Goal: Communication & Community: Answer question/provide support

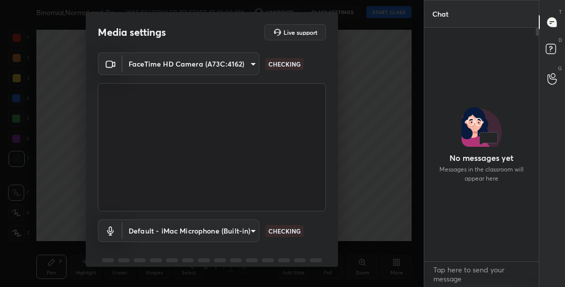
scroll to position [231, 112]
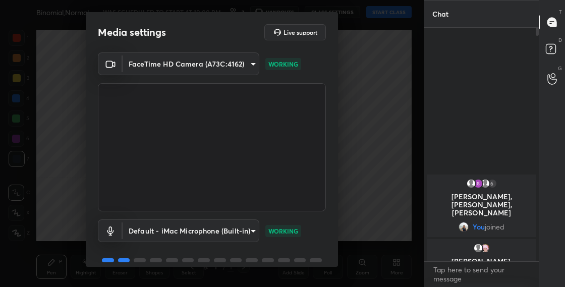
drag, startPoint x: 337, startPoint y: 229, endPoint x: 337, endPoint y: 245, distance: 16.2
click at [338, 240] on div "Media settings Live support FaceTime HD Camera (A73C:4162) 763bdeecb9074148bfab…" at bounding box center [212, 139] width 252 height 255
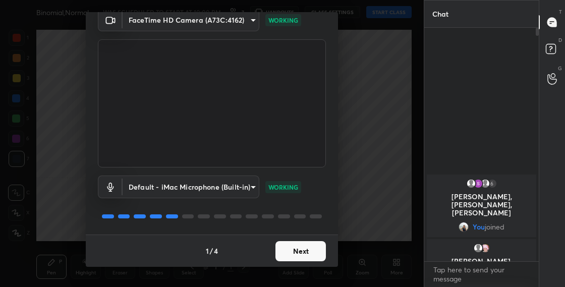
click at [301, 252] on button "Next" at bounding box center [301, 251] width 50 height 20
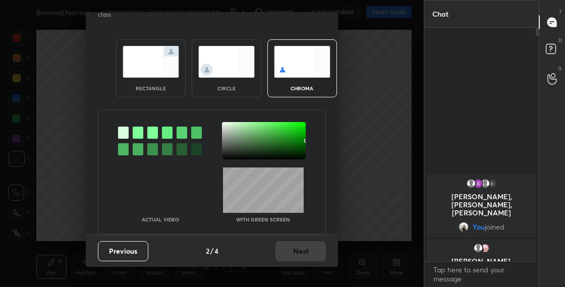
scroll to position [6, 0]
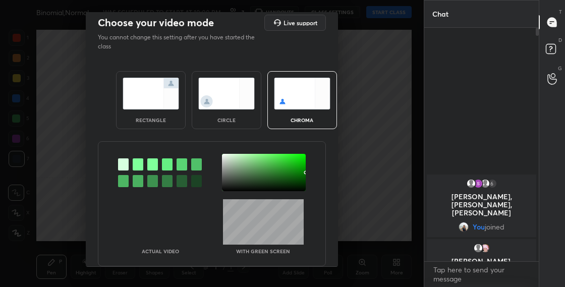
click at [246, 110] on div "circle" at bounding box center [227, 100] width 70 height 58
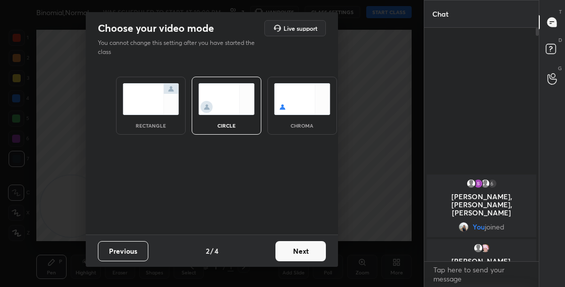
scroll to position [0, 0]
click at [307, 255] on button "Next" at bounding box center [301, 251] width 50 height 20
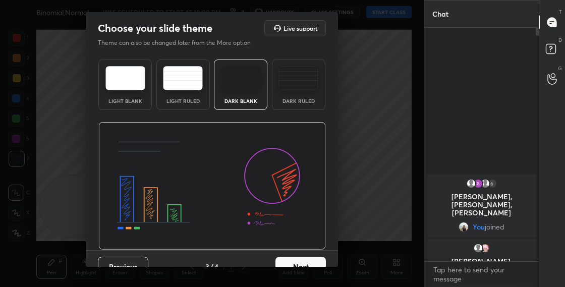
click at [316, 264] on button "Next" at bounding box center [301, 267] width 50 height 20
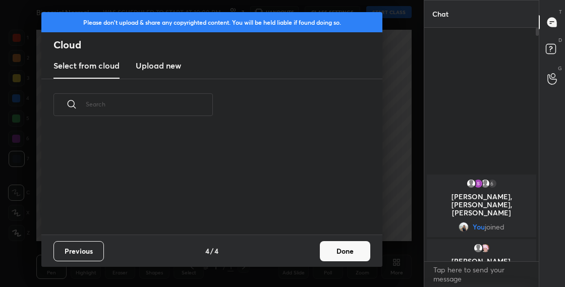
scroll to position [104, 324]
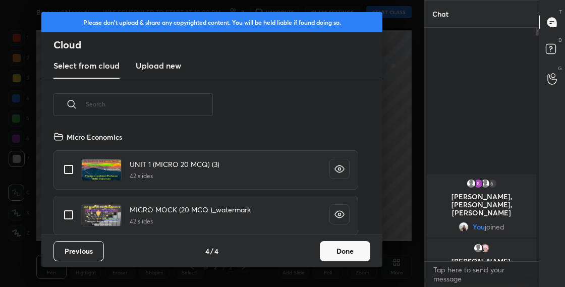
click at [350, 254] on button "Done" at bounding box center [345, 251] width 50 height 20
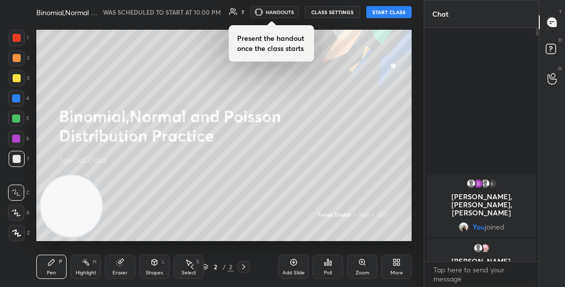
click at [348, 14] on button "CLASS SETTINGS" at bounding box center [333, 12] width 56 height 12
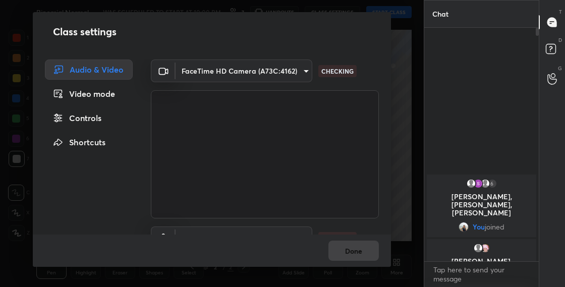
scroll to position [54, 0]
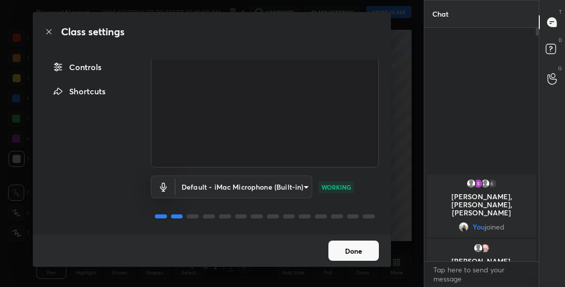
click at [295, 181] on body "1 2 3 4 5 6 7 C X Z C X Z E E Erase all H H Binomial,Normal and Poisson Distrib…" at bounding box center [282, 143] width 565 height 287
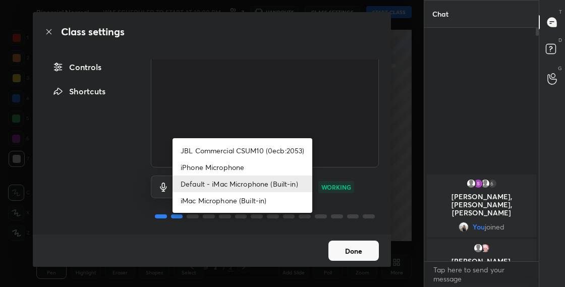
click at [287, 144] on li "JBL Commercial CSUM10 (0ecb:2053)" at bounding box center [243, 150] width 140 height 17
type input "2e5376e6e96f65e901d75c837c5142b3dc2837615a5bc8be90202565ffb70d87"
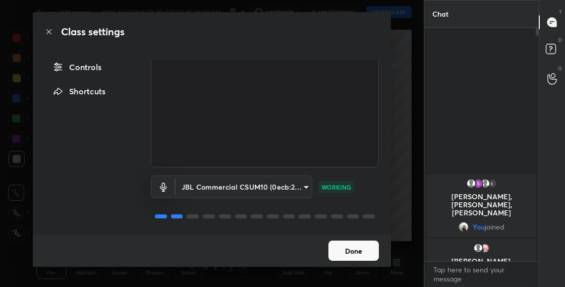
click at [356, 250] on button "Done" at bounding box center [354, 251] width 50 height 20
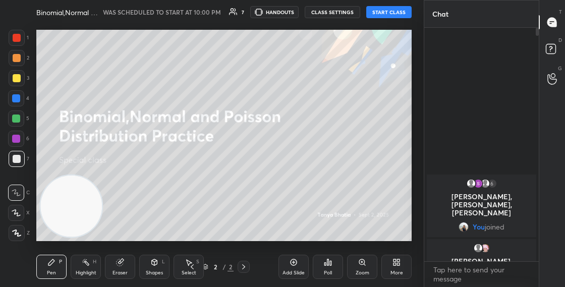
click at [385, 11] on button "START CLASS" at bounding box center [389, 12] width 45 height 12
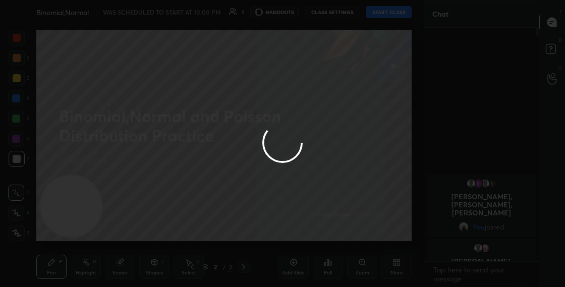
type textarea "x"
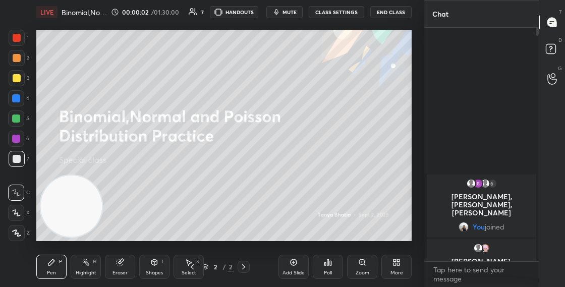
click at [394, 264] on icon at bounding box center [395, 264] width 3 height 3
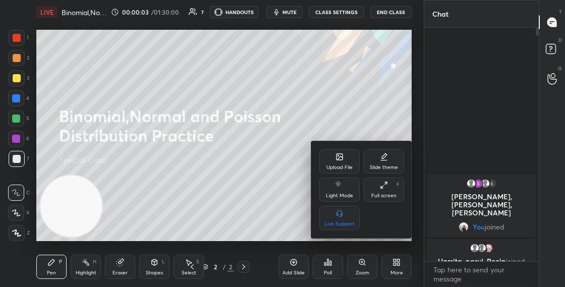
click at [340, 160] on icon at bounding box center [340, 157] width 8 height 8
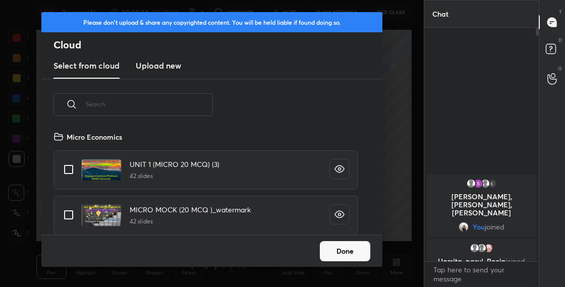
scroll to position [104, 324]
click at [154, 96] on input "text" at bounding box center [149, 104] width 127 height 43
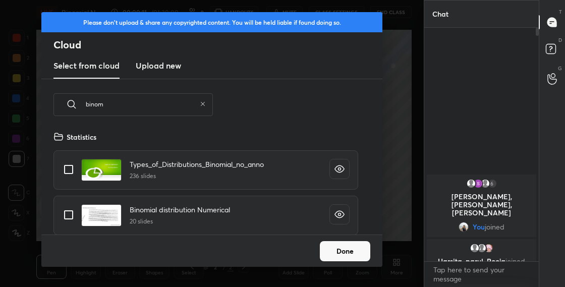
type input "binom"
click at [71, 170] on input "grid" at bounding box center [68, 169] width 21 height 21
checkbox input "true"
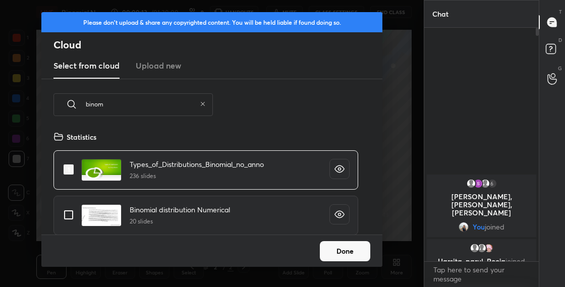
click at [70, 214] on input "grid" at bounding box center [68, 214] width 21 height 21
checkbox input "true"
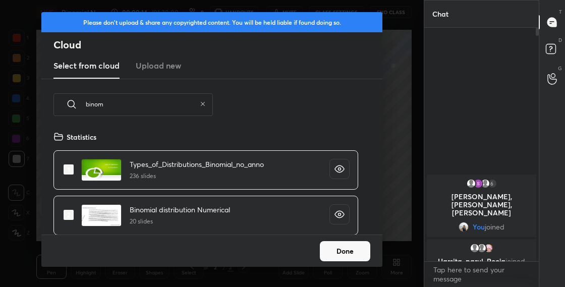
click at [337, 245] on button "Done" at bounding box center [345, 251] width 50 height 20
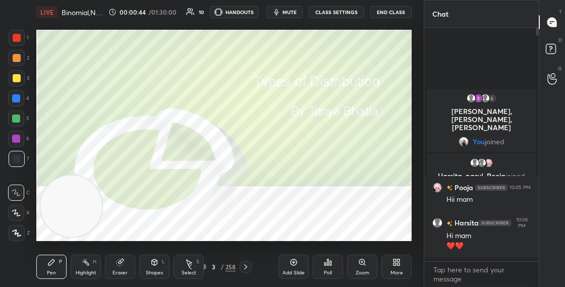
scroll to position [231, 112]
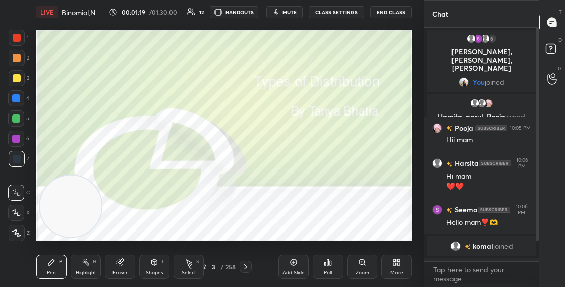
drag, startPoint x: 94, startPoint y: 190, endPoint x: 287, endPoint y: 92, distance: 216.3
click at [101, 176] on video at bounding box center [71, 207] width 62 height 62
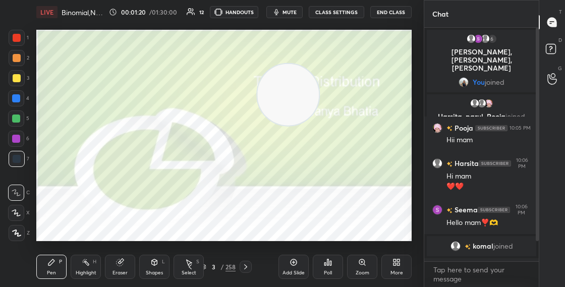
drag, startPoint x: 295, startPoint y: 100, endPoint x: 396, endPoint y: 39, distance: 118.0
click at [319, 64] on video at bounding box center [288, 95] width 62 height 62
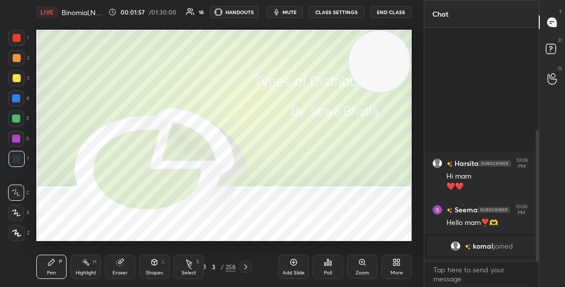
scroll to position [182, 0]
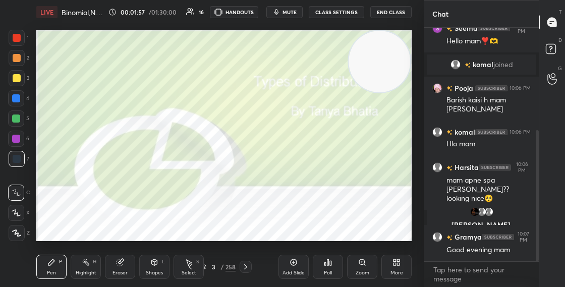
drag, startPoint x: 537, startPoint y: 163, endPoint x: 532, endPoint y: 194, distance: 32.2
click at [534, 190] on div at bounding box center [536, 145] width 6 height 234
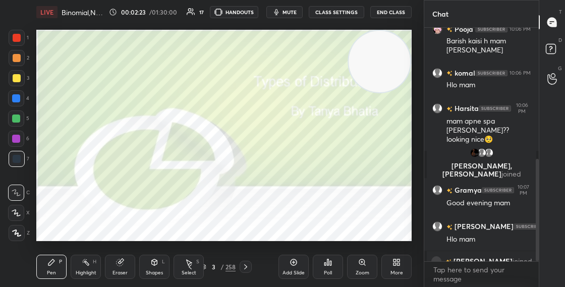
scroll to position [300, 0]
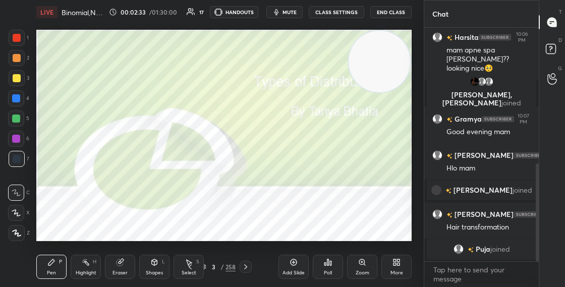
click at [22, 212] on div at bounding box center [16, 213] width 16 height 16
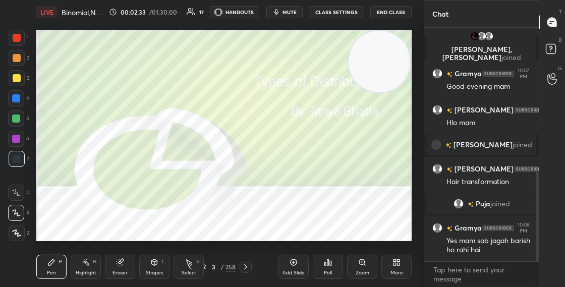
click at [20, 213] on icon at bounding box center [16, 213] width 9 height 7
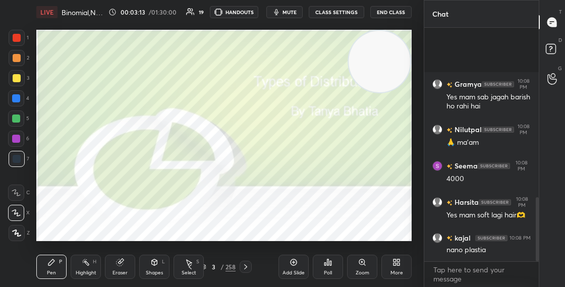
scroll to position [621, 0]
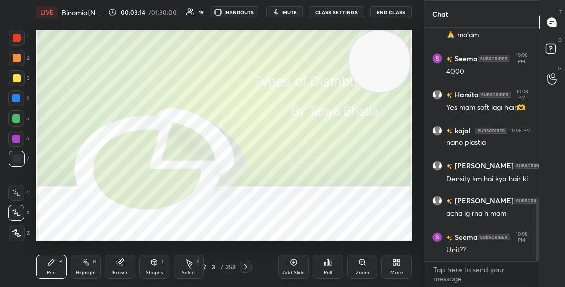
click at [395, 262] on icon at bounding box center [395, 260] width 3 height 3
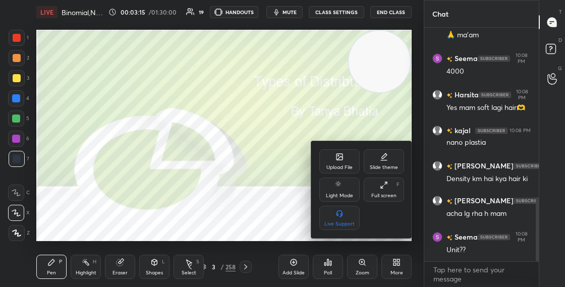
click at [339, 164] on div "Upload File" at bounding box center [340, 161] width 40 height 24
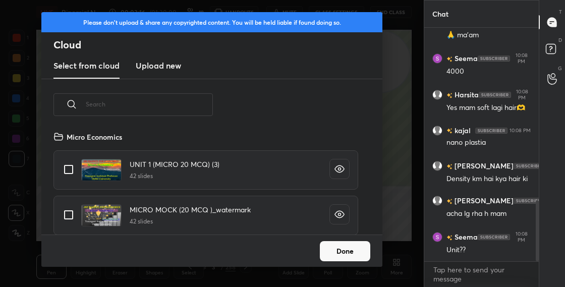
scroll to position [657, 0]
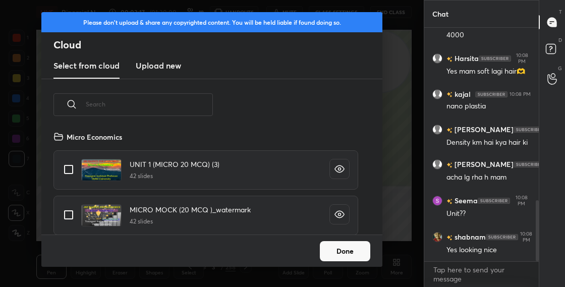
click at [152, 62] on h3 "Upload new" at bounding box center [158, 66] width 45 height 12
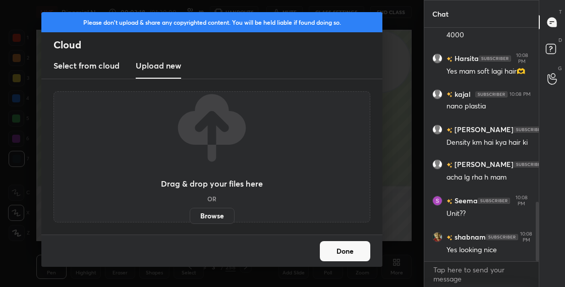
scroll to position [682, 0]
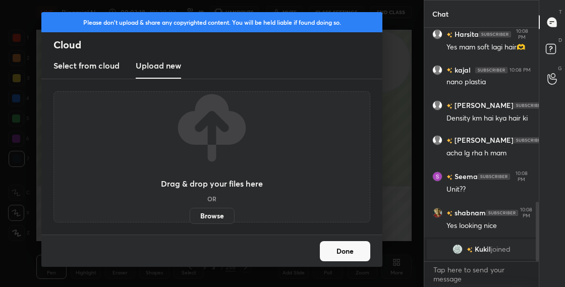
click at [210, 212] on label "Browse" at bounding box center [212, 216] width 45 height 16
click at [190, 212] on input "Browse" at bounding box center [190, 216] width 0 height 16
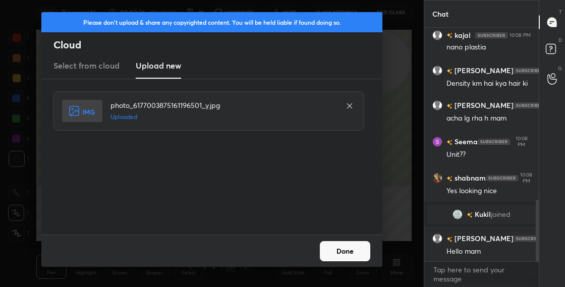
click at [346, 251] on button "Done" at bounding box center [345, 251] width 50 height 20
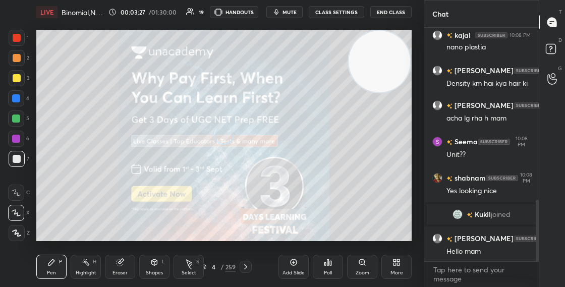
scroll to position [674, 0]
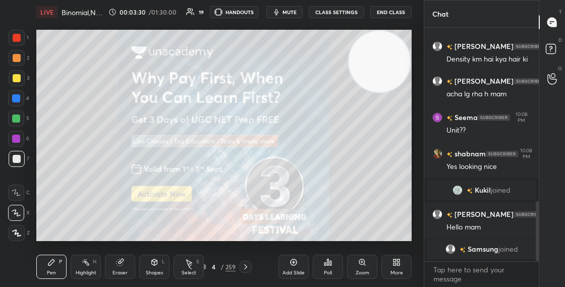
click at [22, 192] on div at bounding box center [16, 193] width 16 height 16
click at [21, 156] on div at bounding box center [17, 159] width 16 height 16
click at [206, 268] on icon at bounding box center [203, 267] width 6 height 6
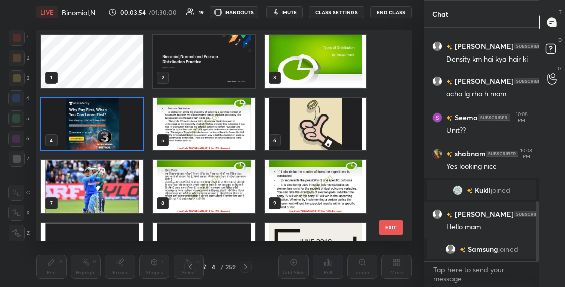
scroll to position [208, 371]
click at [128, 137] on img "grid" at bounding box center [91, 124] width 101 height 53
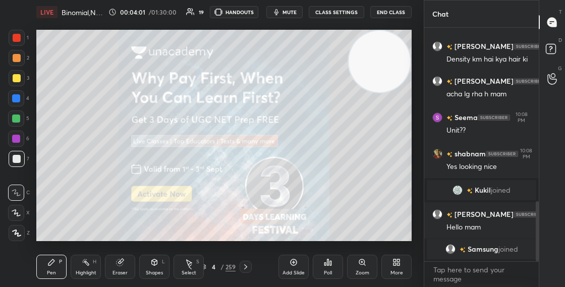
click at [128, 137] on img "grid" at bounding box center [91, 124] width 101 height 53
click at [393, 58] on video at bounding box center [380, 62] width 62 height 62
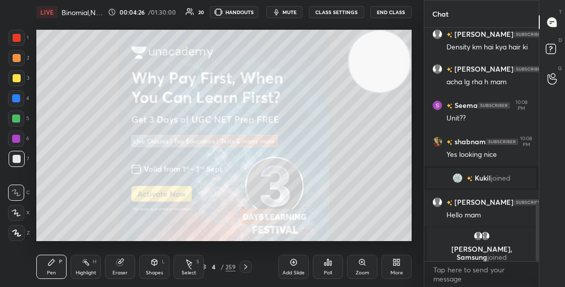
click at [444, 275] on body "1 2 3 4 5 6 7 C X Z C X Z E E Erase all H H LIVE Binomial,Normal and Poisson Di…" at bounding box center [282, 143] width 565 height 287
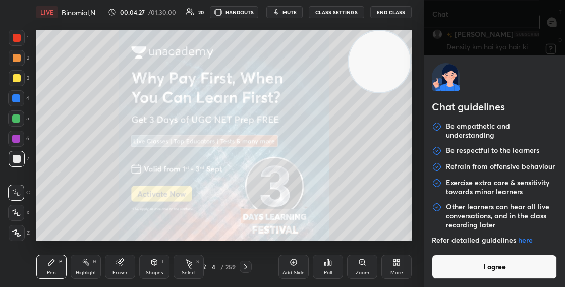
click at [444, 271] on button "I agree" at bounding box center [494, 267] width 125 height 24
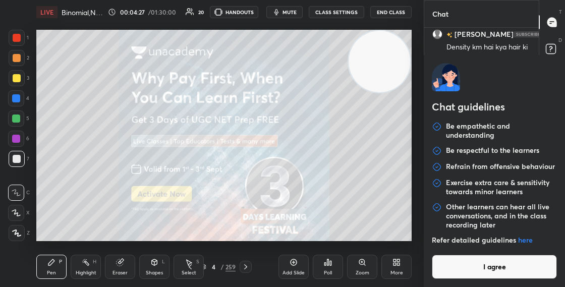
type textarea "x"
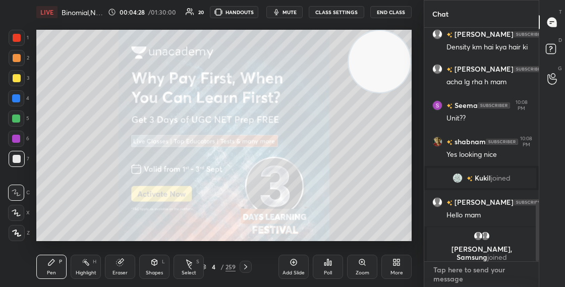
click at [445, 273] on textarea at bounding box center [482, 274] width 98 height 25
paste textarea "Whtsapp group -[URL][DOMAIN_NAME] Telegram channel - Telegram [URL][DOMAIN_NAME]"
type textarea "Whtsapp group -[URL][DOMAIN_NAME] Telegram channel - Telegram [URL][DOMAIN_NAME]"
type textarea "x"
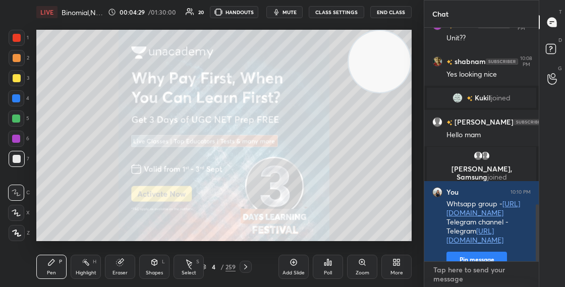
scroll to position [726, 0]
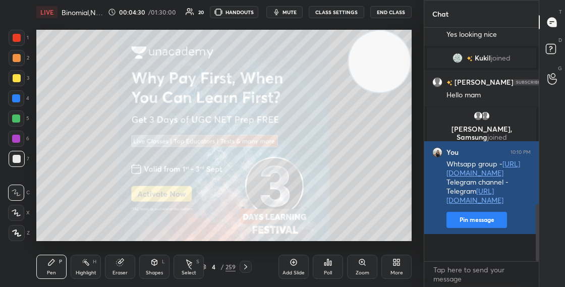
click at [475, 228] on button "Pin message" at bounding box center [477, 220] width 61 height 16
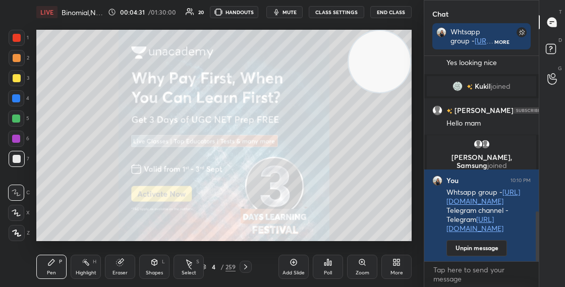
click at [209, 268] on div "4" at bounding box center [214, 267] width 10 height 6
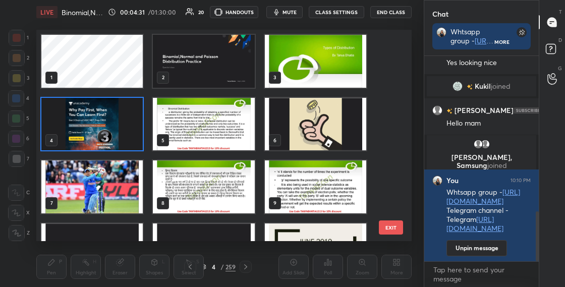
scroll to position [208, 371]
click at [323, 71] on img "grid" at bounding box center [315, 61] width 101 height 53
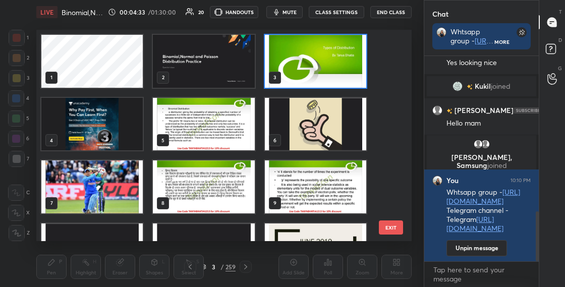
click at [323, 71] on img "grid" at bounding box center [315, 61] width 101 height 53
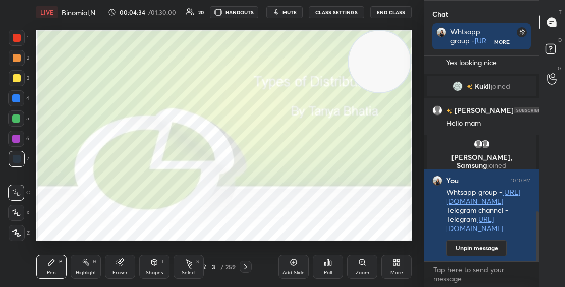
click at [325, 71] on img "grid" at bounding box center [315, 61] width 101 height 53
click at [209, 267] on div "3" at bounding box center [214, 267] width 10 height 6
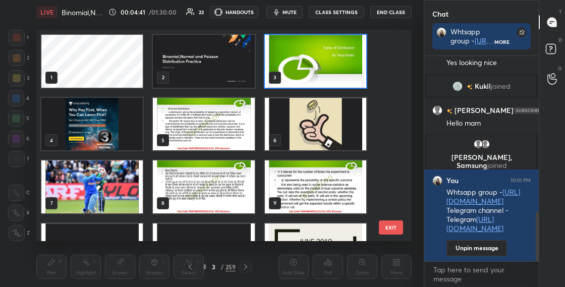
click at [307, 76] on img "grid" at bounding box center [315, 61] width 101 height 53
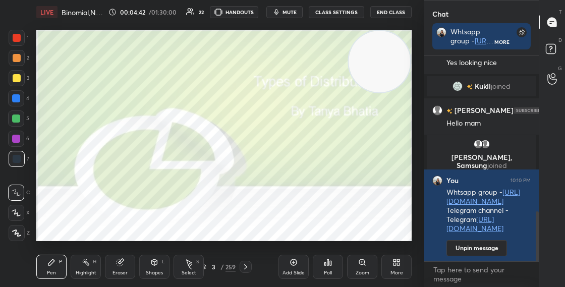
click at [307, 76] on img "grid" at bounding box center [315, 61] width 101 height 53
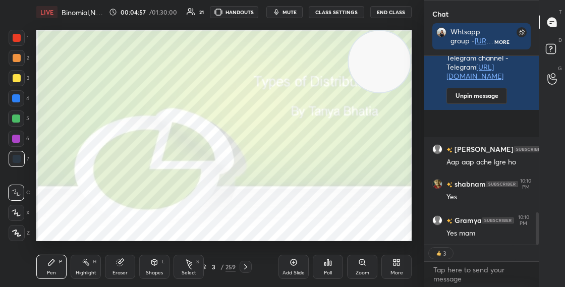
scroll to position [914, 0]
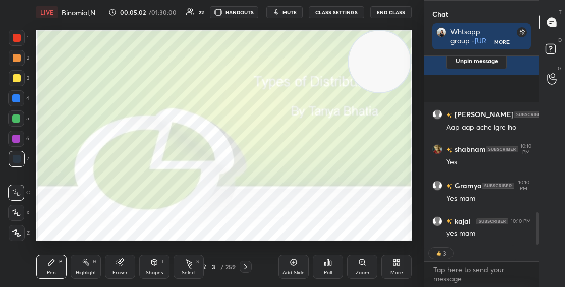
click at [208, 267] on div "3 / 259" at bounding box center [217, 267] width 35 height 9
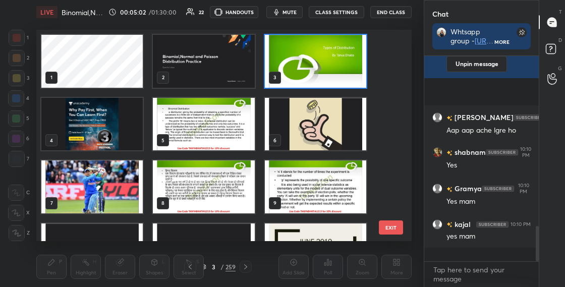
scroll to position [0, 0]
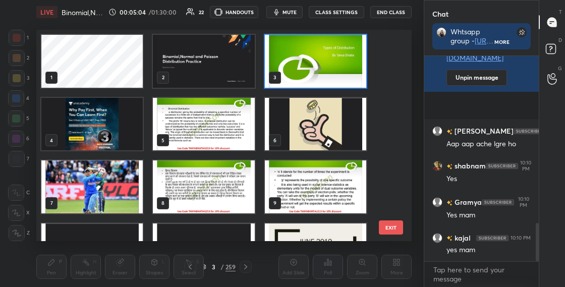
click at [234, 142] on img "grid" at bounding box center [203, 124] width 101 height 53
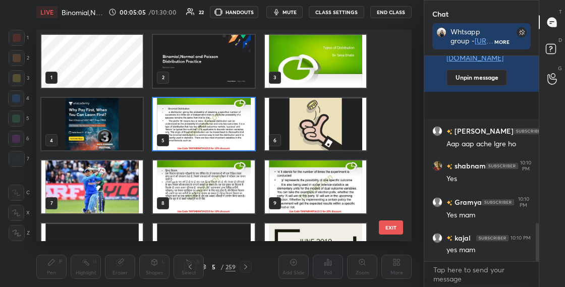
click at [241, 138] on img "grid" at bounding box center [203, 124] width 101 height 53
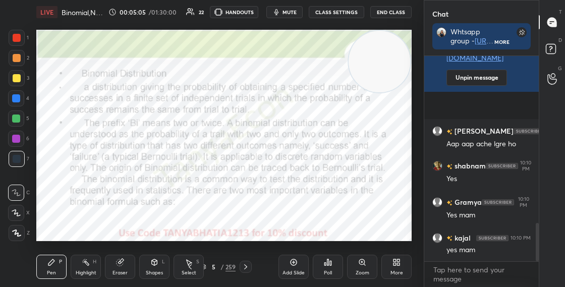
click at [241, 138] on img "grid" at bounding box center [203, 124] width 101 height 53
drag, startPoint x: 367, startPoint y: 79, endPoint x: 373, endPoint y: 139, distance: 60.4
click at [372, 100] on video at bounding box center [380, 70] width 62 height 62
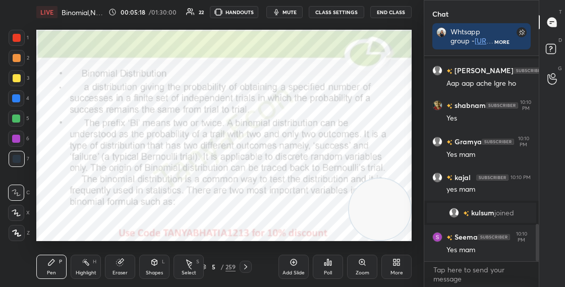
drag, startPoint x: 384, startPoint y: 143, endPoint x: 385, endPoint y: 200, distance: 57.6
click at [390, 216] on video at bounding box center [380, 210] width 62 height 62
click at [206, 269] on div "5 / 259" at bounding box center [217, 267] width 35 height 9
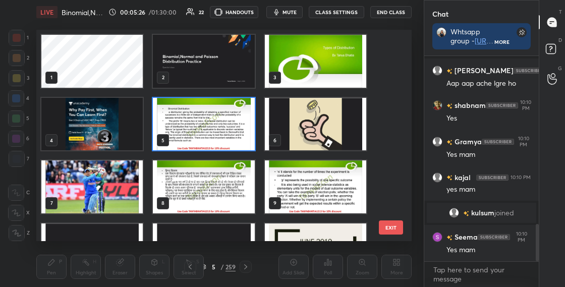
click at [117, 187] on img "grid" at bounding box center [91, 187] width 101 height 53
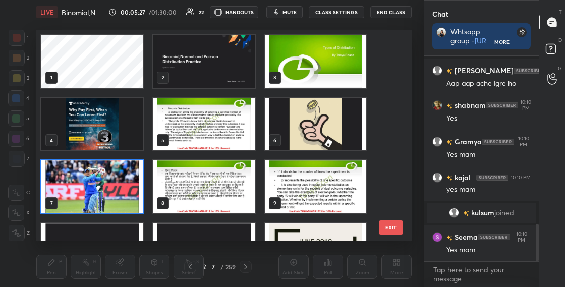
click at [120, 188] on img "grid" at bounding box center [91, 187] width 101 height 53
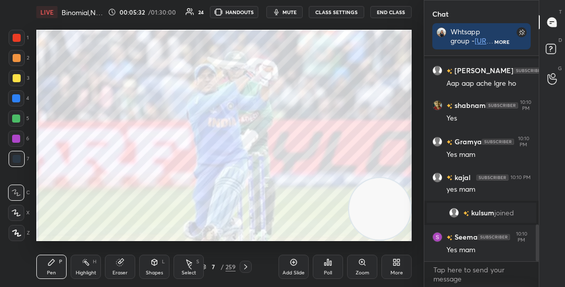
scroll to position [943, 0]
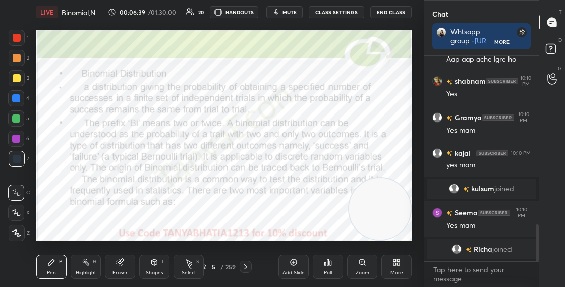
click at [399, 178] on video at bounding box center [380, 209] width 62 height 62
click at [206, 266] on div "5 / 259" at bounding box center [217, 267] width 35 height 9
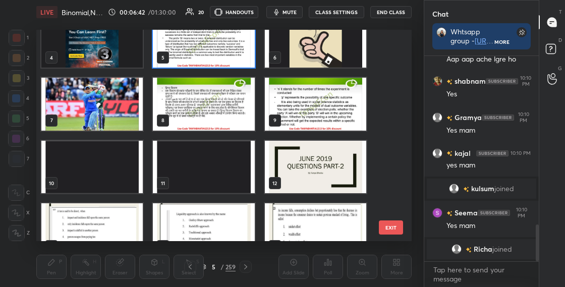
scroll to position [125, 0]
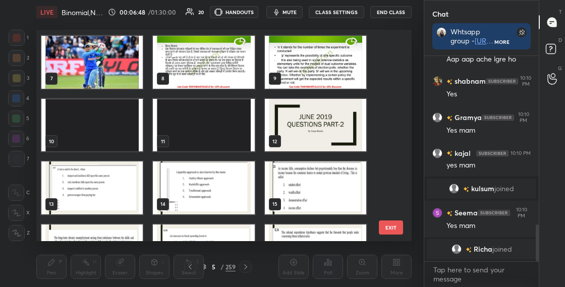
click at [200, 83] on img "grid" at bounding box center [203, 62] width 101 height 53
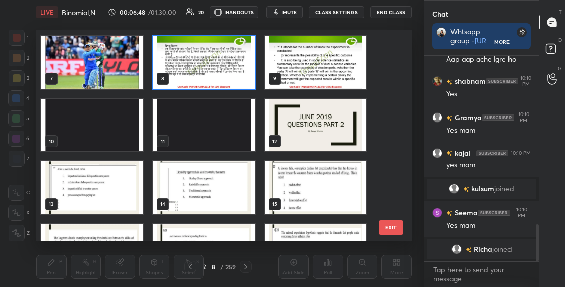
click at [199, 84] on img "grid" at bounding box center [203, 62] width 101 height 53
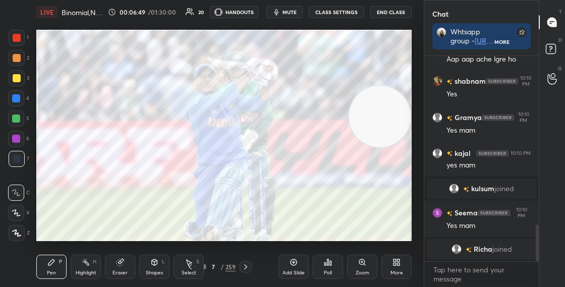
scroll to position [955, 0]
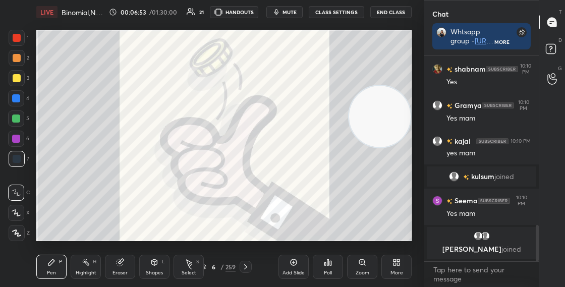
click at [16, 138] on div at bounding box center [16, 139] width 8 height 8
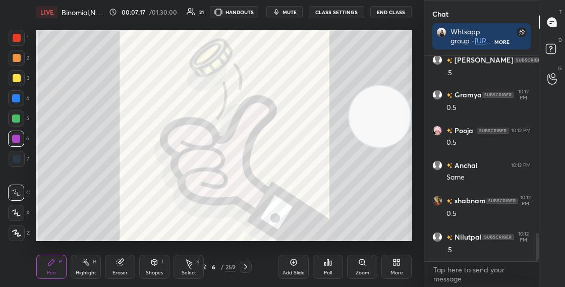
scroll to position [1310, 0]
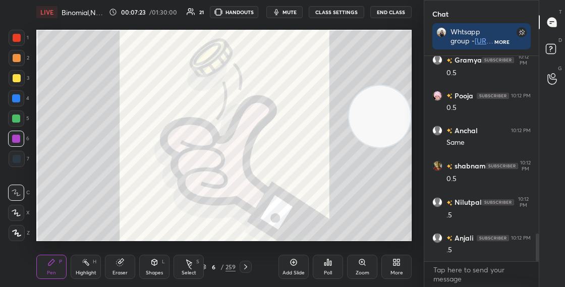
click at [18, 79] on div at bounding box center [17, 78] width 8 height 8
click at [208, 265] on div "6 / 259" at bounding box center [217, 267] width 35 height 9
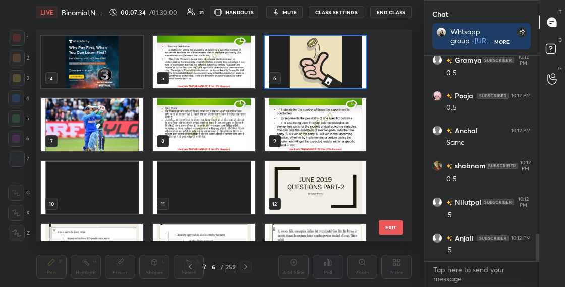
scroll to position [70, 0]
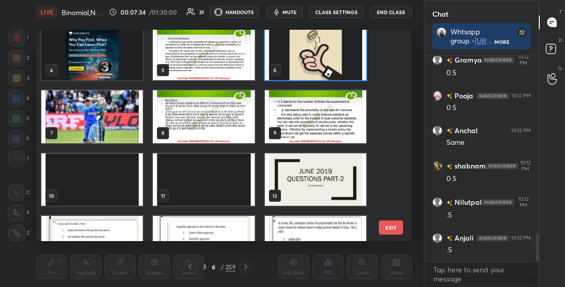
click at [328, 104] on img "grid" at bounding box center [315, 116] width 101 height 53
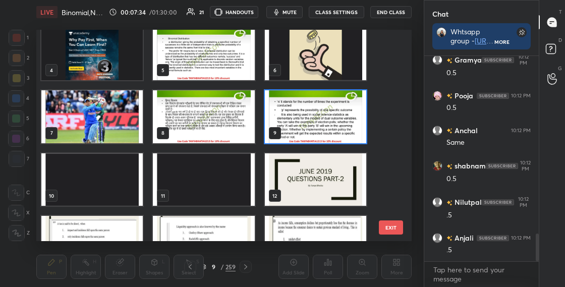
click at [328, 104] on img "grid" at bounding box center [315, 116] width 101 height 53
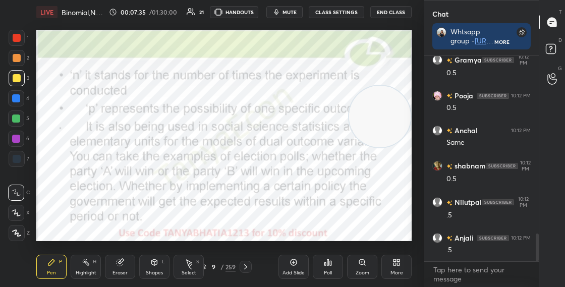
click at [328, 105] on img "grid" at bounding box center [315, 116] width 101 height 53
click at [19, 103] on div at bounding box center [16, 98] width 16 height 16
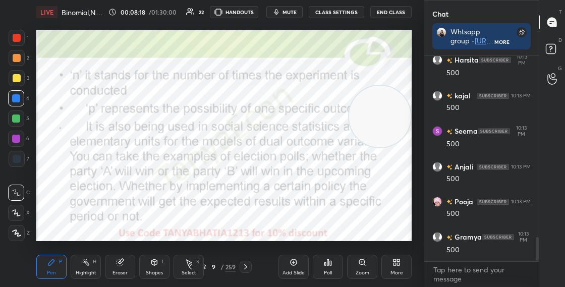
scroll to position [1547, 0]
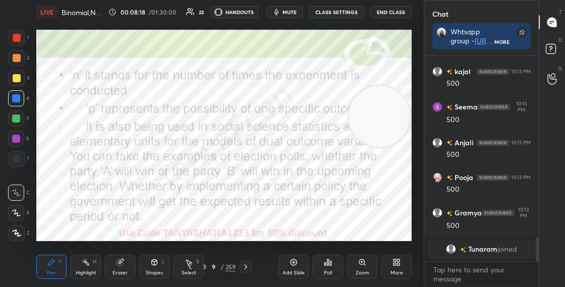
drag, startPoint x: 384, startPoint y: 115, endPoint x: 387, endPoint y: 100, distance: 15.4
click at [387, 100] on video at bounding box center [380, 117] width 62 height 62
drag, startPoint x: 385, startPoint y: 106, endPoint x: 388, endPoint y: 122, distance: 16.0
click at [389, 121] on video at bounding box center [380, 102] width 62 height 62
drag, startPoint x: 384, startPoint y: 115, endPoint x: 386, endPoint y: 138, distance: 23.8
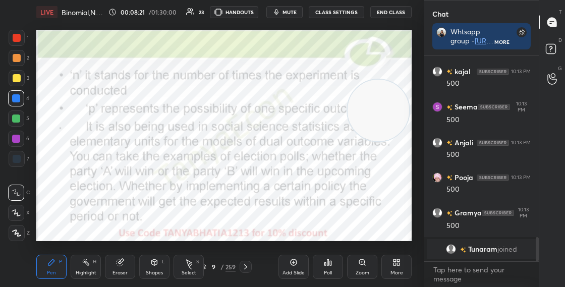
click at [386, 141] on video at bounding box center [379, 111] width 62 height 62
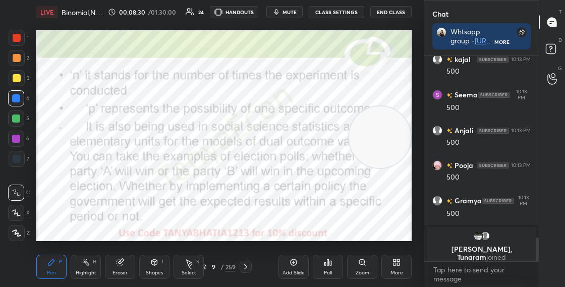
drag, startPoint x: 379, startPoint y: 133, endPoint x: 383, endPoint y: 167, distance: 34.1
click at [385, 168] on video at bounding box center [380, 138] width 62 height 62
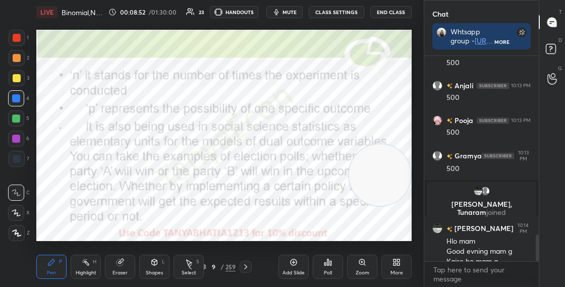
scroll to position [1374, 0]
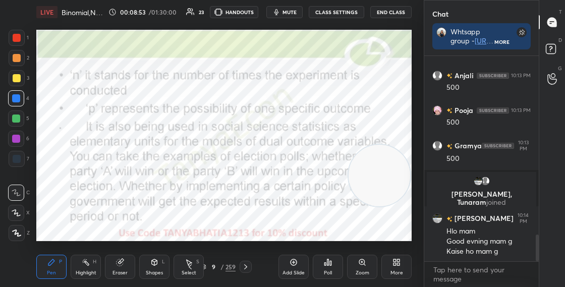
click at [365, 189] on video at bounding box center [380, 176] width 62 height 62
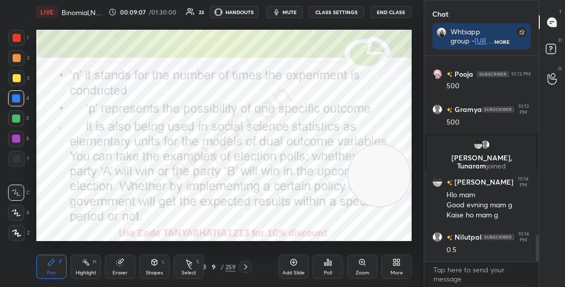
click at [207, 266] on div "9 / 259" at bounding box center [217, 267] width 35 height 9
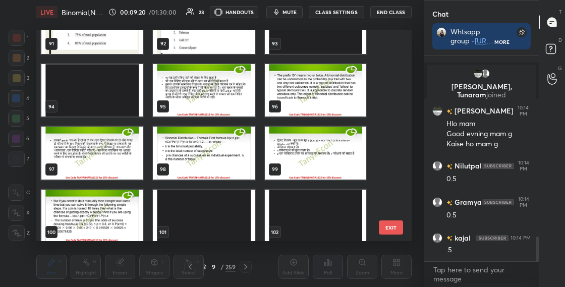
scroll to position [1505, 0]
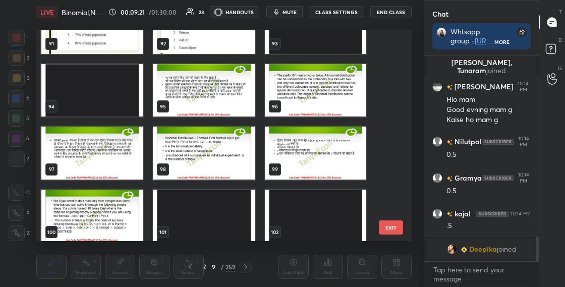
click at [211, 161] on img "grid" at bounding box center [203, 153] width 101 height 53
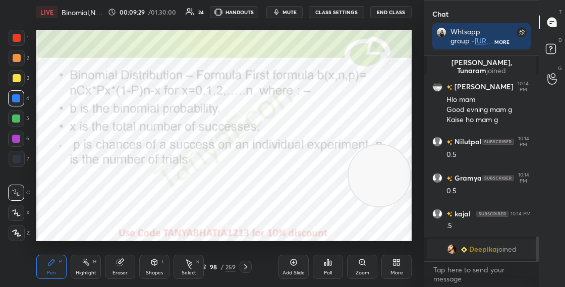
click at [19, 41] on div at bounding box center [17, 38] width 8 height 8
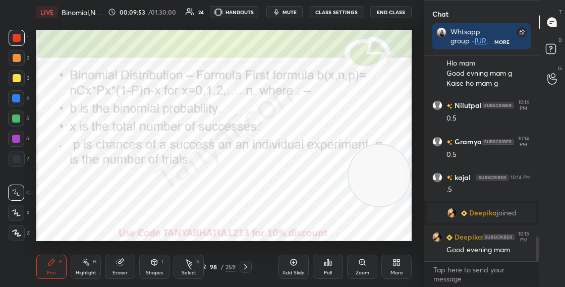
scroll to position [1515, 0]
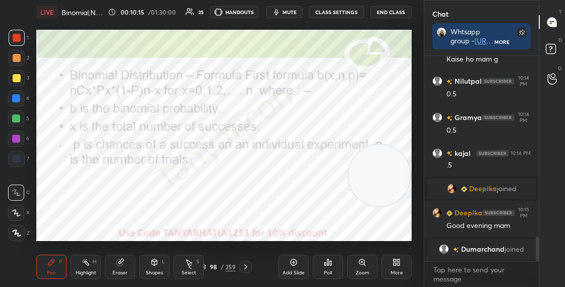
drag, startPoint x: 385, startPoint y: 183, endPoint x: 384, endPoint y: 145, distance: 37.9
click at [384, 145] on video at bounding box center [380, 176] width 62 height 62
drag, startPoint x: 386, startPoint y: 142, endPoint x: 393, endPoint y: 111, distance: 32.1
click at [393, 111] on video at bounding box center [379, 134] width 62 height 62
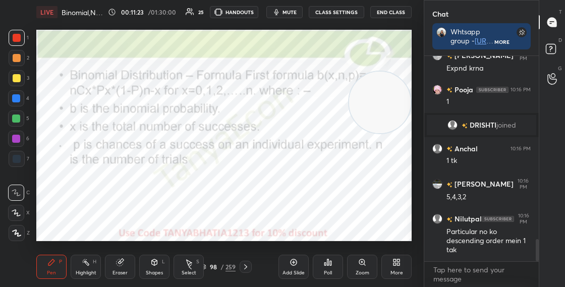
scroll to position [1749, 0]
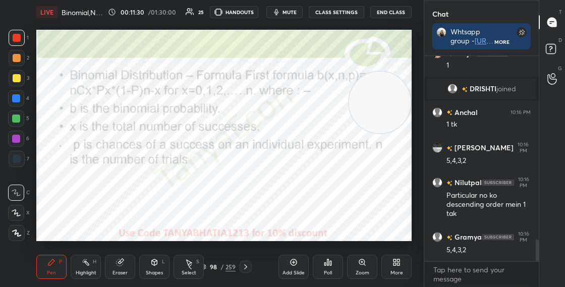
drag, startPoint x: 370, startPoint y: 104, endPoint x: 353, endPoint y: 162, distance: 60.4
click at [355, 133] on video at bounding box center [380, 103] width 62 height 62
drag, startPoint x: 355, startPoint y: 184, endPoint x: 354, endPoint y: 204, distance: 20.7
click at [355, 199] on video at bounding box center [362, 181] width 62 height 62
drag, startPoint x: 352, startPoint y: 191, endPoint x: 368, endPoint y: 78, distance: 114.6
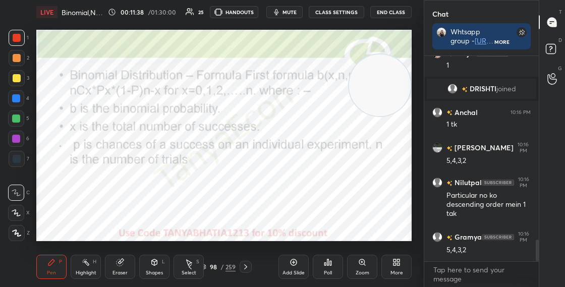
click at [373, 71] on video at bounding box center [380, 86] width 62 height 62
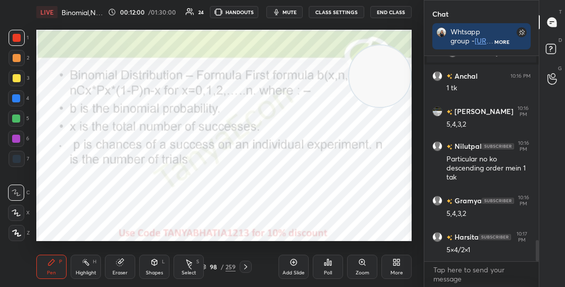
scroll to position [1809, 0]
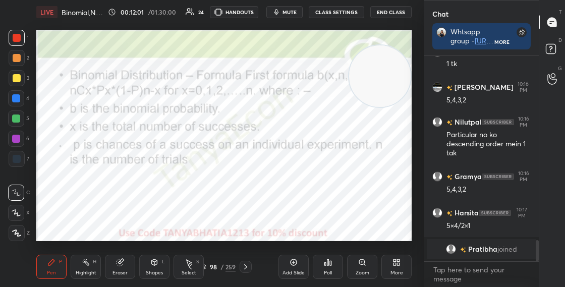
click at [153, 271] on div "Shapes" at bounding box center [154, 273] width 17 height 5
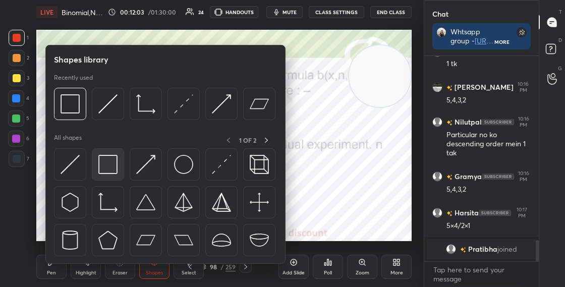
click at [121, 158] on div at bounding box center [108, 164] width 32 height 32
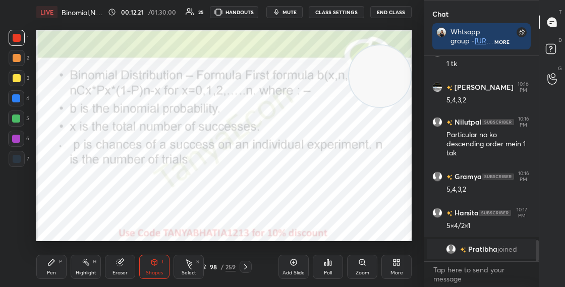
click at [23, 139] on div at bounding box center [16, 139] width 16 height 16
click at [57, 264] on div "Pen P" at bounding box center [51, 267] width 30 height 24
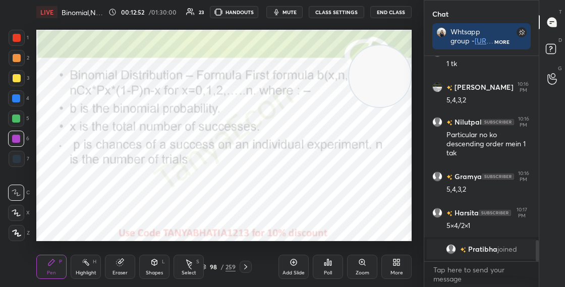
drag, startPoint x: 228, startPoint y: 245, endPoint x: 211, endPoint y: 241, distance: 17.5
click at [220, 244] on div "Setting up your live class Poll for secs No correct answer Start poll" at bounding box center [224, 135] width 384 height 223
click at [23, 34] on div at bounding box center [17, 38] width 16 height 16
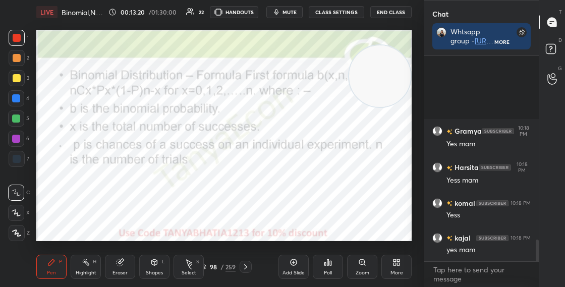
scroll to position [4, 4]
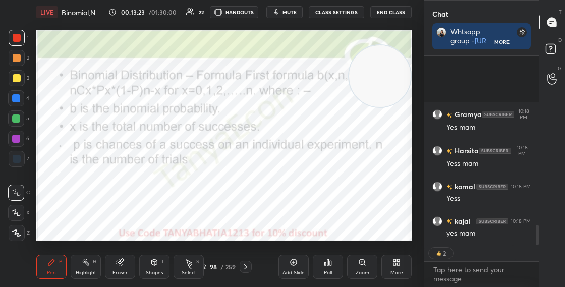
click at [208, 267] on div "98 / 259" at bounding box center [217, 267] width 35 height 9
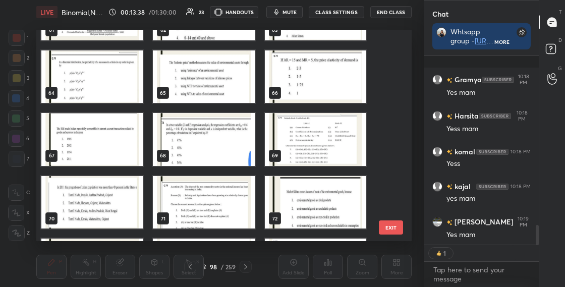
scroll to position [1296, 0]
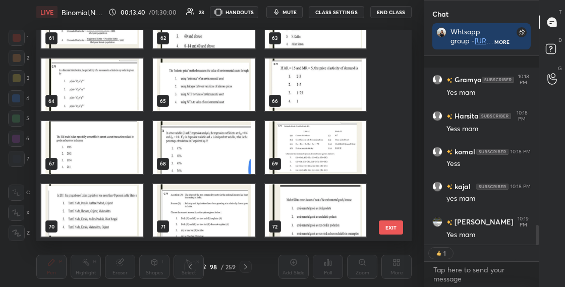
click at [125, 101] on img "grid" at bounding box center [91, 85] width 101 height 53
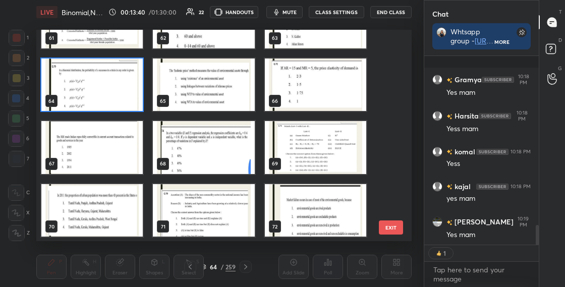
click at [125, 101] on img "grid" at bounding box center [91, 85] width 101 height 53
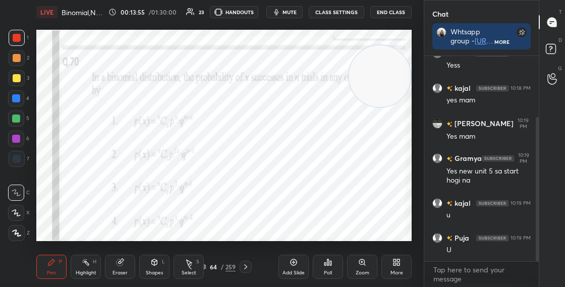
scroll to position [122, 0]
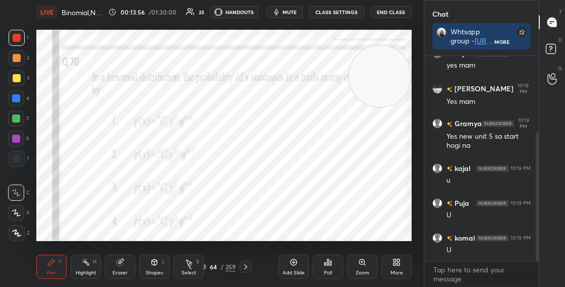
click at [24, 158] on div at bounding box center [17, 159] width 16 height 16
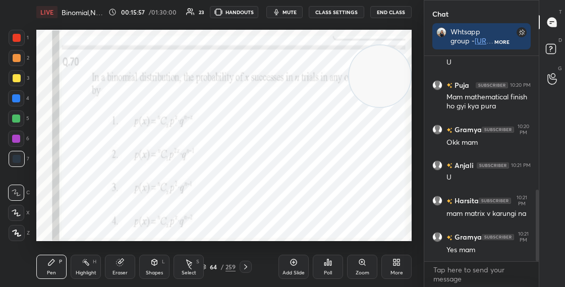
scroll to position [419, 0]
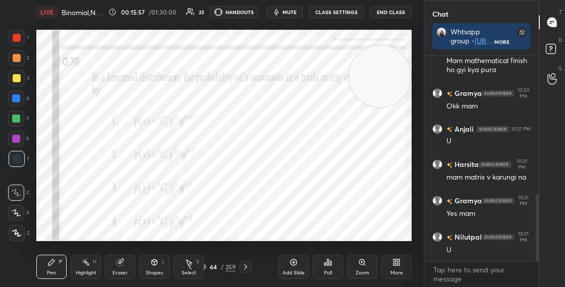
click at [18, 58] on div at bounding box center [17, 58] width 8 height 8
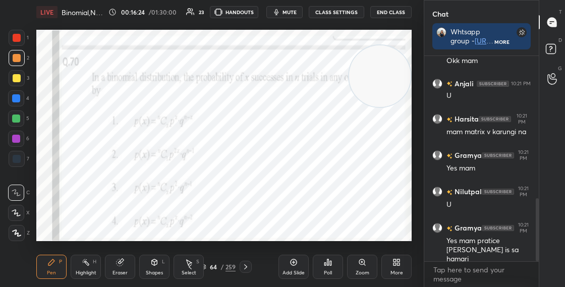
drag, startPoint x: 384, startPoint y: 74, endPoint x: 359, endPoint y: 162, distance: 91.4
click at [360, 107] on video at bounding box center [380, 76] width 62 height 62
click at [206, 267] on div "64 / 259" at bounding box center [217, 267] width 35 height 9
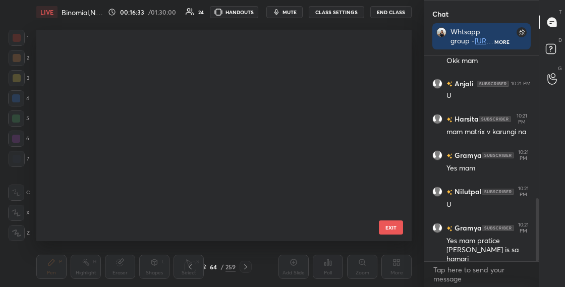
scroll to position [208, 371]
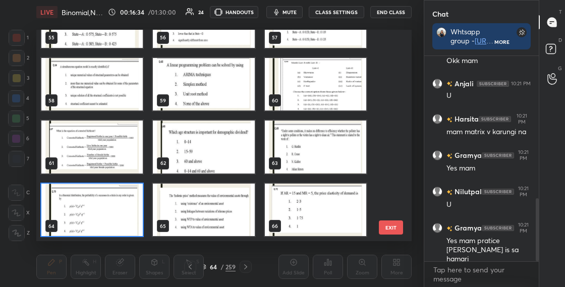
click at [129, 207] on img "grid" at bounding box center [91, 210] width 101 height 53
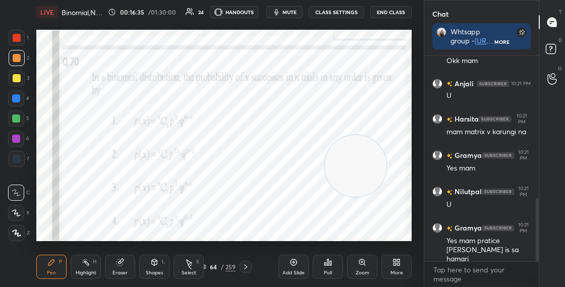
click at [129, 208] on img "grid" at bounding box center [91, 210] width 101 height 53
click at [330, 275] on div "Poll" at bounding box center [328, 273] width 8 height 5
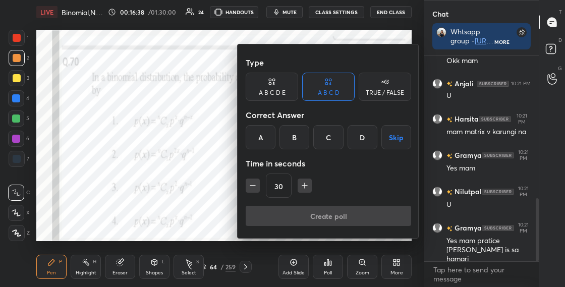
drag, startPoint x: 256, startPoint y: 134, endPoint x: 255, endPoint y: 127, distance: 6.6
click at [256, 133] on div "A" at bounding box center [261, 137] width 30 height 24
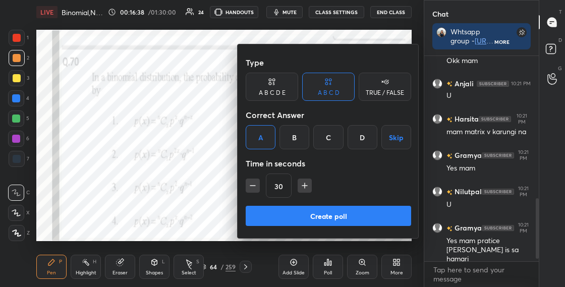
scroll to position [518, 0]
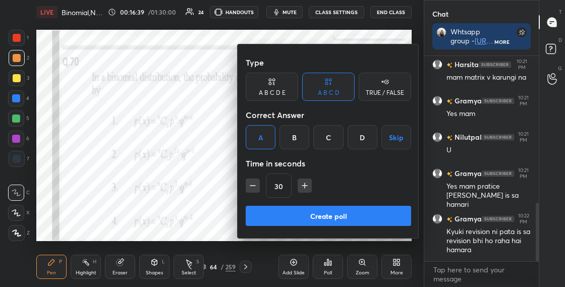
click at [264, 209] on button "Create poll" at bounding box center [329, 216] width 166 height 20
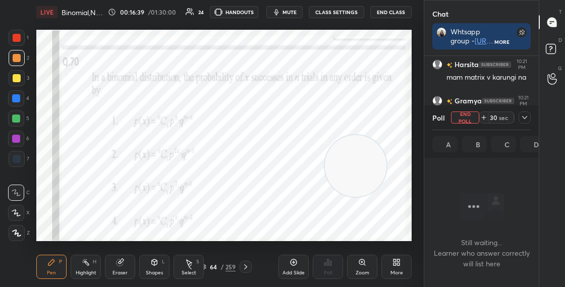
scroll to position [176, 112]
click at [529, 116] on div at bounding box center [525, 118] width 12 height 12
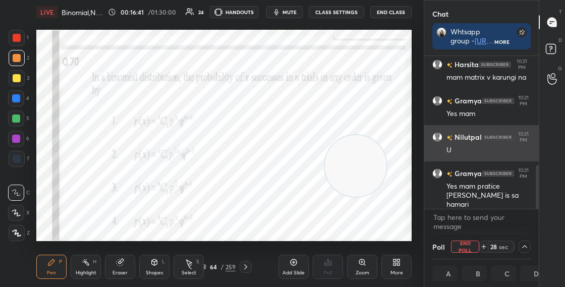
scroll to position [1, 4]
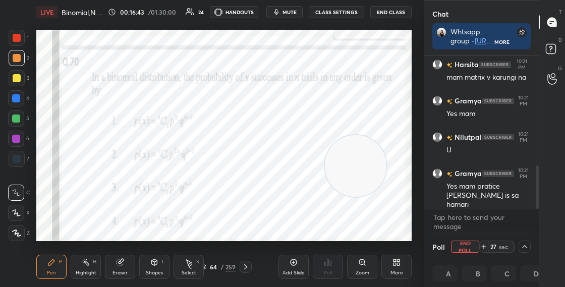
click at [536, 217] on div "Anjali 10:21 PM U [PERSON_NAME] 10:21 PM mam matrix v karungi na Gramya 10:21 P…" at bounding box center [482, 145] width 115 height 179
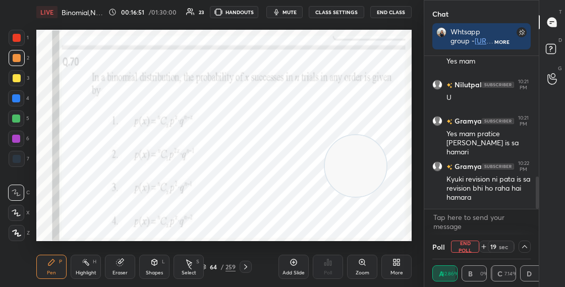
click at [156, 264] on icon at bounding box center [155, 262] width 6 height 6
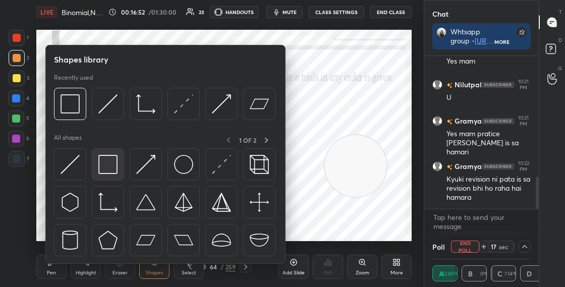
click at [108, 165] on img at bounding box center [107, 164] width 19 height 19
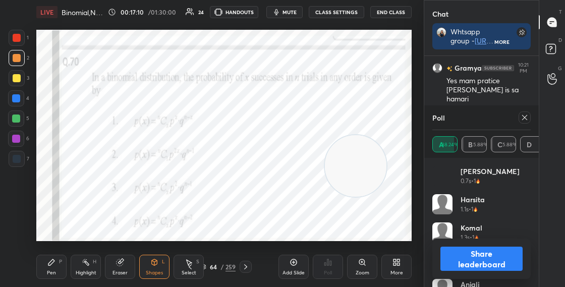
scroll to position [118, 95]
click at [475, 264] on button "Share leaderboard" at bounding box center [482, 259] width 82 height 24
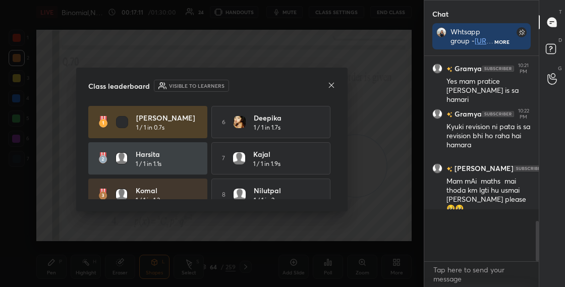
scroll to position [216, 112]
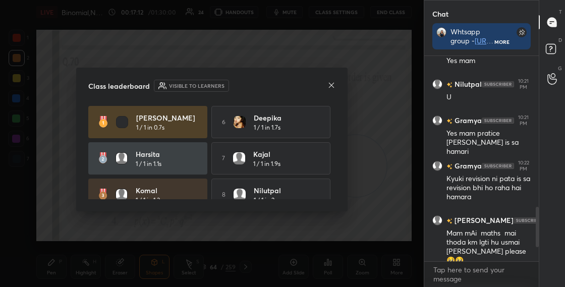
click at [333, 89] on div at bounding box center [332, 86] width 8 height 11
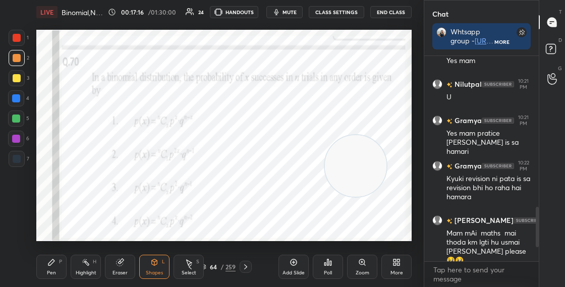
click at [60, 267] on div "Pen P" at bounding box center [51, 267] width 30 height 24
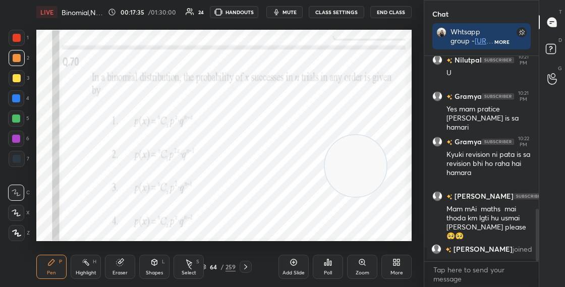
click at [21, 99] on div at bounding box center [16, 98] width 16 height 16
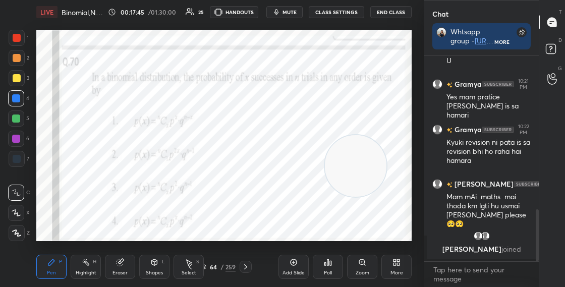
click at [209, 268] on div "64" at bounding box center [214, 267] width 10 height 6
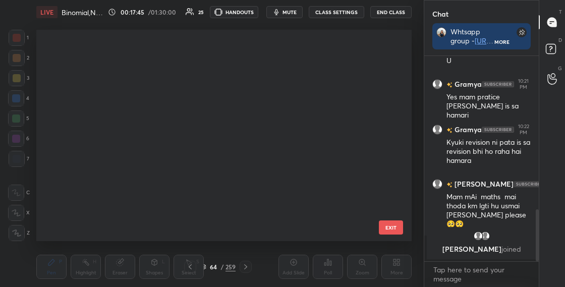
scroll to position [208, 371]
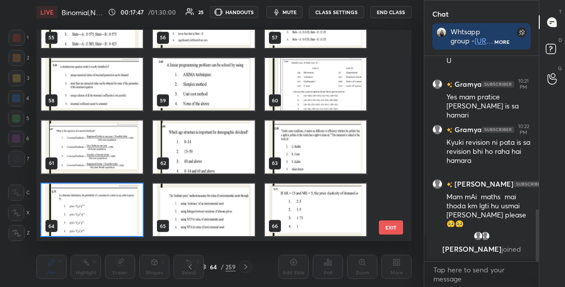
click at [134, 218] on img "grid" at bounding box center [91, 210] width 101 height 53
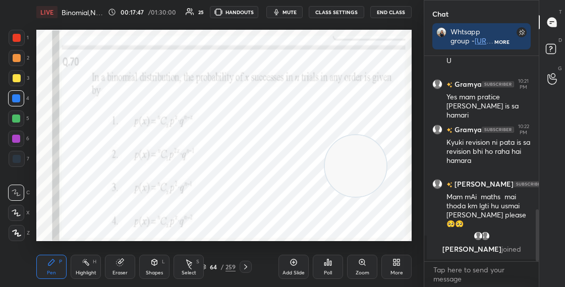
click at [134, 218] on img "grid" at bounding box center [91, 210] width 101 height 53
click at [150, 264] on icon at bounding box center [154, 262] width 8 height 8
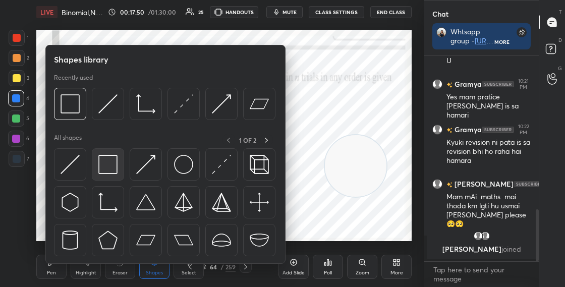
click at [101, 153] on div at bounding box center [108, 164] width 32 height 32
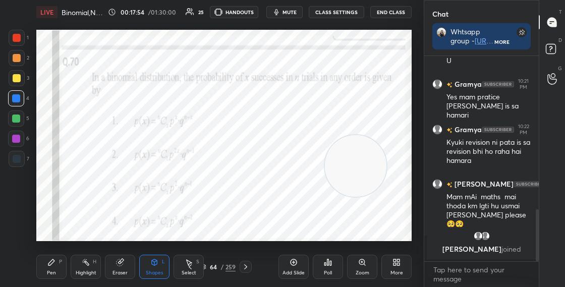
click at [62, 264] on div "Pen P" at bounding box center [51, 267] width 30 height 24
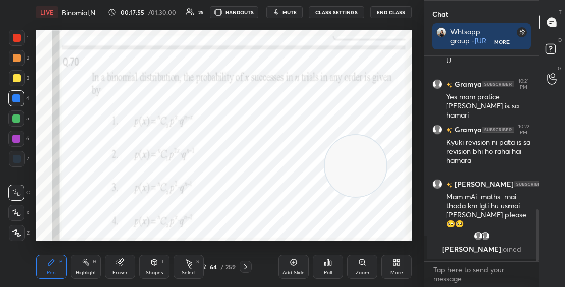
drag, startPoint x: 20, startPoint y: 142, endPoint x: 18, endPoint y: 135, distance: 7.4
click at [20, 142] on div at bounding box center [16, 139] width 16 height 16
click at [209, 264] on div "64" at bounding box center [214, 267] width 10 height 6
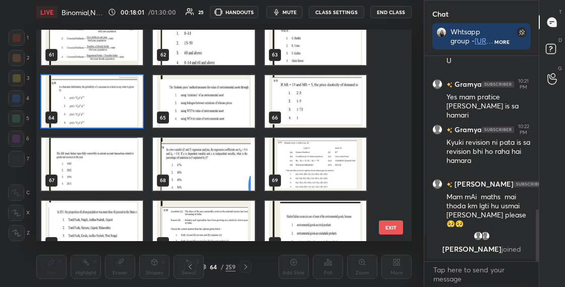
scroll to position [1284, 0]
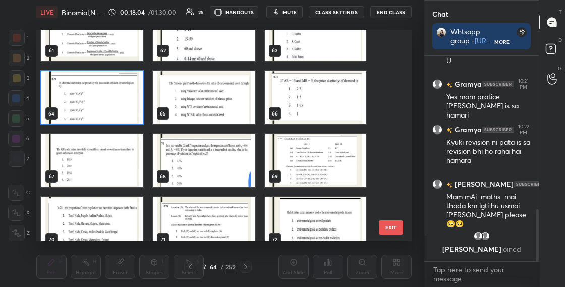
click at [129, 109] on img "grid" at bounding box center [91, 97] width 101 height 53
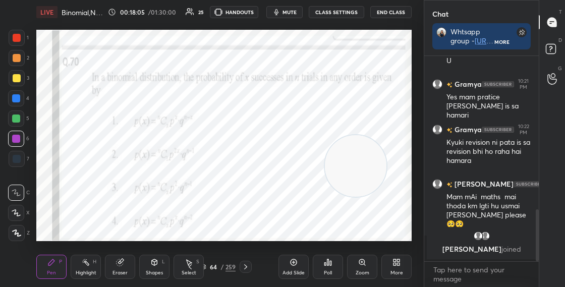
click at [128, 109] on img "grid" at bounding box center [91, 97] width 101 height 53
click at [398, 268] on div "More" at bounding box center [397, 267] width 30 height 24
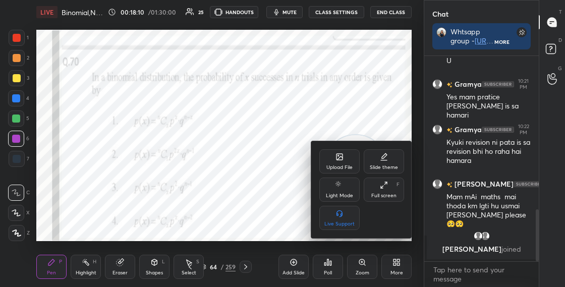
click at [329, 165] on div "Upload File" at bounding box center [340, 167] width 26 height 5
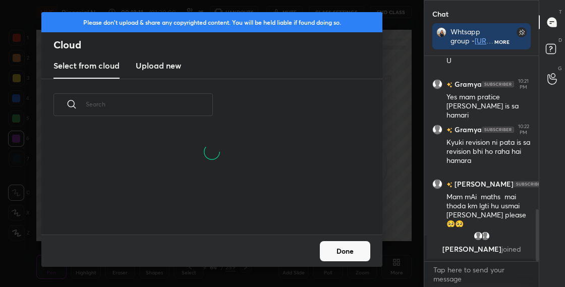
click at [179, 74] on new "Upload new" at bounding box center [158, 66] width 45 height 25
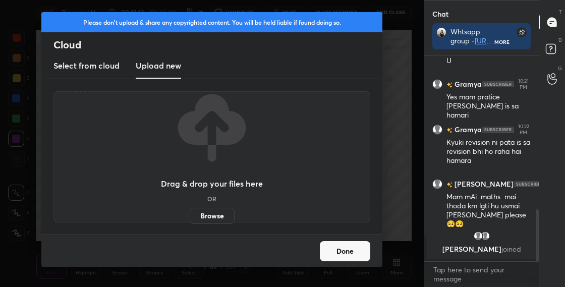
click at [214, 217] on label "Browse" at bounding box center [212, 216] width 45 height 16
click at [190, 217] on input "Browse" at bounding box center [190, 216] width 0 height 16
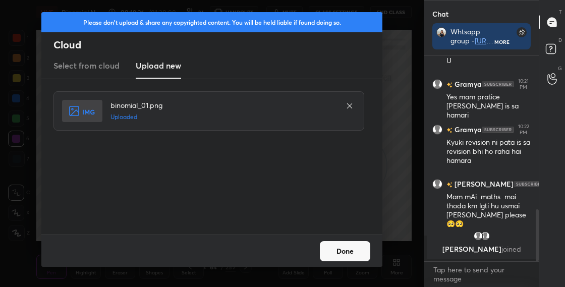
click at [342, 248] on button "Done" at bounding box center [345, 251] width 50 height 20
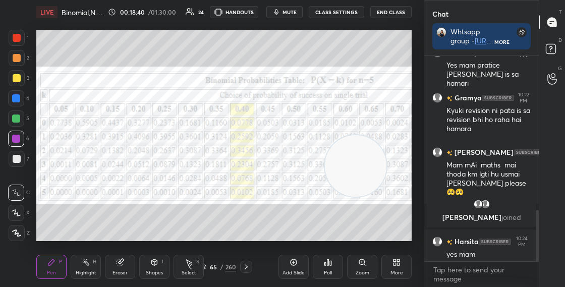
scroll to position [612, 0]
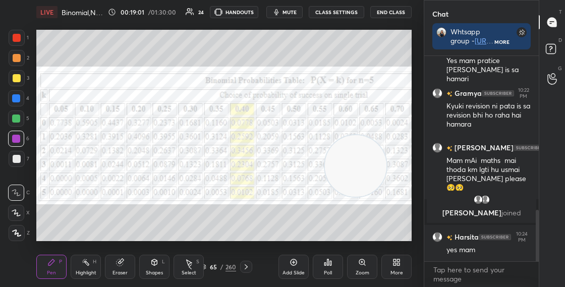
click at [112, 266] on div "Eraser" at bounding box center [120, 267] width 30 height 24
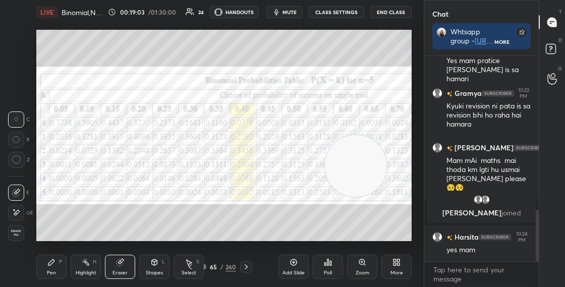
click at [60, 264] on div "P" at bounding box center [60, 261] width 3 height 5
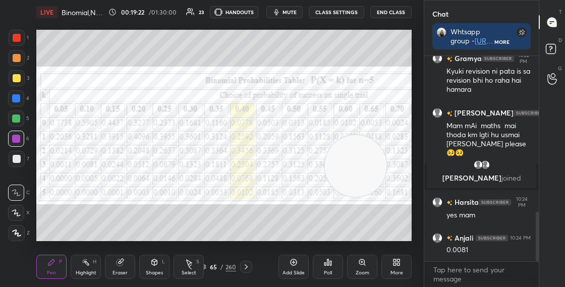
drag, startPoint x: 372, startPoint y: 165, endPoint x: 406, endPoint y: 45, distance: 124.6
click at [387, 135] on video at bounding box center [356, 166] width 62 height 62
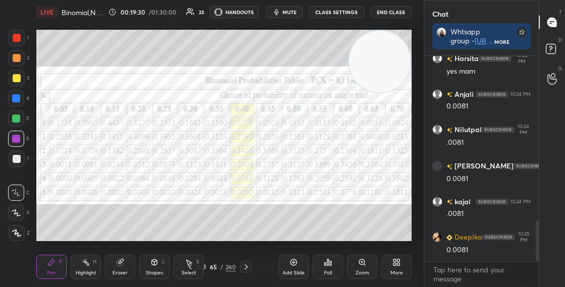
scroll to position [826, 0]
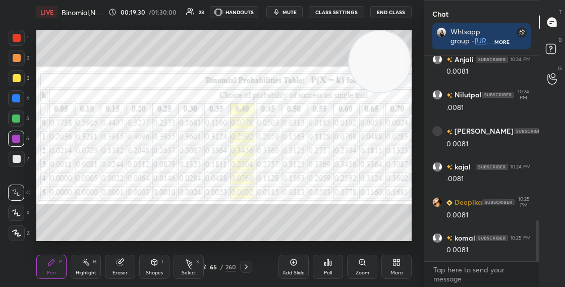
drag, startPoint x: 386, startPoint y: 65, endPoint x: 380, endPoint y: 189, distance: 124.3
click at [379, 92] on video at bounding box center [380, 62] width 62 height 62
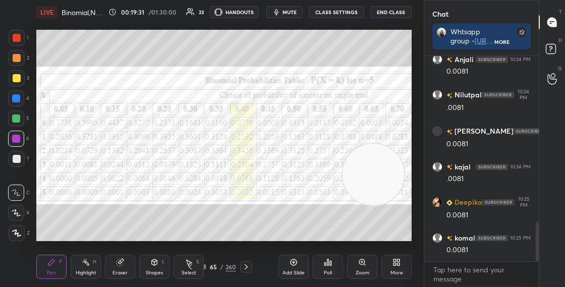
scroll to position [861, 0]
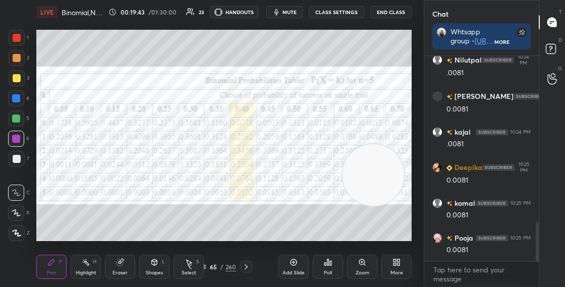
drag, startPoint x: 384, startPoint y: 170, endPoint x: 392, endPoint y: 107, distance: 63.6
click at [392, 144] on video at bounding box center [374, 175] width 62 height 62
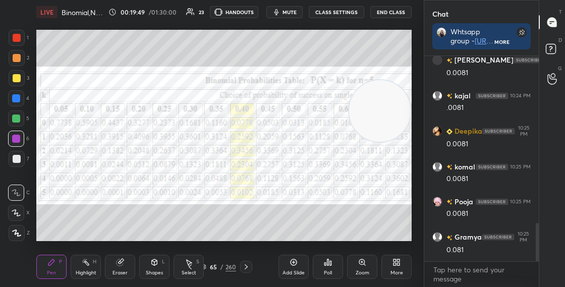
click at [124, 266] on div "Eraser" at bounding box center [120, 267] width 30 height 24
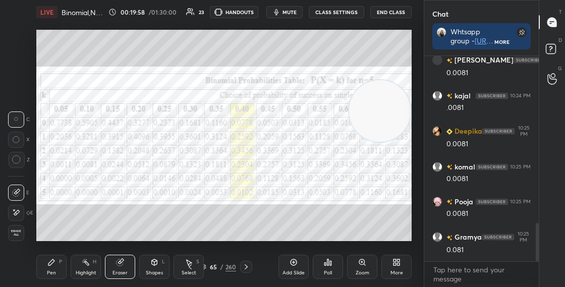
click at [54, 268] on div "Pen P" at bounding box center [51, 267] width 30 height 24
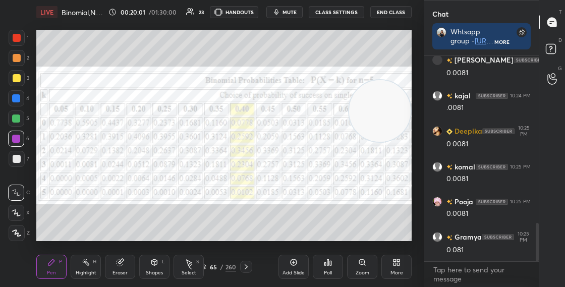
click at [16, 121] on div at bounding box center [16, 119] width 8 height 8
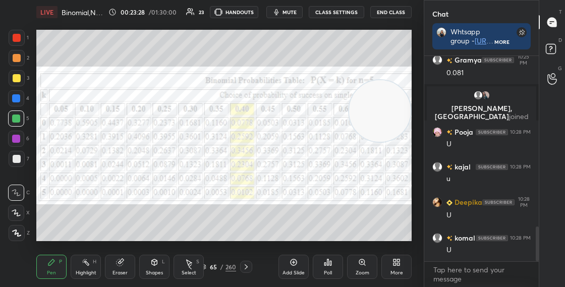
scroll to position [1008, 0]
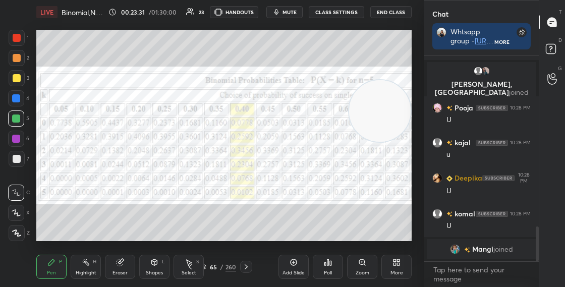
click at [23, 205] on div "X" at bounding box center [19, 213] width 22 height 16
click at [20, 61] on div at bounding box center [17, 58] width 16 height 16
click at [208, 269] on div "65 / 260" at bounding box center [218, 267] width 36 height 9
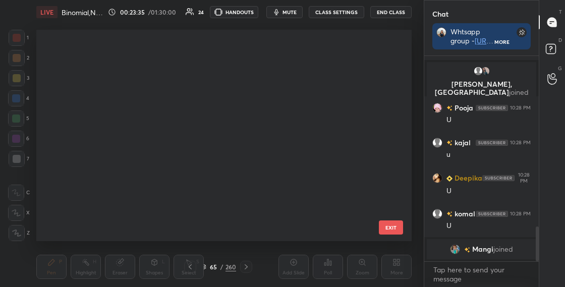
scroll to position [208, 371]
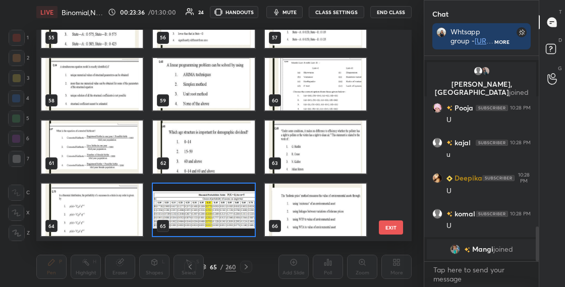
click at [219, 207] on img "grid" at bounding box center [203, 210] width 101 height 53
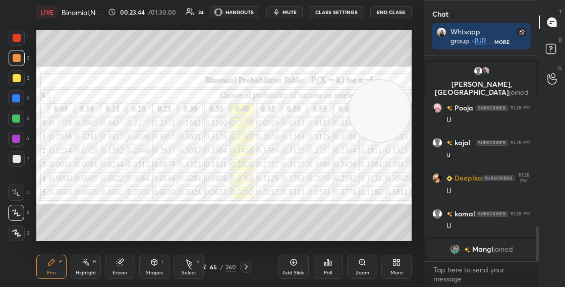
click at [21, 77] on div at bounding box center [17, 78] width 16 height 16
click at [335, 281] on div "Poll" at bounding box center [328, 267] width 30 height 57
click at [332, 276] on div "Poll" at bounding box center [328, 267] width 30 height 24
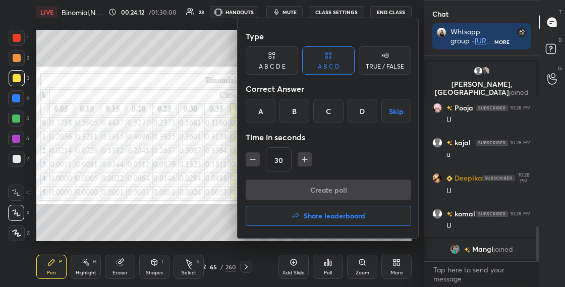
click at [300, 115] on div "B" at bounding box center [295, 111] width 30 height 24
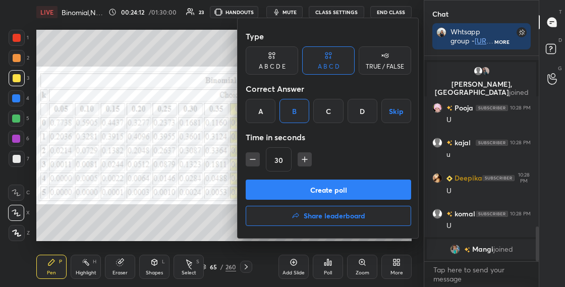
click at [314, 187] on button "Create poll" at bounding box center [329, 190] width 166 height 20
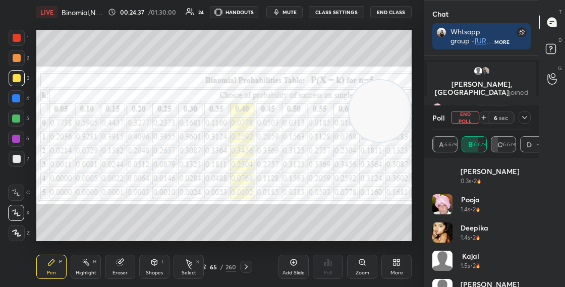
scroll to position [1073, 0]
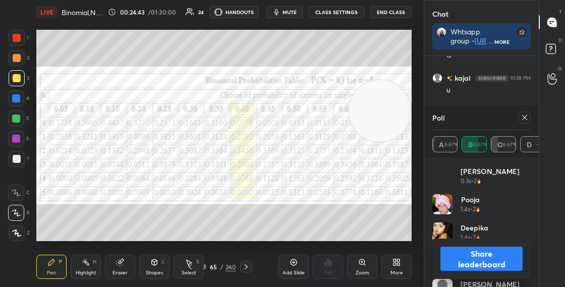
click at [157, 262] on icon at bounding box center [155, 262] width 6 height 6
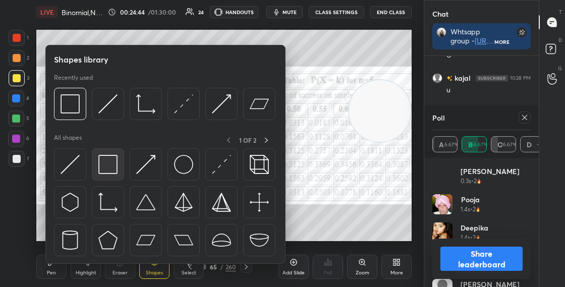
click at [109, 163] on img at bounding box center [107, 164] width 19 height 19
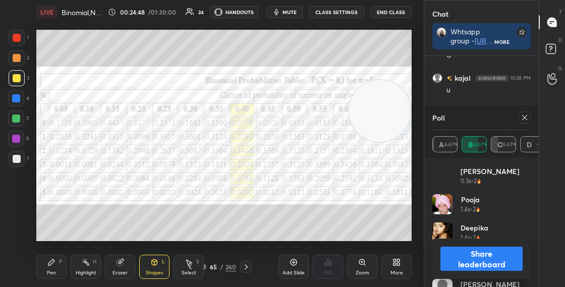
click at [450, 257] on button "Share leaderboard" at bounding box center [482, 259] width 82 height 24
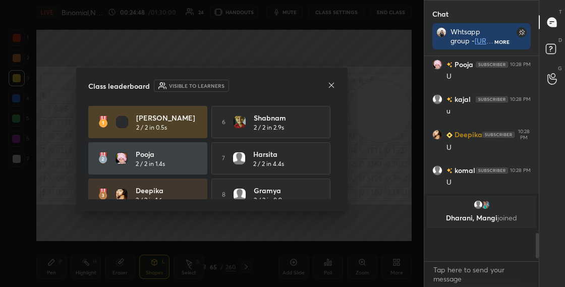
scroll to position [199, 112]
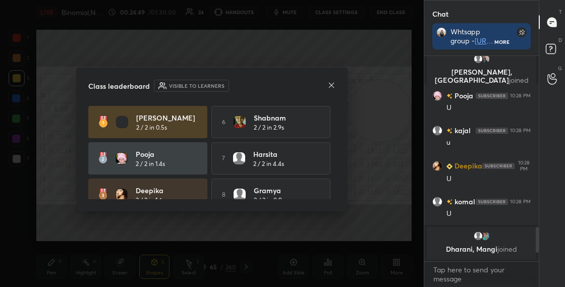
click at [333, 85] on icon at bounding box center [332, 85] width 8 height 8
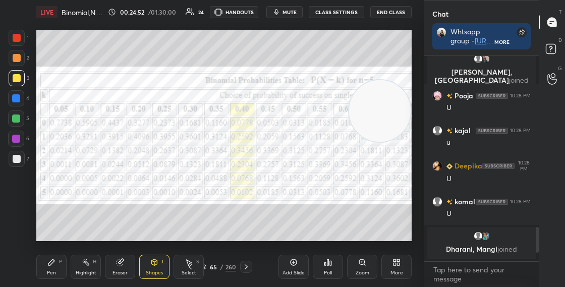
click at [18, 157] on div at bounding box center [17, 159] width 8 height 8
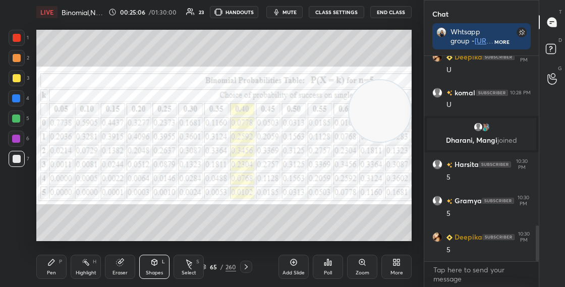
drag, startPoint x: 47, startPoint y: 268, endPoint x: 42, endPoint y: 263, distance: 6.8
click at [46, 268] on div "Pen P" at bounding box center [51, 267] width 30 height 24
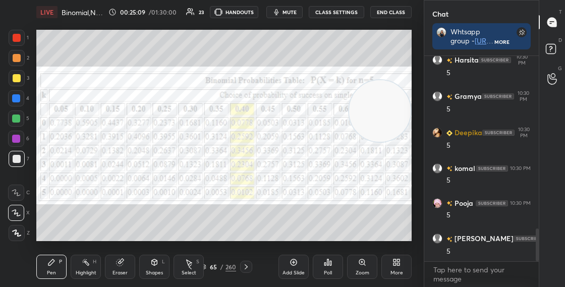
drag, startPoint x: 375, startPoint y: 130, endPoint x: 372, endPoint y: 227, distance: 96.5
click at [372, 142] on video at bounding box center [380, 111] width 62 height 62
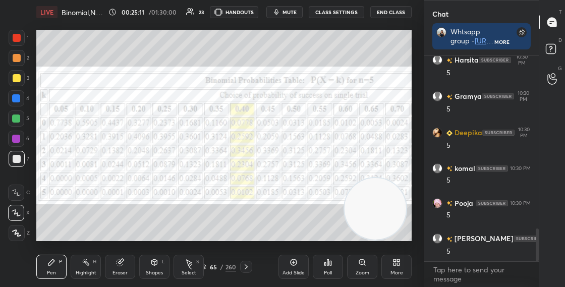
click at [17, 79] on div at bounding box center [17, 78] width 8 height 8
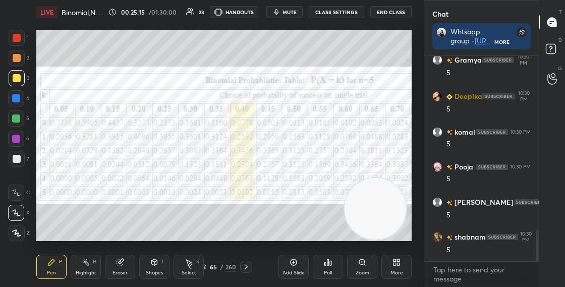
click at [388, 178] on video at bounding box center [376, 209] width 62 height 62
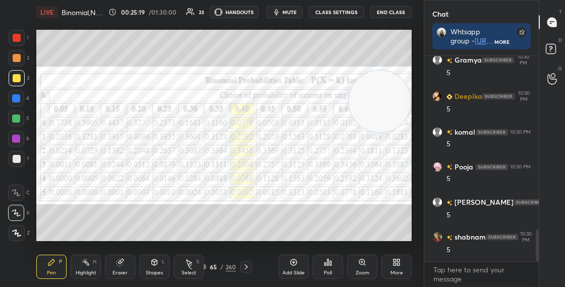
drag, startPoint x: 402, startPoint y: 88, endPoint x: 418, endPoint y: 50, distance: 41.0
click at [419, 50] on div "1 2 3 4 5 6 7 C X Z C X Z E E Erase all H H LIVE Binomial,Normal and Poisson Di…" at bounding box center [212, 143] width 424 height 287
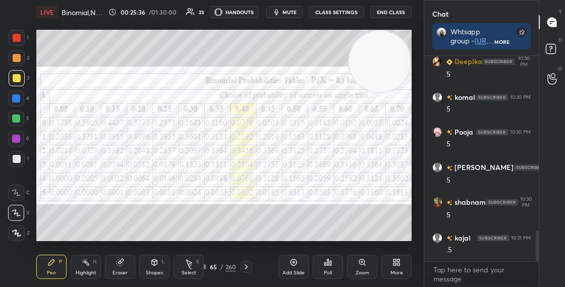
scroll to position [1191, 0]
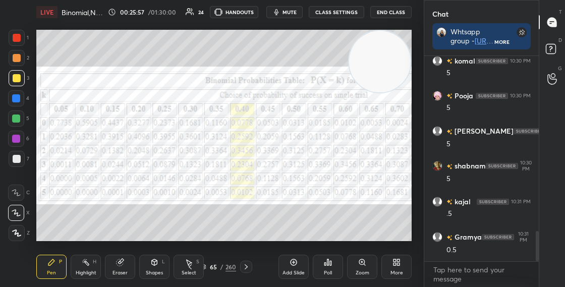
drag, startPoint x: 378, startPoint y: 23, endPoint x: 382, endPoint y: 15, distance: 9.0
click at [381, 18] on div "LIVE Binomial,Normal and Poisson Distribution Practice 00:25:57 / 01:30:00 24 H…" at bounding box center [224, 143] width 384 height 287
drag, startPoint x: 121, startPoint y: 243, endPoint x: 131, endPoint y: 241, distance: 9.9
click at [132, 241] on div "Setting up your live class Poll for secs No correct answer Start poll" at bounding box center [224, 135] width 384 height 223
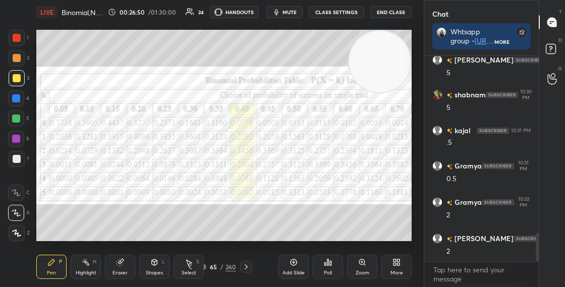
scroll to position [1299, 0]
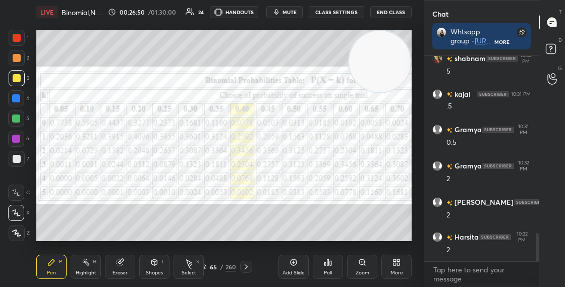
click at [16, 124] on div at bounding box center [16, 119] width 16 height 16
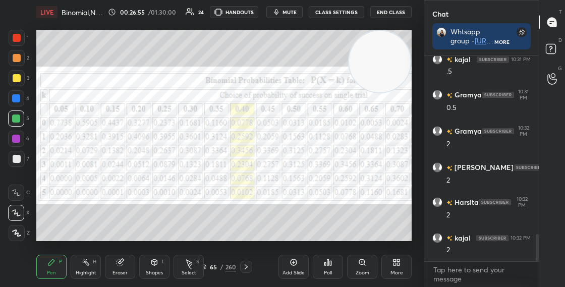
click at [18, 137] on div at bounding box center [16, 139] width 8 height 8
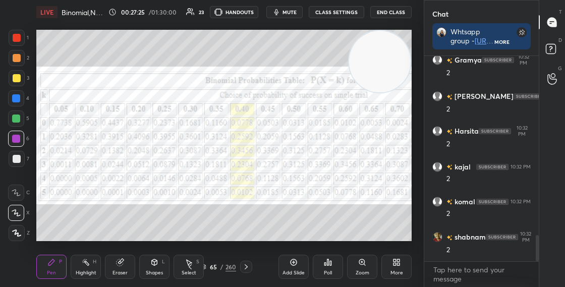
scroll to position [4, 4]
click at [205, 266] on icon at bounding box center [203, 266] width 5 height 3
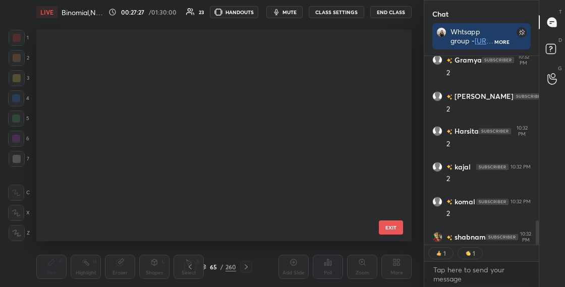
scroll to position [1171, 0]
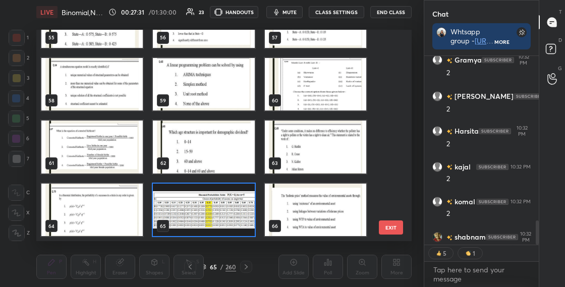
click at [232, 217] on img "grid" at bounding box center [203, 210] width 101 height 53
click at [232, 218] on img "grid" at bounding box center [203, 210] width 101 height 53
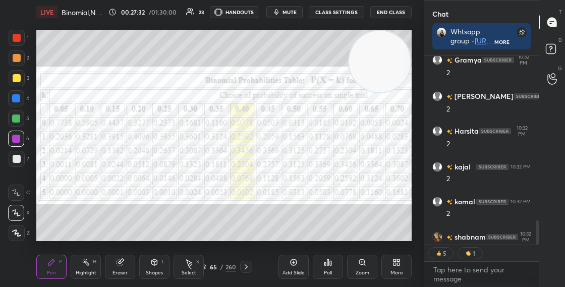
click at [392, 266] on div "More" at bounding box center [397, 267] width 30 height 24
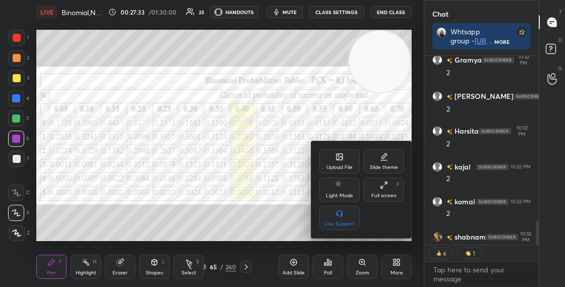
click at [341, 163] on div "Upload File" at bounding box center [340, 161] width 40 height 24
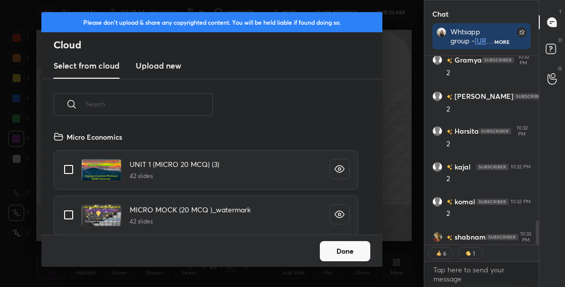
scroll to position [104, 324]
click at [164, 69] on h3 "Upload new" at bounding box center [158, 66] width 45 height 12
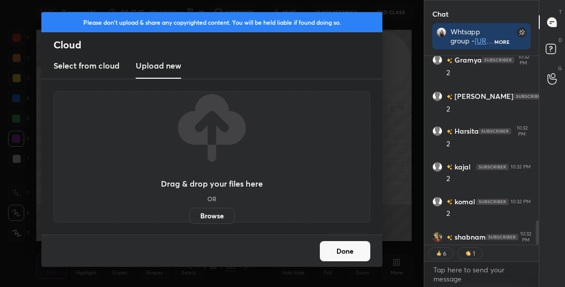
click at [208, 212] on label "Browse" at bounding box center [212, 216] width 45 height 16
click at [190, 212] on input "Browse" at bounding box center [190, 216] width 0 height 16
click at [346, 256] on button "Done" at bounding box center [345, 251] width 50 height 20
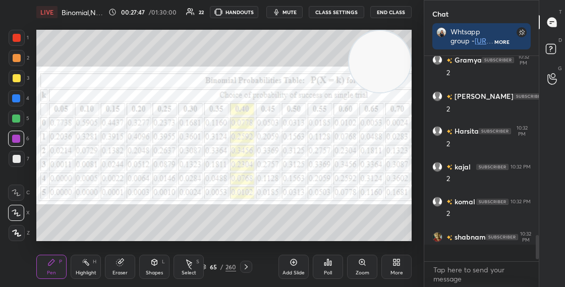
scroll to position [1405, 0]
click at [397, 267] on div "More" at bounding box center [397, 267] width 30 height 24
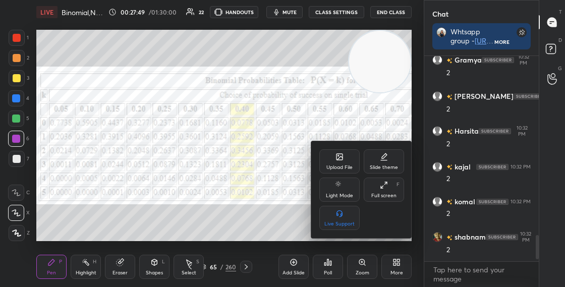
click at [336, 157] on icon at bounding box center [340, 157] width 8 height 8
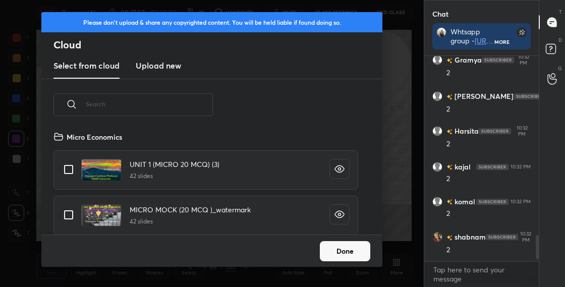
scroll to position [104, 324]
click at [161, 60] on h3 "Upload new" at bounding box center [158, 66] width 45 height 12
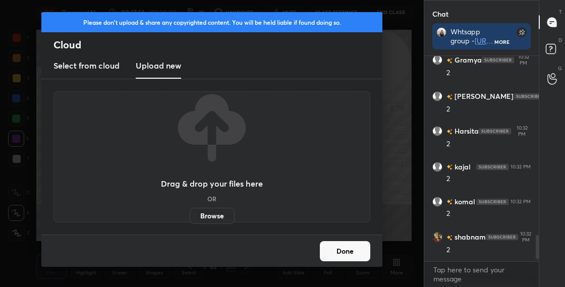
click at [206, 218] on label "Browse" at bounding box center [212, 216] width 45 height 16
click at [190, 218] on input "Browse" at bounding box center [190, 216] width 0 height 16
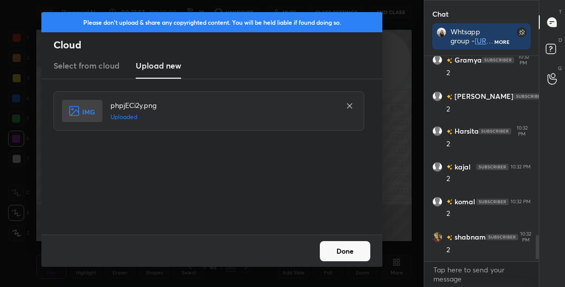
click at [343, 254] on button "Done" at bounding box center [345, 251] width 50 height 20
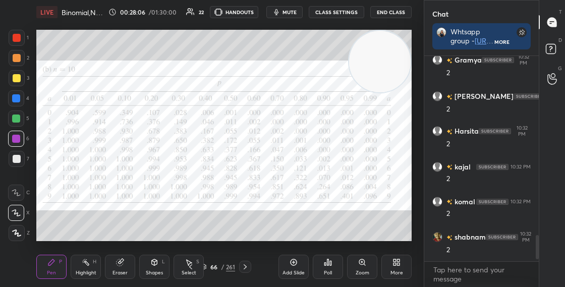
scroll to position [1429, 0]
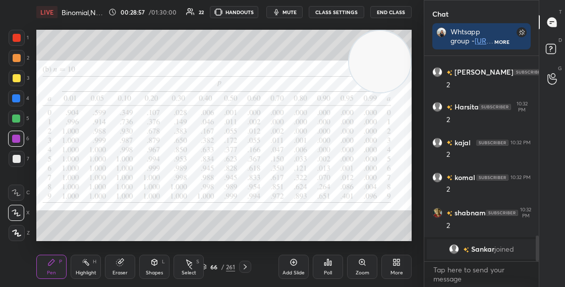
click at [22, 79] on div at bounding box center [17, 78] width 16 height 16
drag, startPoint x: 398, startPoint y: 50, endPoint x: 389, endPoint y: 127, distance: 77.2
click at [390, 92] on video at bounding box center [380, 62] width 62 height 62
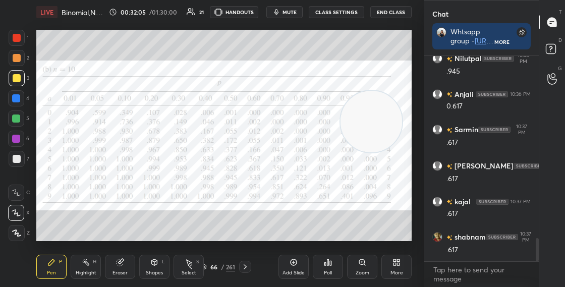
scroll to position [1631, 0]
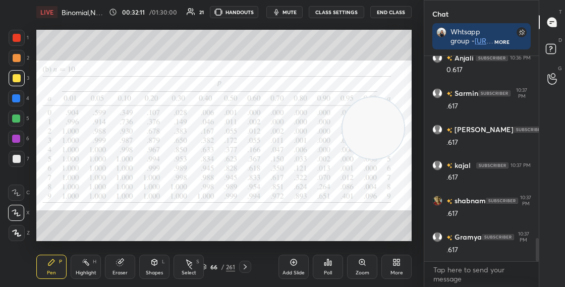
drag, startPoint x: 397, startPoint y: 119, endPoint x: 399, endPoint y: 135, distance: 15.9
click at [399, 136] on video at bounding box center [374, 128] width 62 height 62
drag, startPoint x: 399, startPoint y: 133, endPoint x: 407, endPoint y: 93, distance: 40.6
click at [407, 95] on video at bounding box center [380, 117] width 62 height 62
drag, startPoint x: 396, startPoint y: 104, endPoint x: 403, endPoint y: 79, distance: 25.7
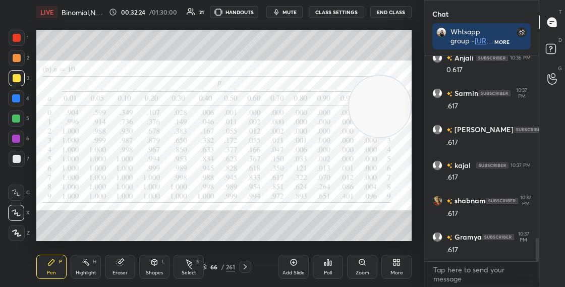
click at [401, 82] on video at bounding box center [380, 107] width 62 height 62
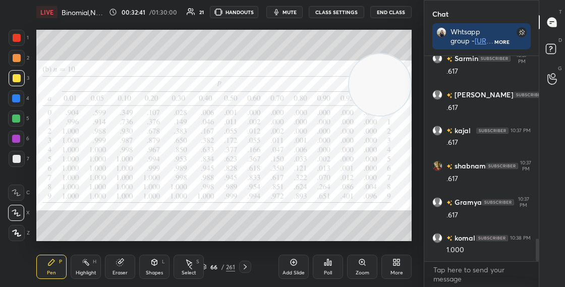
click at [19, 39] on div at bounding box center [17, 38] width 8 height 8
drag, startPoint x: 362, startPoint y: 88, endPoint x: 354, endPoint y: 143, distance: 55.7
click at [354, 116] on video at bounding box center [380, 85] width 62 height 62
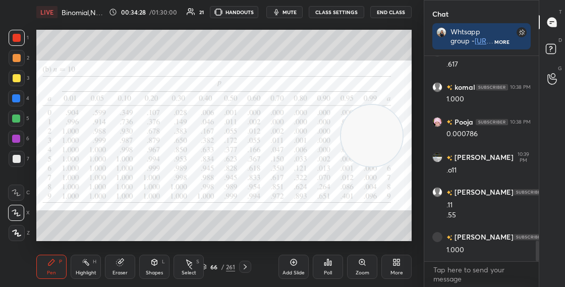
scroll to position [1853, 0]
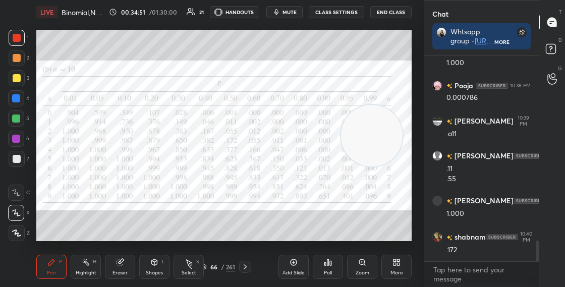
click at [17, 97] on div at bounding box center [16, 98] width 8 height 8
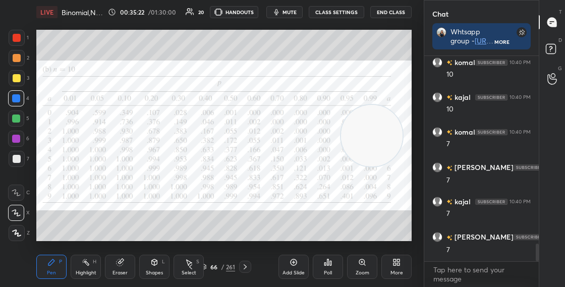
scroll to position [2169, 0]
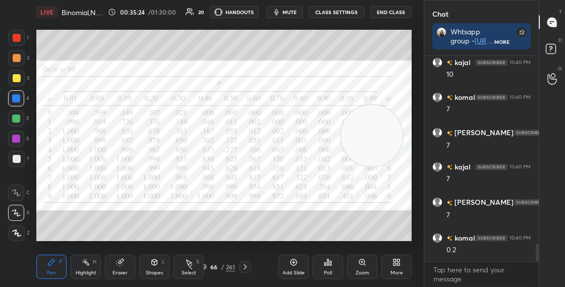
click at [17, 157] on div at bounding box center [17, 159] width 8 height 8
click at [17, 122] on div at bounding box center [16, 119] width 8 height 8
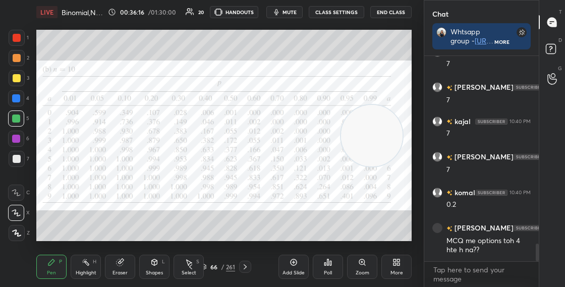
scroll to position [2225, 0]
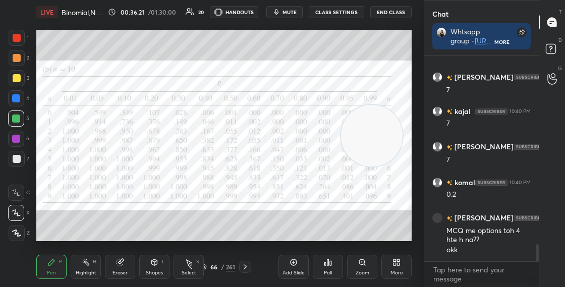
click at [208, 267] on div "66 / 261" at bounding box center [218, 267] width 34 height 9
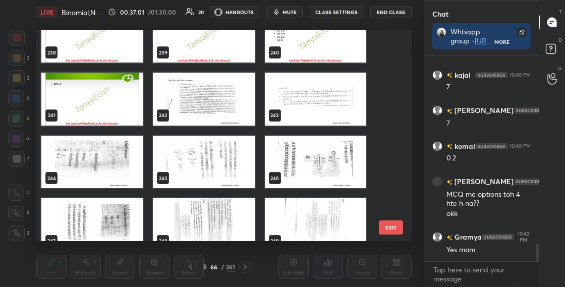
scroll to position [4995, 0]
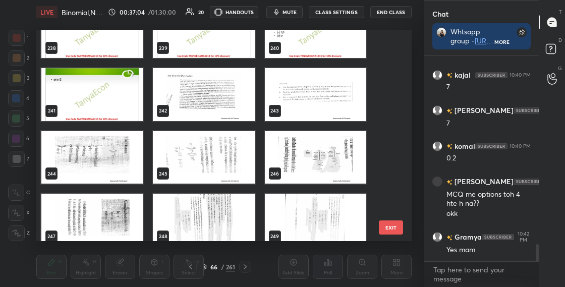
click at [291, 95] on img "grid" at bounding box center [315, 94] width 101 height 53
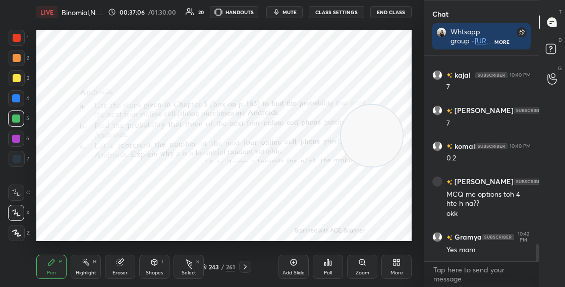
click at [248, 264] on icon at bounding box center [245, 267] width 8 height 8
click at [246, 267] on icon at bounding box center [245, 267] width 8 height 8
click at [246, 267] on icon at bounding box center [245, 267] width 3 height 5
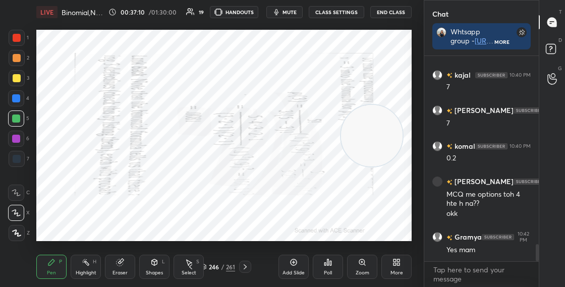
click at [209, 266] on div "246" at bounding box center [214, 267] width 10 height 6
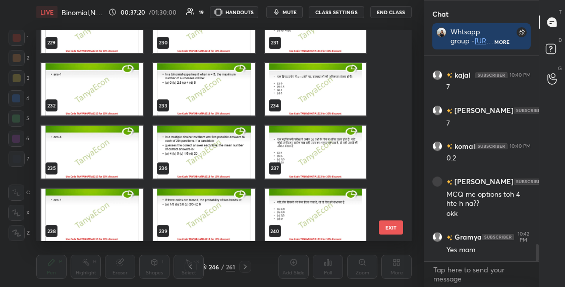
scroll to position [4795, 0]
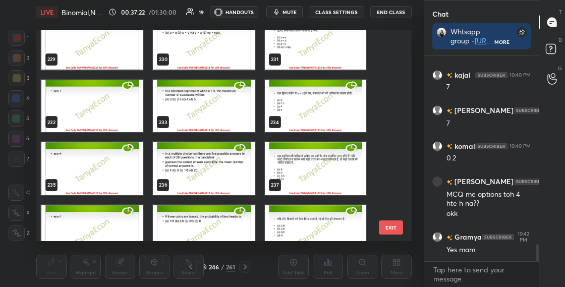
click at [224, 179] on img "grid" at bounding box center [203, 168] width 101 height 53
click at [225, 179] on img "grid" at bounding box center [203, 168] width 101 height 53
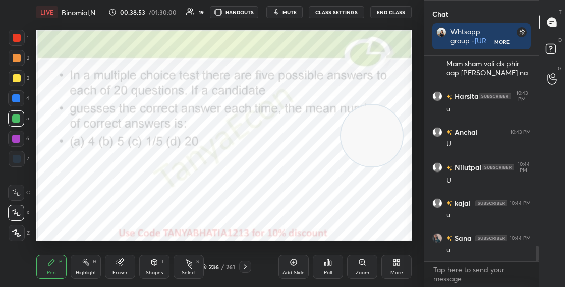
scroll to position [2519, 0]
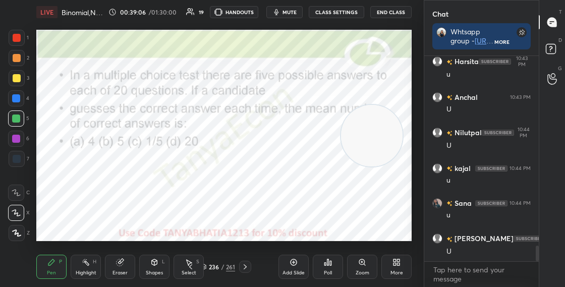
click at [18, 41] on div at bounding box center [17, 38] width 8 height 8
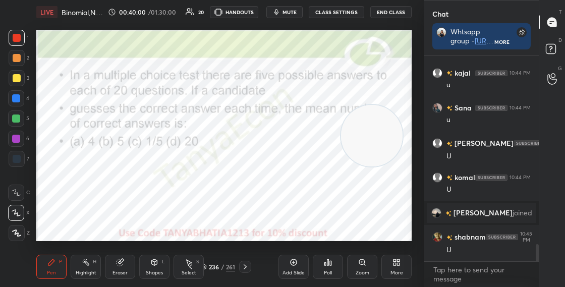
scroll to position [2299, 0]
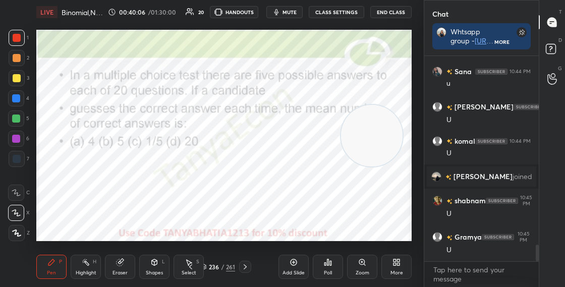
drag, startPoint x: 376, startPoint y: 158, endPoint x: 380, endPoint y: 170, distance: 13.3
click at [381, 167] on video at bounding box center [372, 136] width 62 height 62
click at [208, 267] on div "236 / 261" at bounding box center [218, 267] width 34 height 9
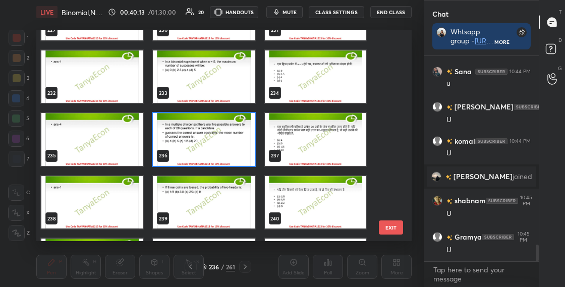
scroll to position [4837, 0]
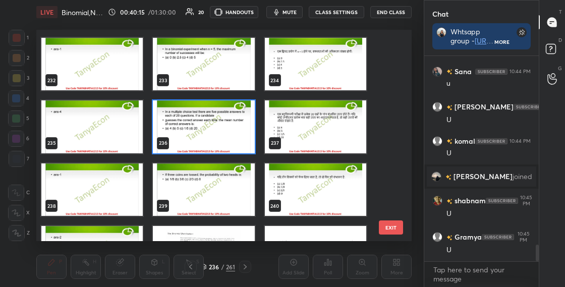
click at [317, 136] on img "grid" at bounding box center [315, 126] width 101 height 53
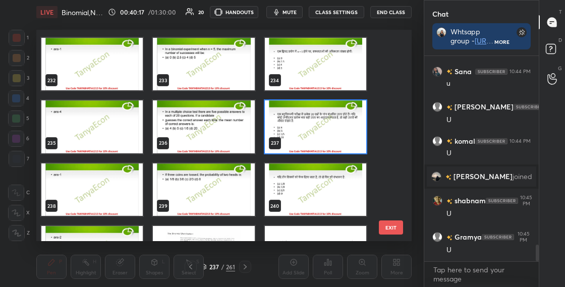
click at [281, 146] on img "grid" at bounding box center [315, 126] width 101 height 53
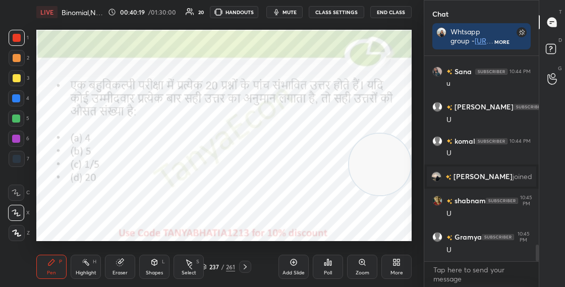
click at [207, 267] on div "237 / 261" at bounding box center [218, 267] width 34 height 9
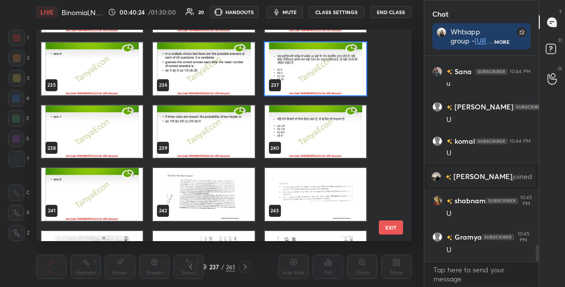
scroll to position [4891, 0]
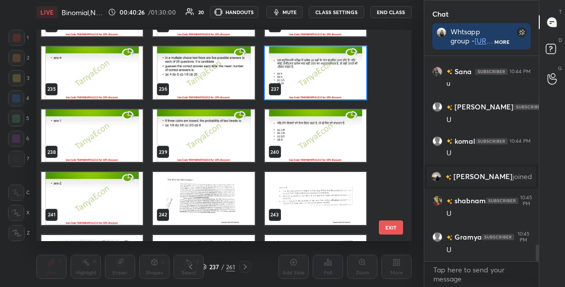
click at [330, 84] on img "grid" at bounding box center [315, 72] width 101 height 53
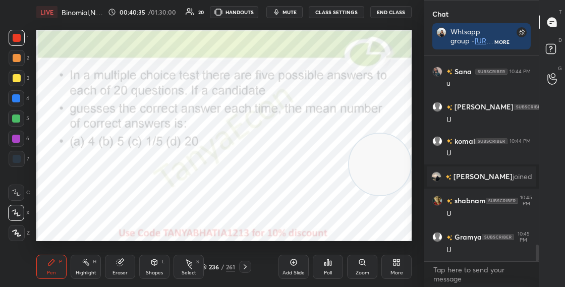
click at [323, 265] on div "Poll" at bounding box center [328, 267] width 30 height 24
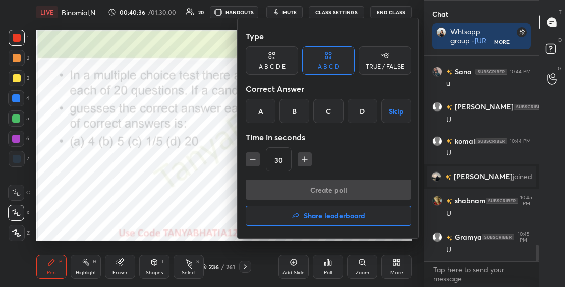
click at [254, 113] on div "A" at bounding box center [261, 111] width 30 height 24
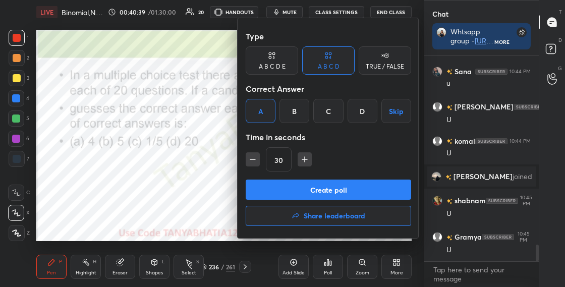
click at [276, 192] on button "Create poll" at bounding box center [329, 190] width 166 height 20
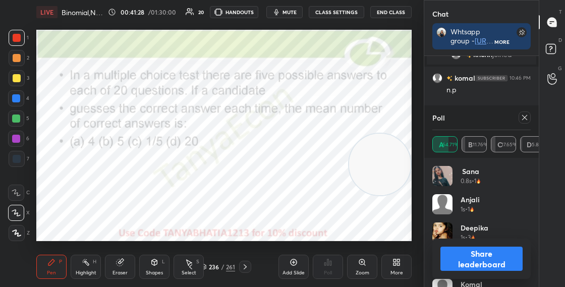
scroll to position [2513, 0]
click at [456, 254] on button "Share leaderboard" at bounding box center [482, 259] width 82 height 24
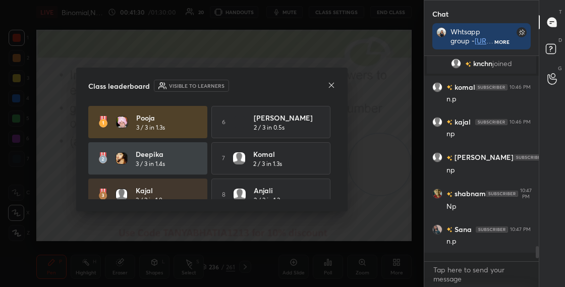
scroll to position [202, 112]
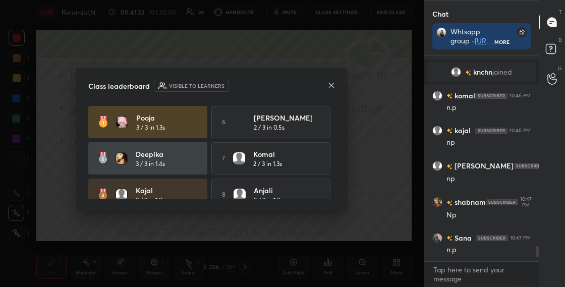
click at [333, 85] on icon at bounding box center [332, 85] width 8 height 8
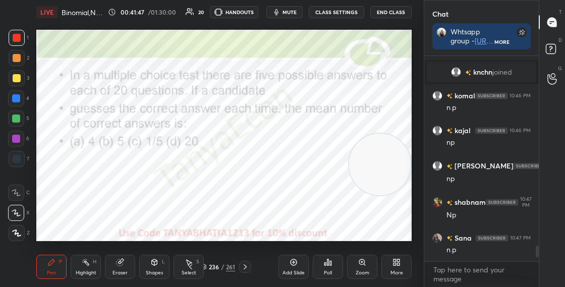
scroll to position [2497, 0]
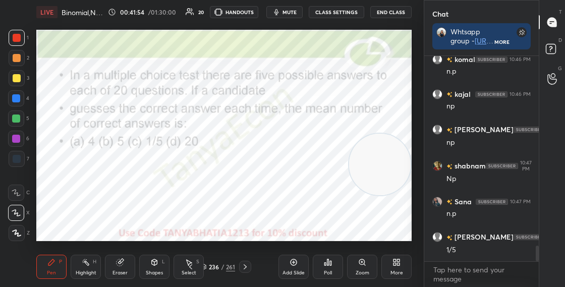
click at [206, 265] on icon at bounding box center [204, 267] width 6 height 6
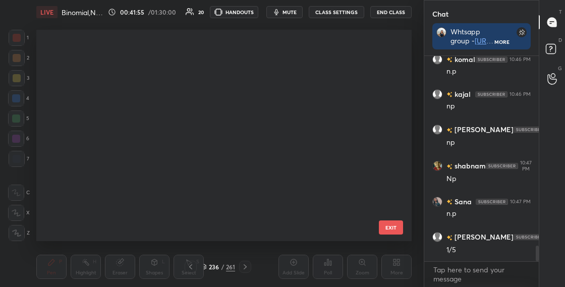
scroll to position [208, 371]
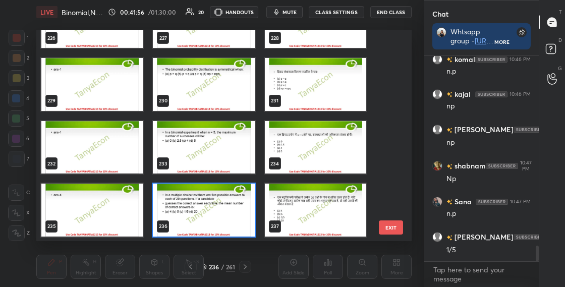
click at [230, 162] on img "grid" at bounding box center [203, 147] width 101 height 53
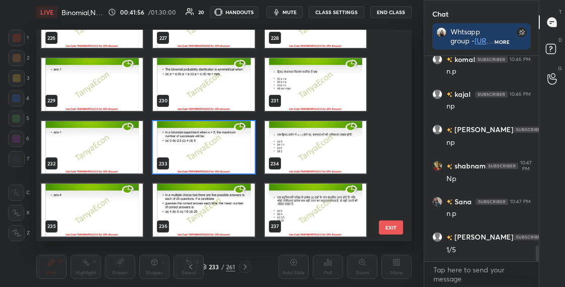
click at [230, 162] on img "grid" at bounding box center [203, 147] width 101 height 53
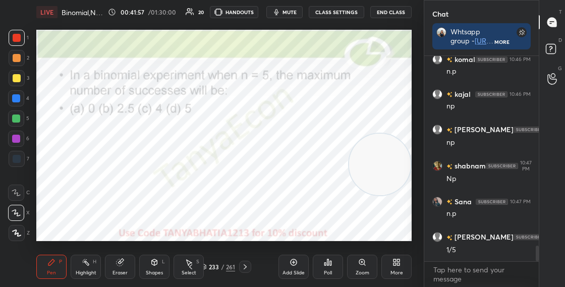
click at [230, 162] on img "grid" at bounding box center [203, 147] width 101 height 53
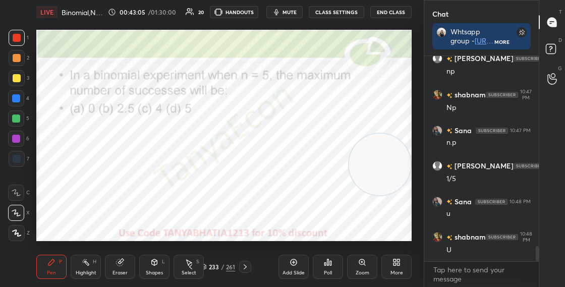
scroll to position [2603, 0]
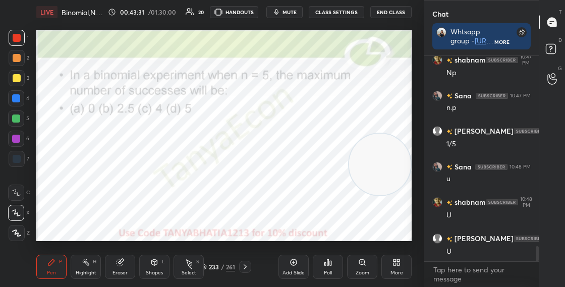
click at [244, 269] on icon at bounding box center [245, 267] width 3 height 5
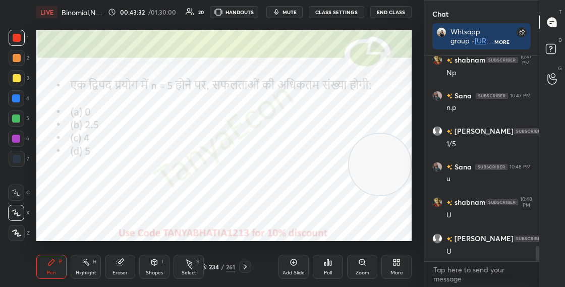
click at [206, 267] on icon at bounding box center [204, 267] width 6 height 6
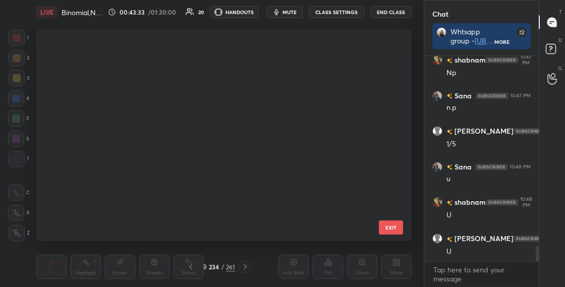
scroll to position [208, 371]
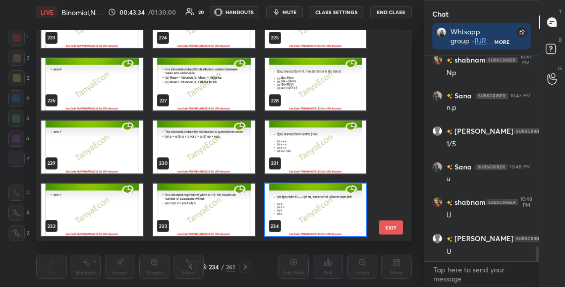
click at [239, 200] on img "grid" at bounding box center [203, 210] width 101 height 53
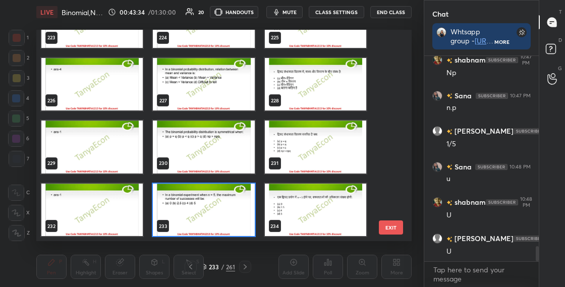
click at [239, 200] on img "grid" at bounding box center [203, 210] width 101 height 53
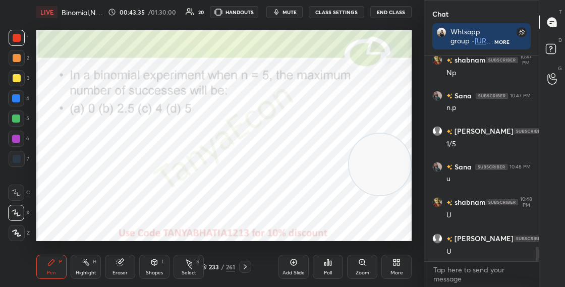
scroll to position [2639, 0]
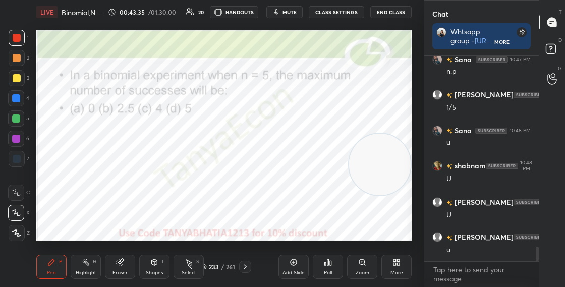
click at [209, 265] on div "233" at bounding box center [214, 267] width 10 height 6
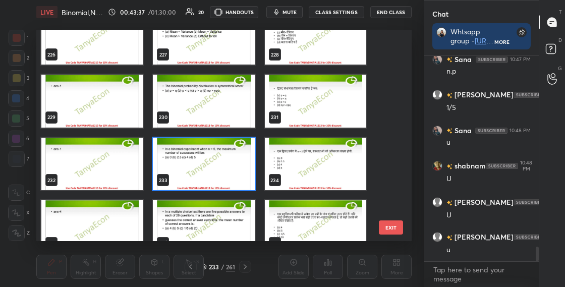
scroll to position [4737, 0]
click at [235, 181] on img "grid" at bounding box center [203, 164] width 101 height 53
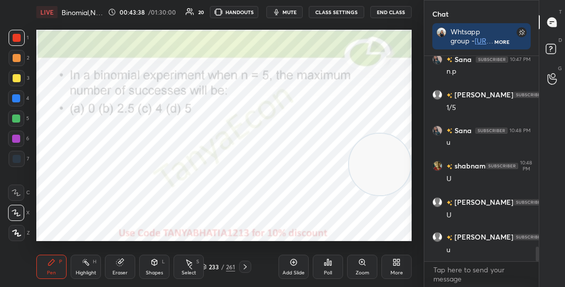
click at [236, 181] on img "grid" at bounding box center [203, 164] width 101 height 53
click at [320, 267] on div "Poll" at bounding box center [328, 267] width 30 height 24
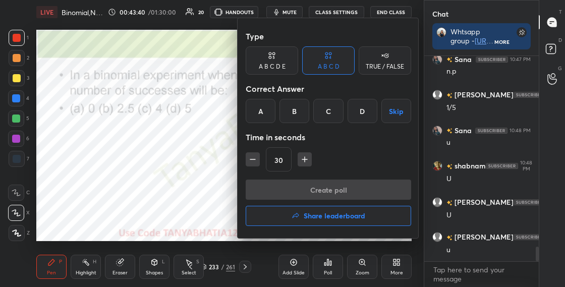
drag, startPoint x: 369, startPoint y: 113, endPoint x: 369, endPoint y: 107, distance: 6.1
click at [369, 113] on div "D" at bounding box center [363, 111] width 30 height 24
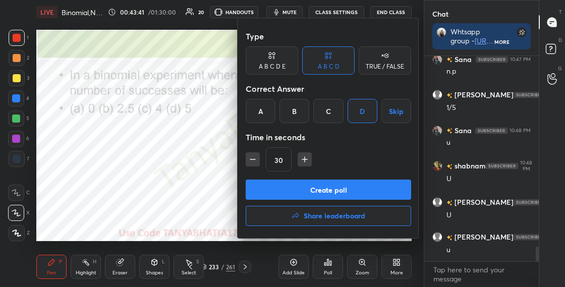
click at [339, 191] on button "Create poll" at bounding box center [329, 190] width 166 height 20
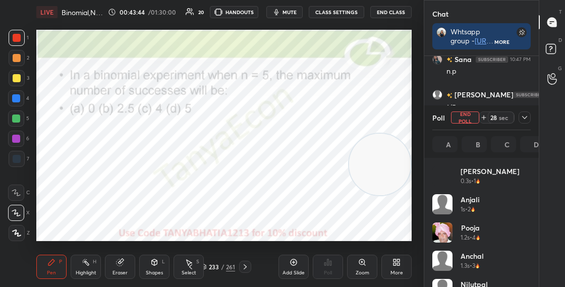
scroll to position [118, 95]
click at [15, 159] on div at bounding box center [17, 159] width 8 height 8
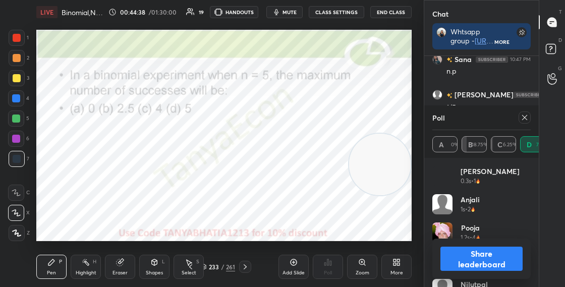
click at [119, 271] on div "Eraser" at bounding box center [120, 273] width 15 height 5
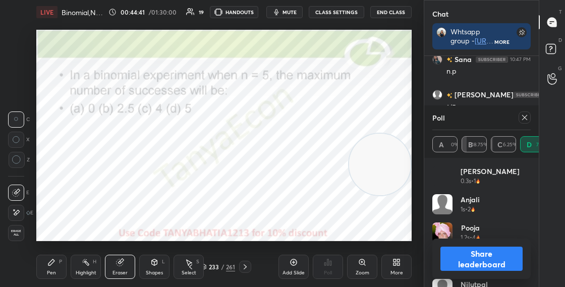
click at [57, 267] on div "Pen P" at bounding box center [51, 267] width 30 height 24
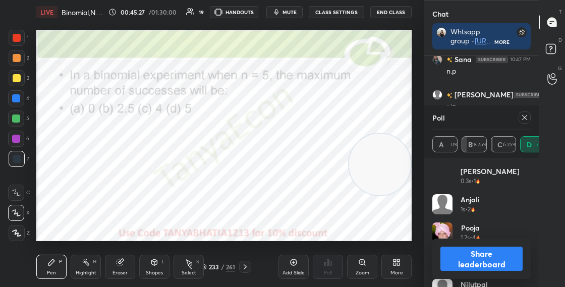
click at [473, 253] on button "Share leaderboard" at bounding box center [482, 259] width 82 height 24
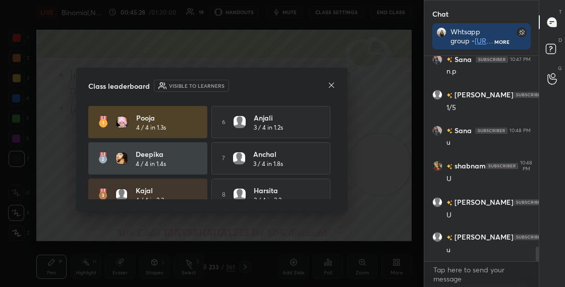
scroll to position [228, 112]
click at [333, 87] on icon at bounding box center [331, 85] width 5 height 5
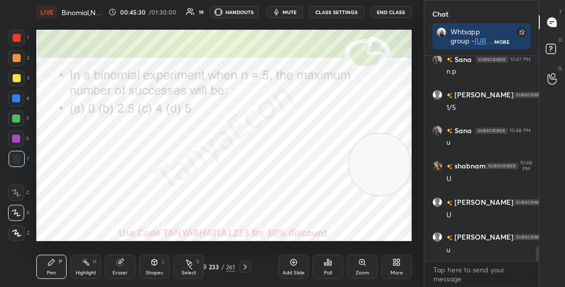
click at [19, 138] on div at bounding box center [16, 139] width 8 height 8
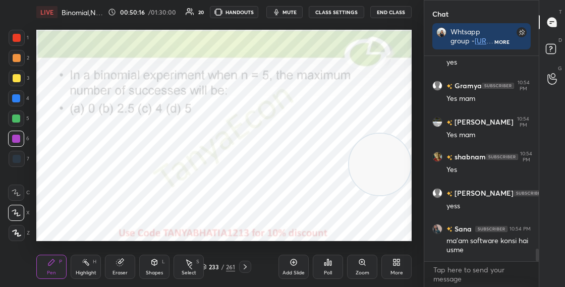
scroll to position [3138, 0]
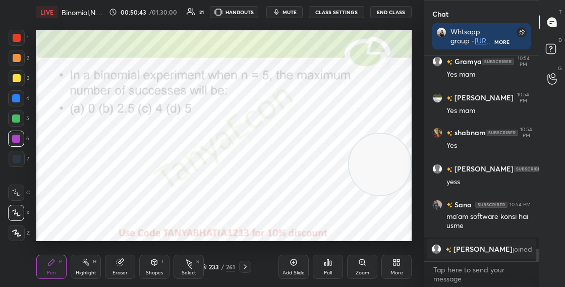
click at [327, 269] on div "Poll" at bounding box center [328, 267] width 30 height 24
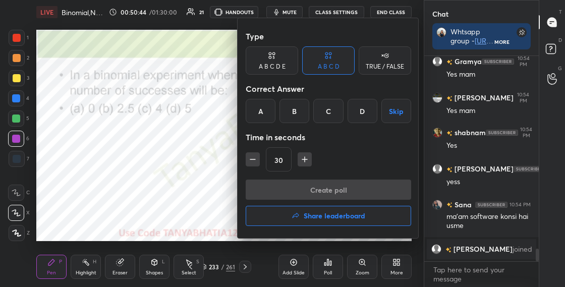
click at [299, 114] on div "B" at bounding box center [295, 111] width 30 height 24
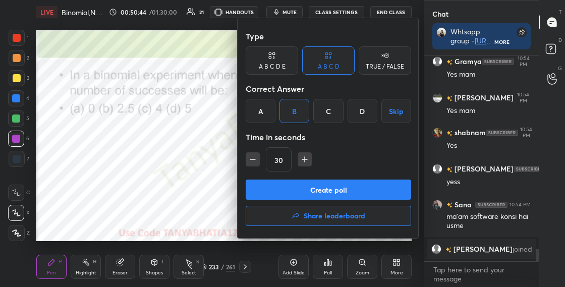
click at [306, 186] on button "Create poll" at bounding box center [329, 190] width 166 height 20
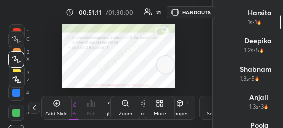
scroll to position [1, 3]
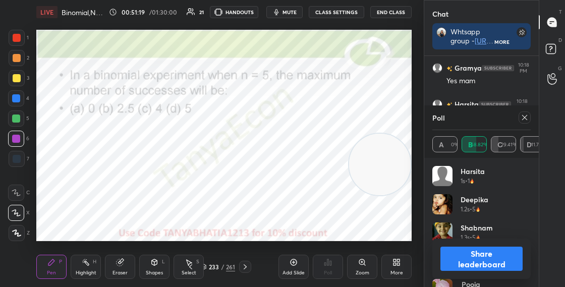
click at [462, 263] on button "Share leaderboard" at bounding box center [482, 259] width 82 height 24
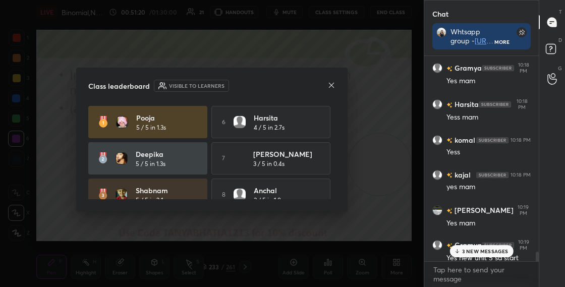
click at [330, 85] on icon at bounding box center [331, 85] width 5 height 5
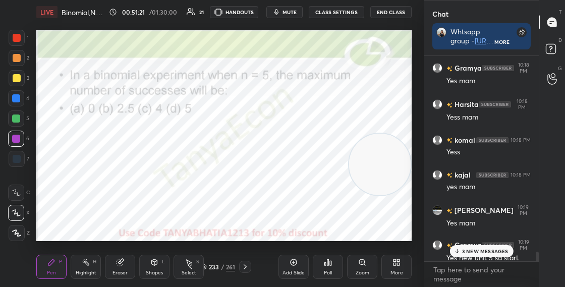
click at [465, 249] on p "3 NEW MESSAGES" at bounding box center [485, 251] width 46 height 6
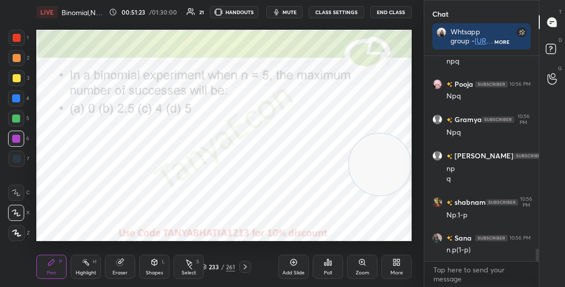
click at [151, 266] on icon at bounding box center [154, 262] width 8 height 8
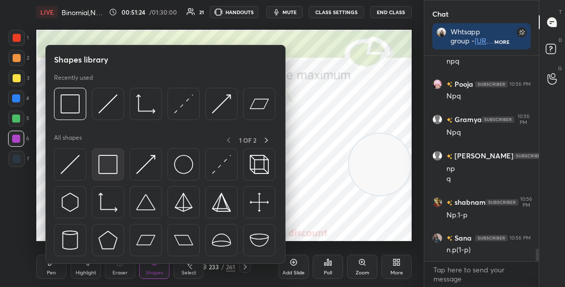
click at [111, 163] on img at bounding box center [107, 164] width 19 height 19
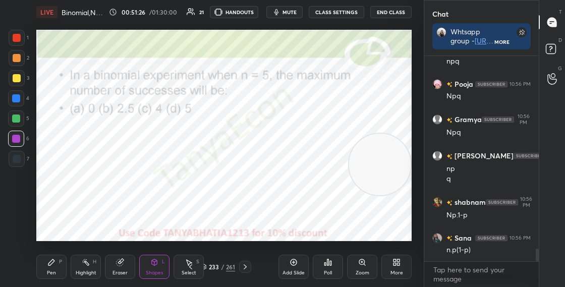
click at [41, 268] on div "Pen P" at bounding box center [51, 267] width 30 height 24
click at [19, 158] on div at bounding box center [17, 159] width 8 height 8
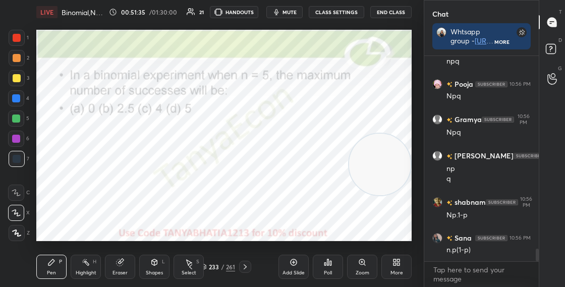
click at [20, 97] on div at bounding box center [16, 98] width 16 height 16
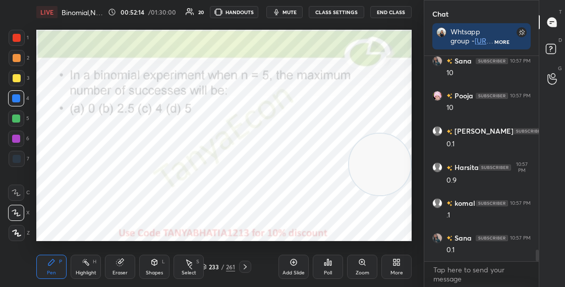
click at [210, 267] on div "233" at bounding box center [214, 267] width 10 height 6
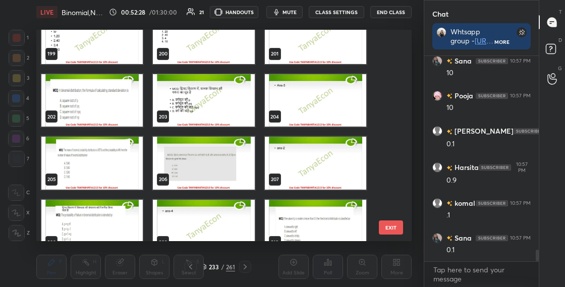
scroll to position [4176, 0]
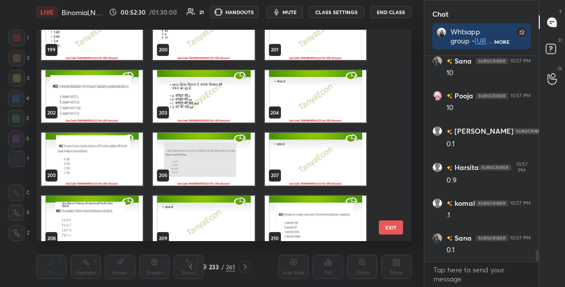
click at [109, 170] on img "grid" at bounding box center [91, 159] width 101 height 53
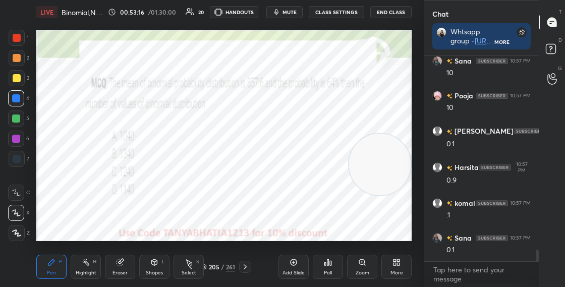
click at [19, 40] on div at bounding box center [17, 38] width 8 height 8
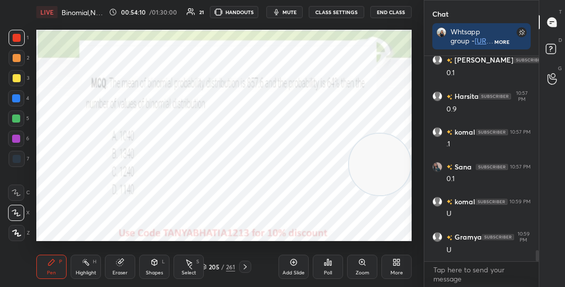
scroll to position [3554, 0]
click at [210, 266] on div "205" at bounding box center [214, 267] width 10 height 6
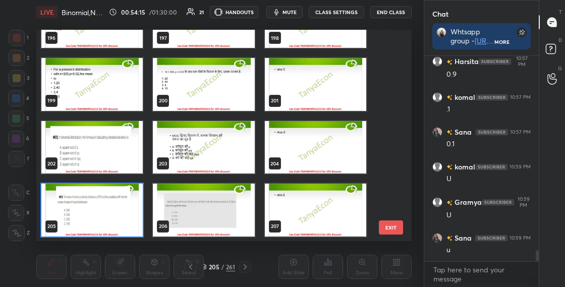
scroll to position [208, 371]
click at [119, 211] on img "grid" at bounding box center [91, 210] width 101 height 53
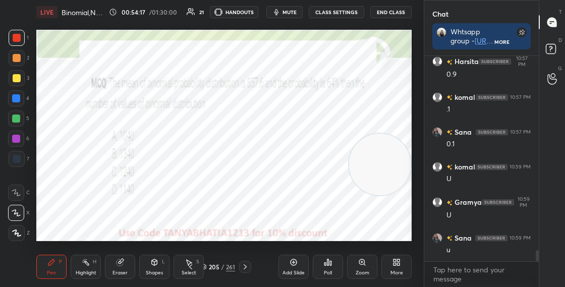
click at [119, 212] on img "grid" at bounding box center [91, 210] width 101 height 53
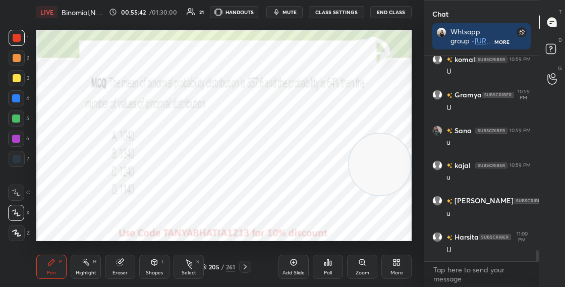
click at [207, 268] on div "205 / 261" at bounding box center [218, 267] width 34 height 9
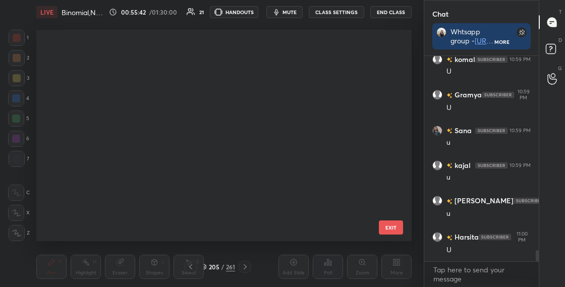
scroll to position [208, 371]
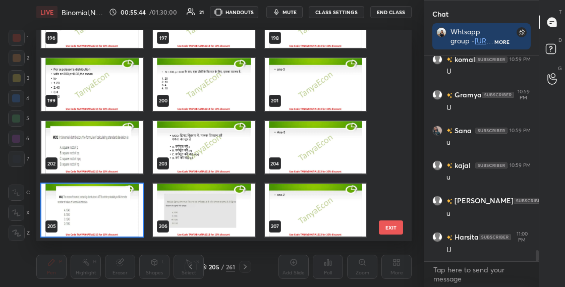
click at [136, 215] on img "grid" at bounding box center [91, 210] width 101 height 53
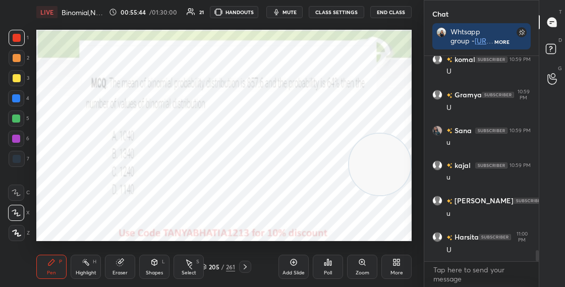
click at [136, 215] on img "grid" at bounding box center [91, 210] width 101 height 53
click at [335, 269] on div "Poll" at bounding box center [328, 267] width 30 height 24
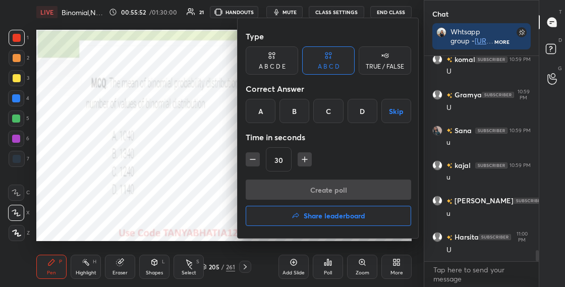
click at [285, 112] on div "B" at bounding box center [295, 111] width 30 height 24
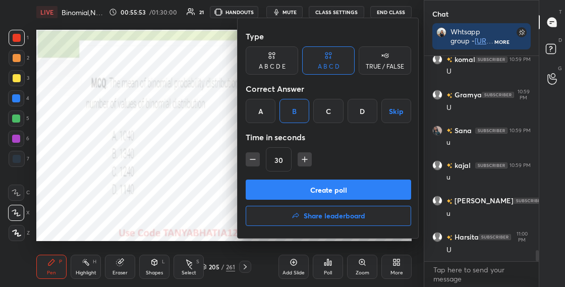
click at [286, 183] on button "Create poll" at bounding box center [329, 190] width 166 height 20
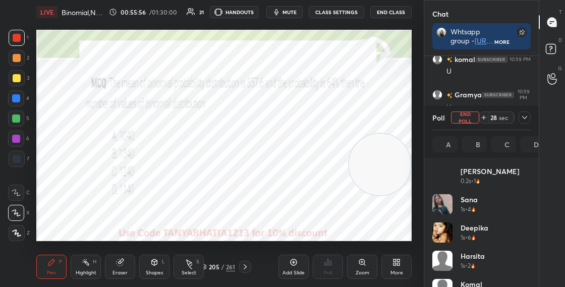
scroll to position [118, 95]
click at [158, 271] on div "Shapes" at bounding box center [154, 273] width 17 height 5
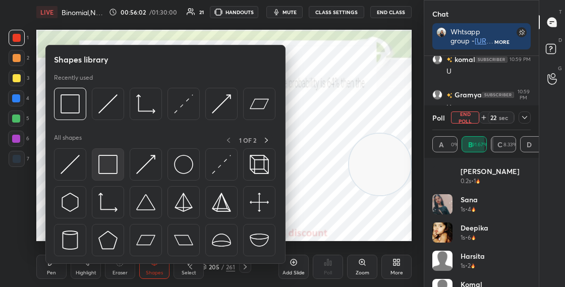
click at [115, 167] on img at bounding box center [107, 164] width 19 height 19
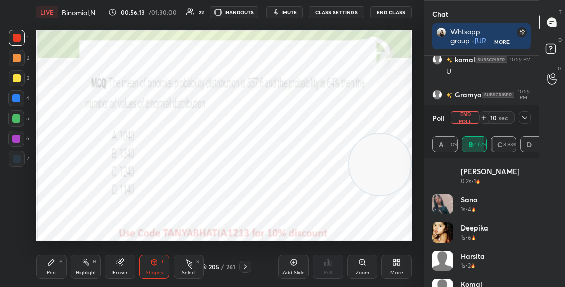
click at [151, 269] on div "Shapes L" at bounding box center [154, 267] width 30 height 24
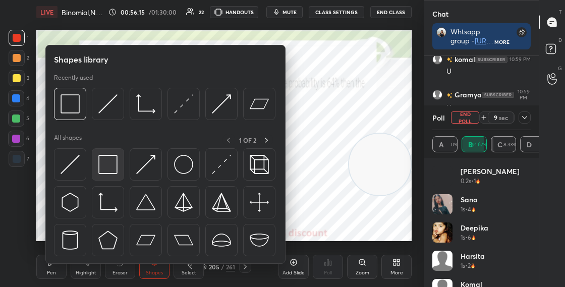
click at [114, 168] on img at bounding box center [107, 164] width 19 height 19
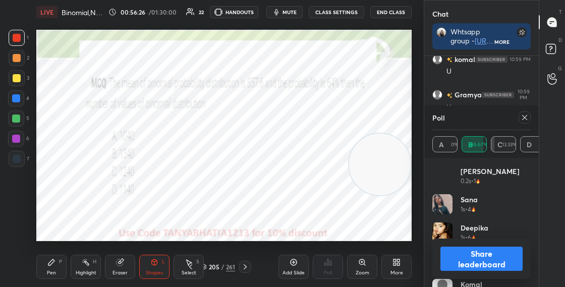
click at [464, 256] on button "Share leaderboard" at bounding box center [482, 259] width 82 height 24
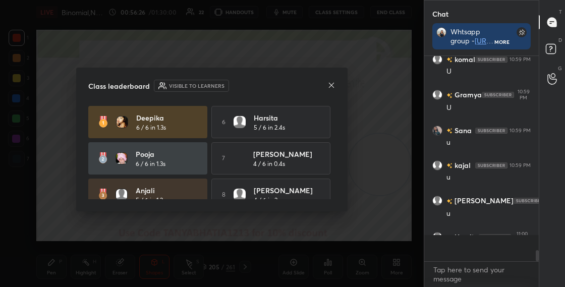
scroll to position [3, 4]
click at [331, 83] on icon at bounding box center [332, 85] width 8 height 8
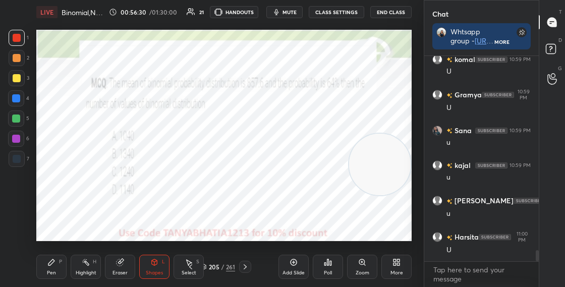
click at [63, 275] on div "Pen P" at bounding box center [51, 267] width 30 height 24
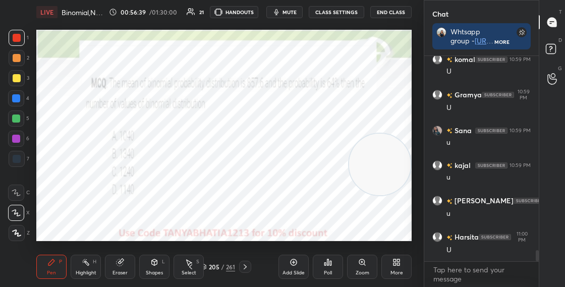
click at [130, 259] on div "Eraser" at bounding box center [120, 267] width 30 height 24
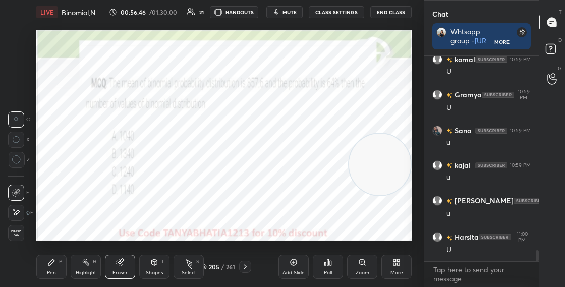
click at [53, 264] on icon at bounding box center [51, 262] width 8 height 8
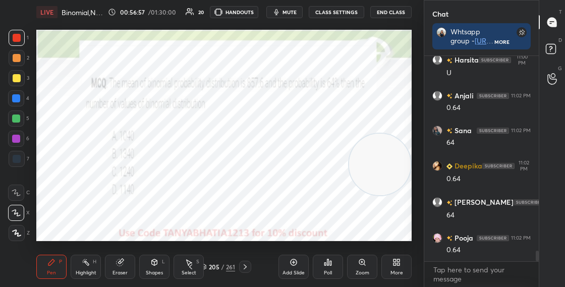
scroll to position [3873, 0]
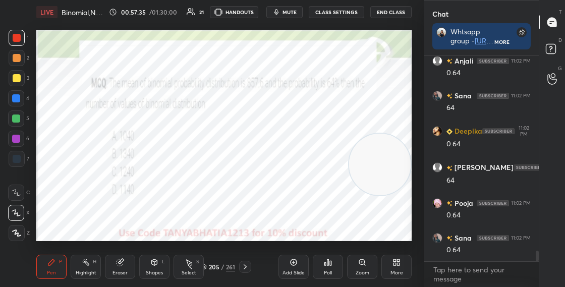
click at [150, 269] on div "Shapes L" at bounding box center [154, 267] width 30 height 24
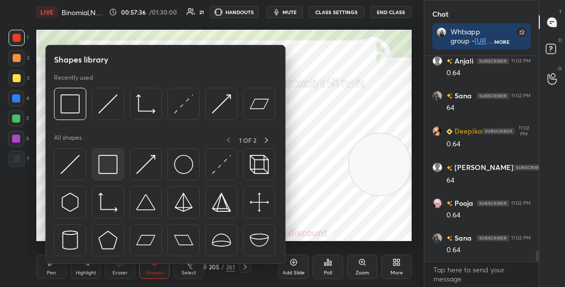
click at [106, 169] on img at bounding box center [107, 164] width 19 height 19
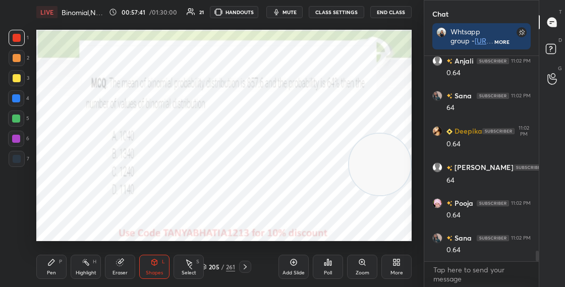
click at [206, 265] on icon at bounding box center [203, 266] width 5 height 3
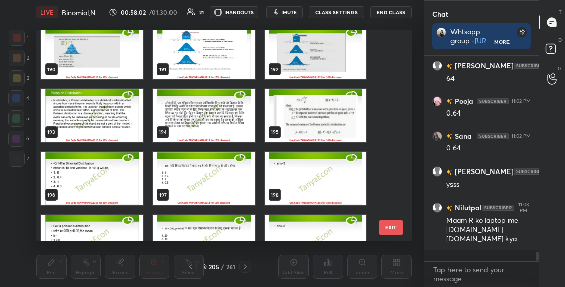
scroll to position [3964, 0]
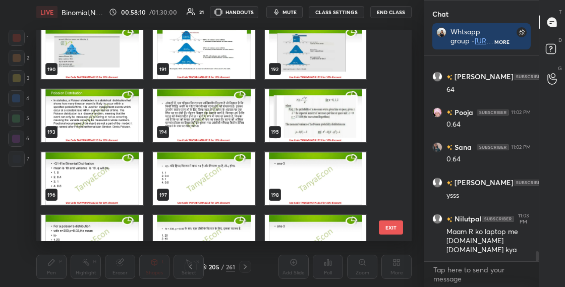
click at [306, 183] on img "grid" at bounding box center [315, 178] width 101 height 53
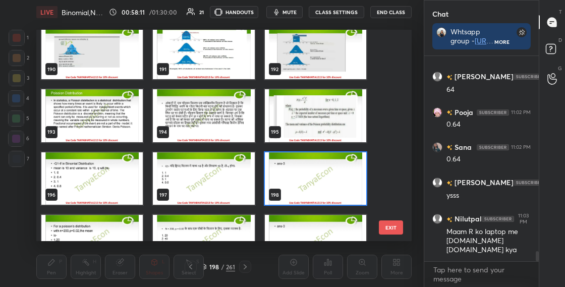
click at [307, 183] on img "grid" at bounding box center [315, 178] width 101 height 53
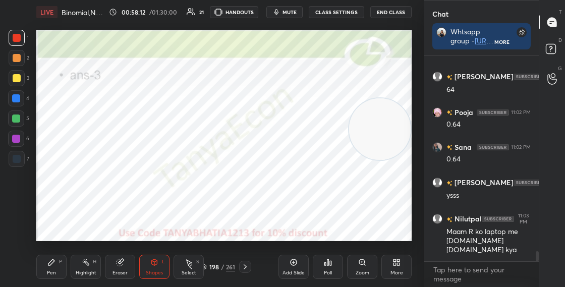
click at [377, 120] on video at bounding box center [380, 129] width 62 height 62
click at [204, 267] on icon at bounding box center [203, 266] width 5 height 3
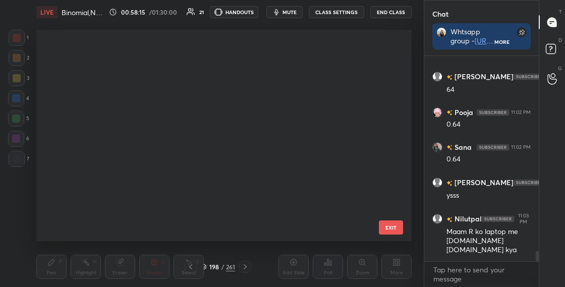
scroll to position [208, 371]
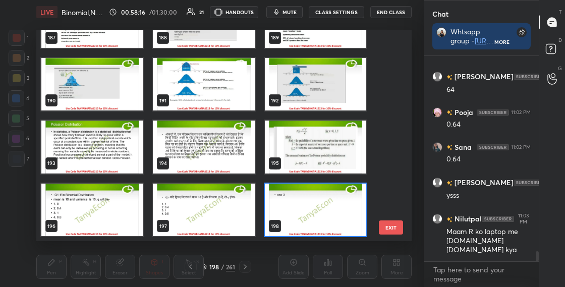
click at [107, 140] on img "grid" at bounding box center [91, 147] width 101 height 53
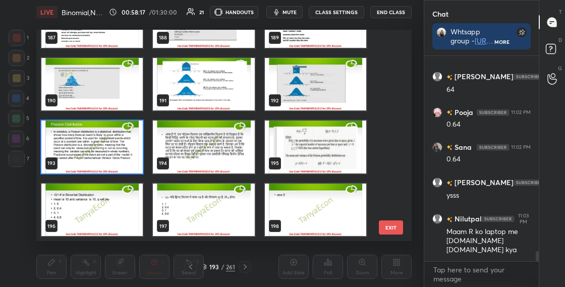
click at [107, 142] on img "grid" at bounding box center [91, 147] width 101 height 53
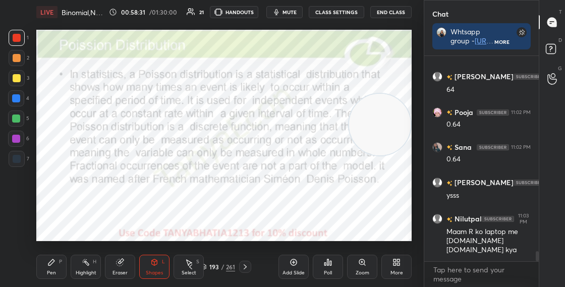
scroll to position [4000, 0]
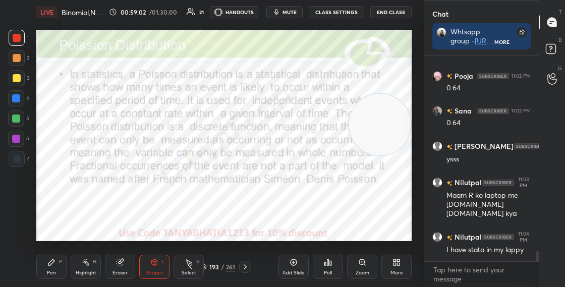
click at [21, 100] on div at bounding box center [16, 98] width 16 height 16
click at [56, 268] on div "Pen P" at bounding box center [51, 267] width 30 height 24
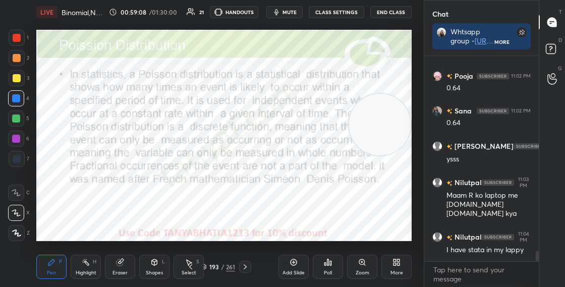
scroll to position [4037, 0]
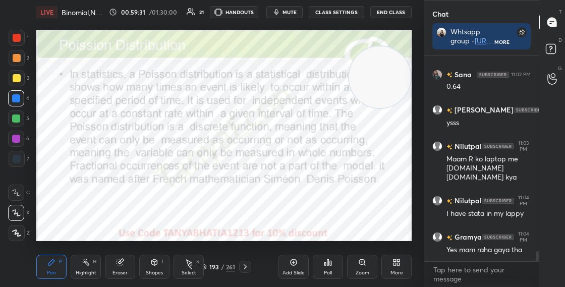
drag, startPoint x: 371, startPoint y: 141, endPoint x: 394, endPoint y: 87, distance: 58.8
click at [396, 78] on video at bounding box center [380, 77] width 62 height 62
drag, startPoint x: 370, startPoint y: 78, endPoint x: 367, endPoint y: 123, distance: 45.0
click at [368, 115] on video at bounding box center [380, 85] width 62 height 62
drag, startPoint x: 362, startPoint y: 105, endPoint x: 358, endPoint y: 149, distance: 44.6
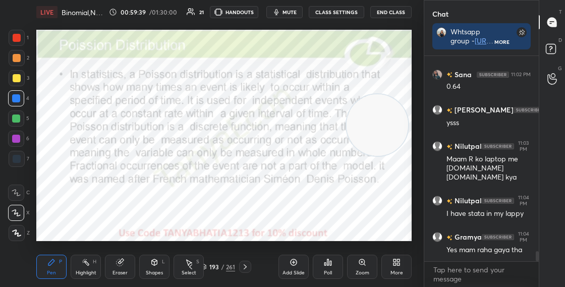
click at [358, 147] on video at bounding box center [378, 125] width 62 height 62
click at [246, 266] on icon at bounding box center [245, 267] width 8 height 8
drag, startPoint x: 370, startPoint y: 184, endPoint x: 394, endPoint y: 83, distance: 103.3
click at [397, 138] on video at bounding box center [374, 169] width 62 height 62
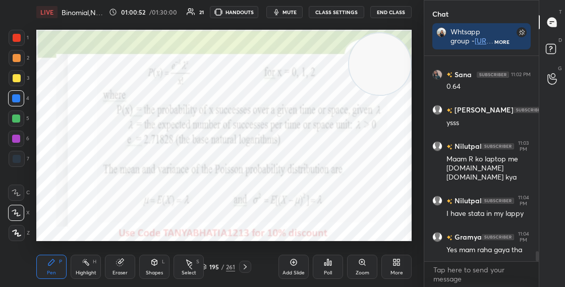
click at [154, 267] on div "Shapes L" at bounding box center [154, 267] width 30 height 24
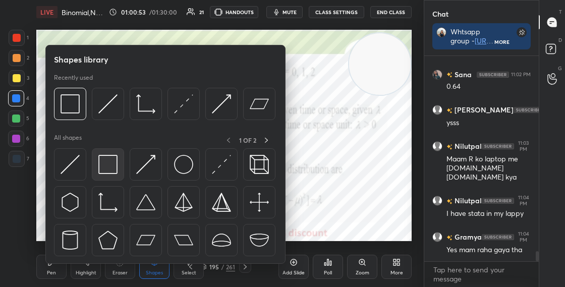
click at [107, 163] on img at bounding box center [107, 164] width 19 height 19
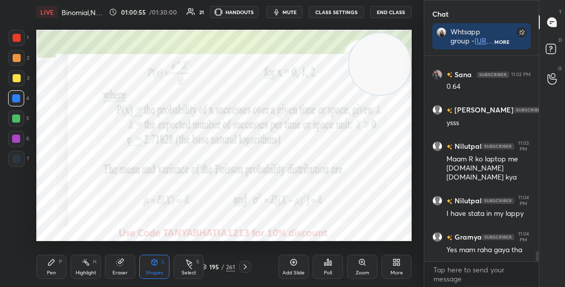
click at [51, 273] on div "Pen" at bounding box center [51, 273] width 9 height 5
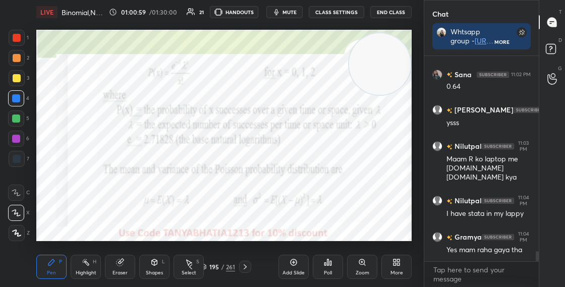
click at [158, 264] on div "Shapes L" at bounding box center [154, 267] width 30 height 24
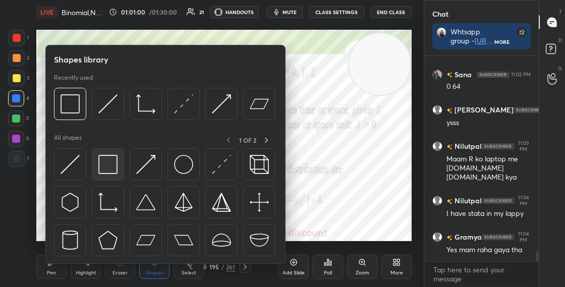
click at [113, 157] on img at bounding box center [107, 164] width 19 height 19
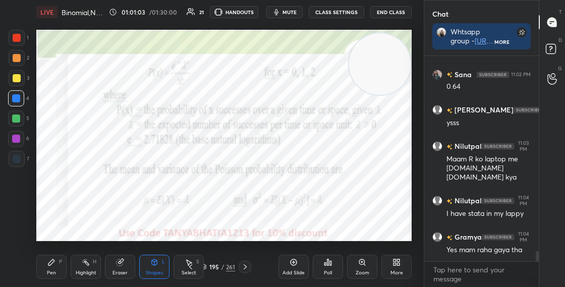
click at [55, 267] on div "Pen P" at bounding box center [51, 267] width 30 height 24
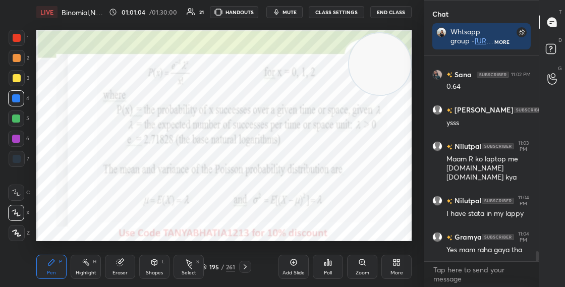
click at [54, 269] on div "Pen P" at bounding box center [51, 267] width 30 height 24
click at [160, 265] on div "Shapes L" at bounding box center [154, 267] width 30 height 24
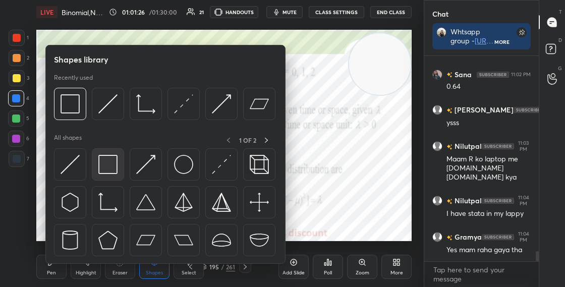
click at [109, 162] on img at bounding box center [107, 164] width 19 height 19
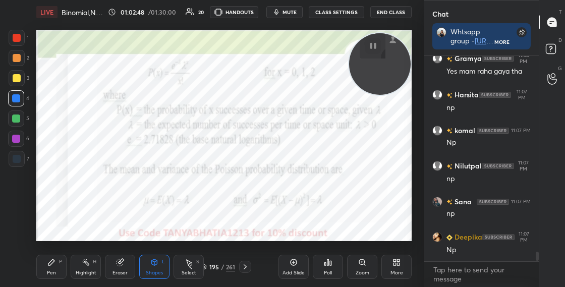
scroll to position [4467, 0]
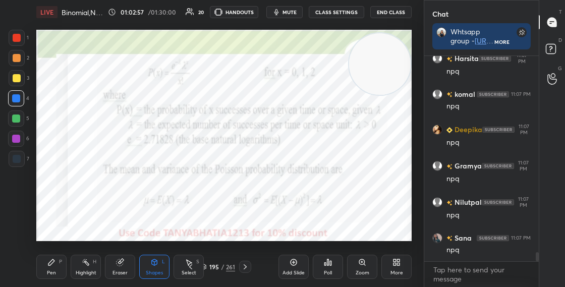
click at [54, 272] on div "Pen" at bounding box center [51, 273] width 9 height 5
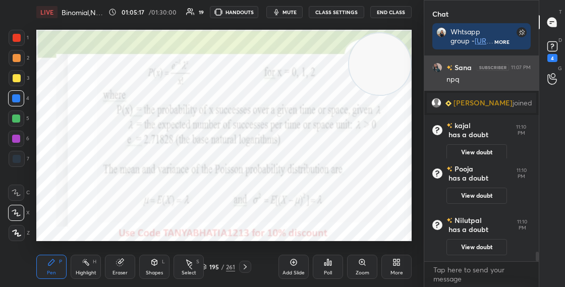
scroll to position [4205, 0]
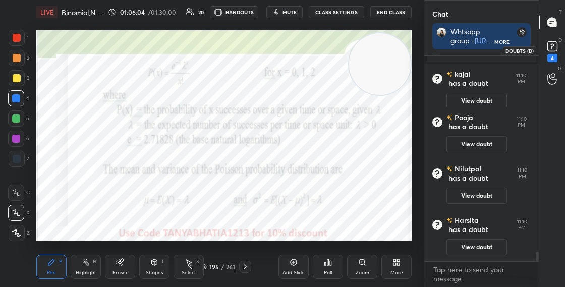
click at [552, 47] on rect at bounding box center [553, 47] width 10 height 10
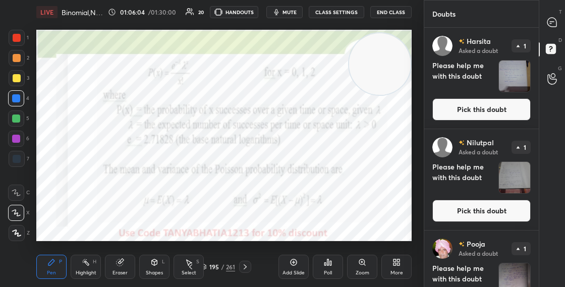
click at [447, 116] on button "Pick this doubt" at bounding box center [482, 109] width 98 height 22
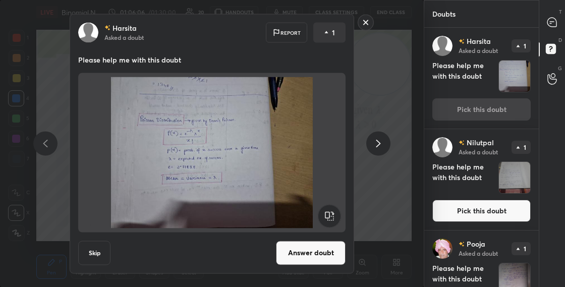
click at [312, 247] on button "Answer doubt" at bounding box center [311, 253] width 70 height 24
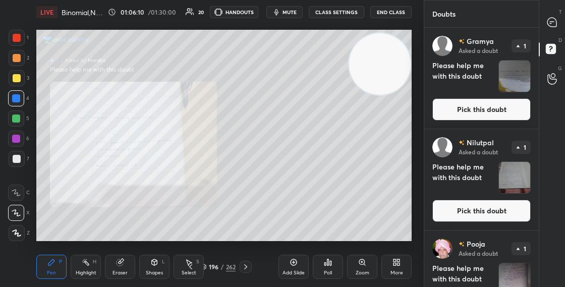
click at [439, 105] on button "Pick this doubt" at bounding box center [482, 109] width 98 height 22
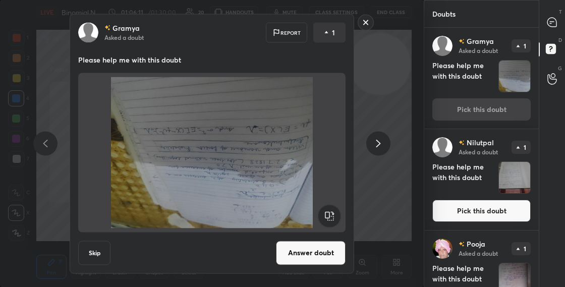
click at [318, 242] on button "Answer doubt" at bounding box center [311, 253] width 70 height 24
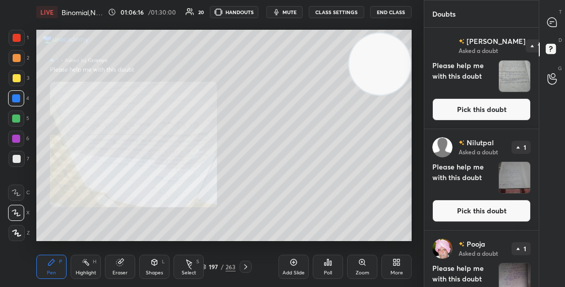
click at [494, 108] on button "Pick this doubt" at bounding box center [482, 109] width 98 height 22
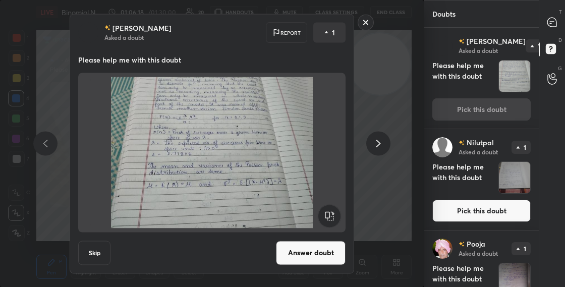
click at [316, 252] on button "Answer doubt" at bounding box center [311, 253] width 70 height 24
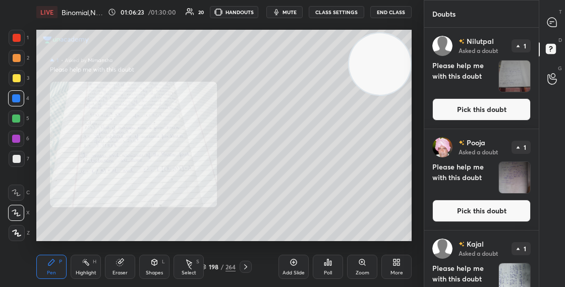
click at [451, 113] on button "Pick this doubt" at bounding box center [482, 109] width 98 height 22
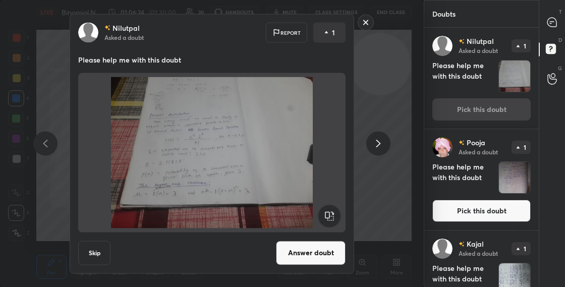
click at [307, 254] on button "Answer doubt" at bounding box center [311, 253] width 70 height 24
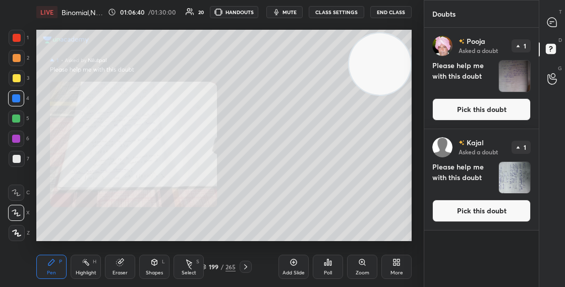
click at [472, 116] on button "Pick this doubt" at bounding box center [482, 109] width 98 height 22
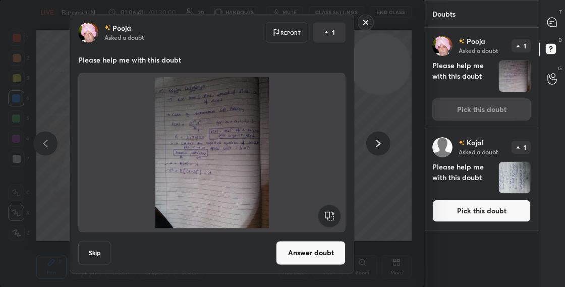
click at [316, 250] on button "Answer doubt" at bounding box center [311, 253] width 70 height 24
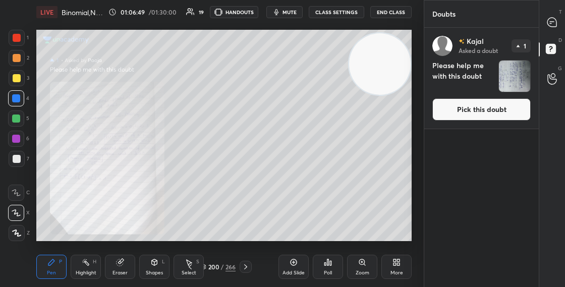
click at [456, 109] on button "Pick this doubt" at bounding box center [482, 109] width 98 height 22
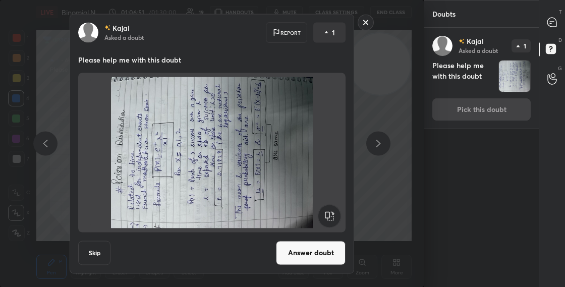
click at [335, 213] on rect at bounding box center [329, 215] width 23 height 23
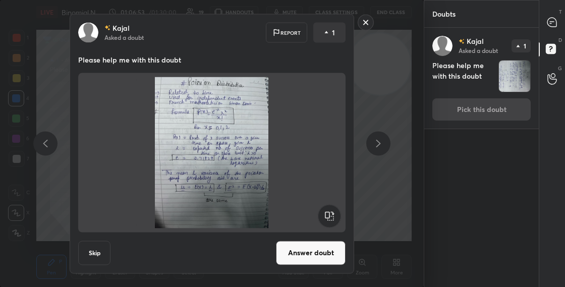
click at [320, 257] on button "Answer doubt" at bounding box center [311, 253] width 70 height 24
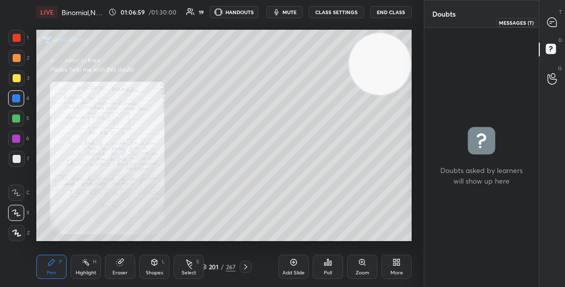
click at [555, 23] on icon at bounding box center [552, 22] width 9 height 9
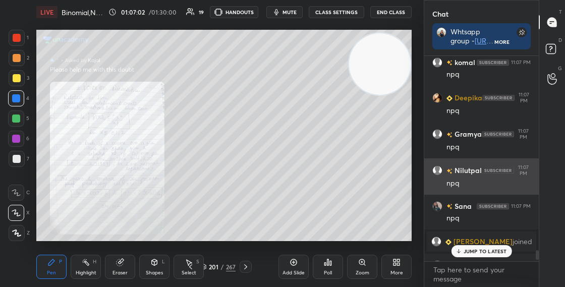
scroll to position [4235, 0]
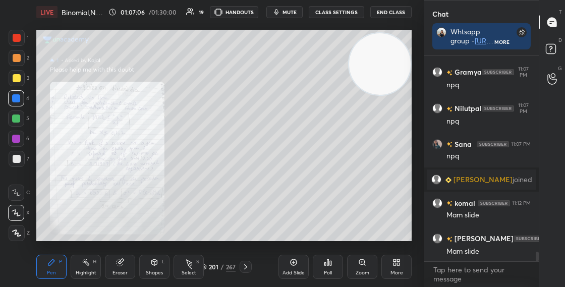
click at [205, 267] on icon at bounding box center [204, 267] width 6 height 6
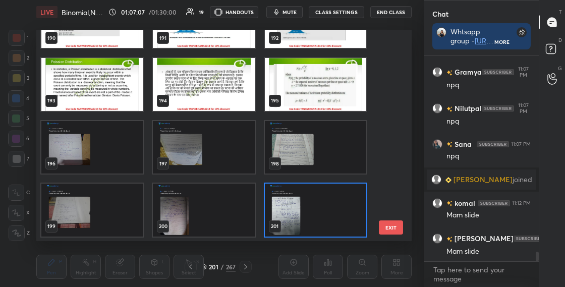
scroll to position [208, 371]
click at [319, 82] on img "grid" at bounding box center [315, 84] width 101 height 53
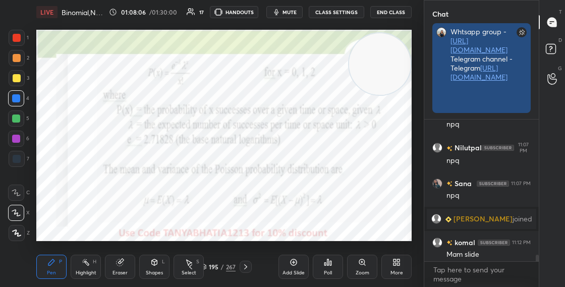
scroll to position [165, 112]
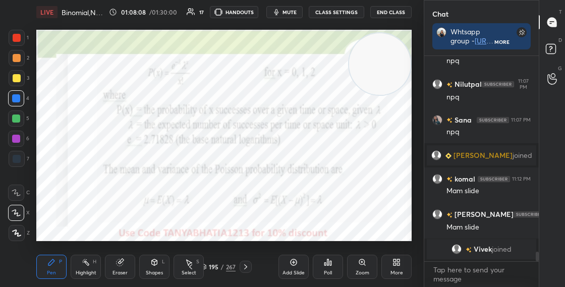
click at [208, 266] on div "195 / 267" at bounding box center [218, 267] width 35 height 9
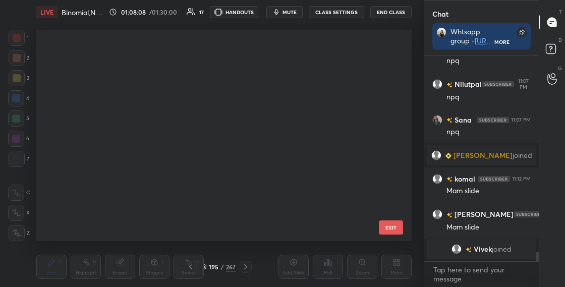
scroll to position [208, 371]
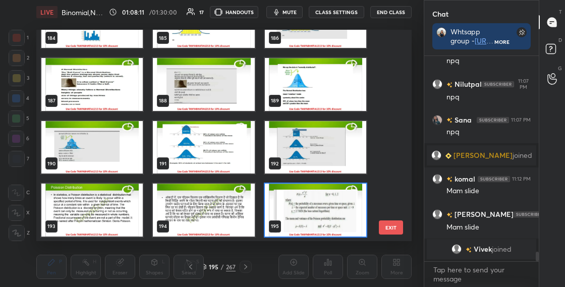
click at [345, 210] on img "grid" at bounding box center [315, 210] width 101 height 53
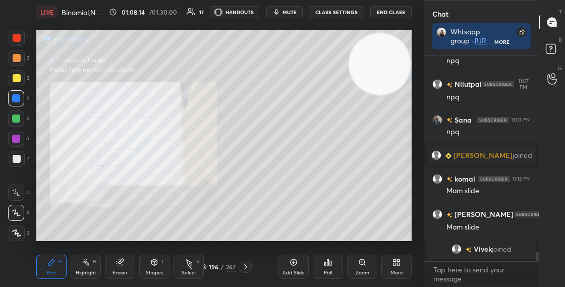
click at [356, 268] on div "Zoom" at bounding box center [362, 267] width 30 height 24
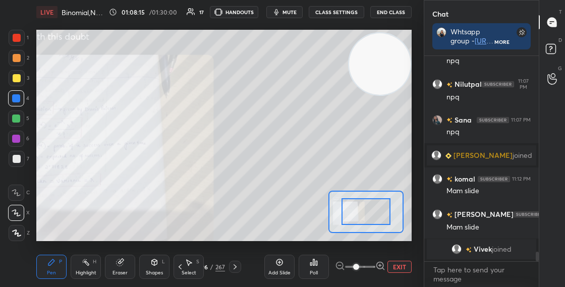
click at [383, 264] on icon at bounding box center [381, 266] width 10 height 10
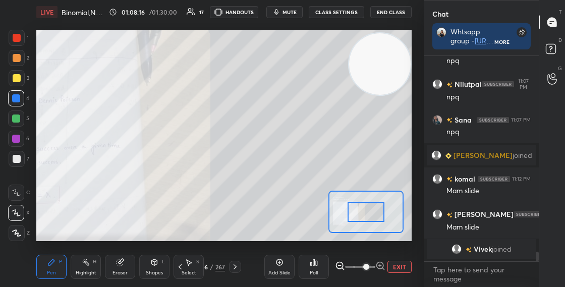
drag, startPoint x: 362, startPoint y: 217, endPoint x: 354, endPoint y: 218, distance: 8.6
click at [354, 218] on div at bounding box center [366, 212] width 36 height 20
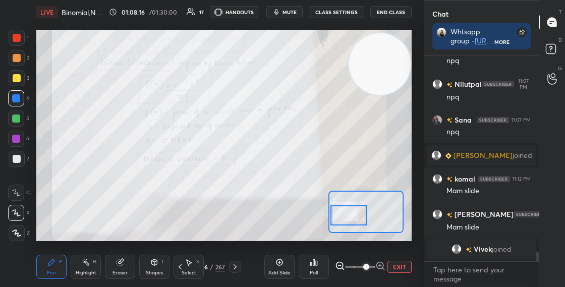
click at [359, 219] on div at bounding box center [349, 215] width 36 height 20
click at [359, 217] on div at bounding box center [349, 215] width 36 height 20
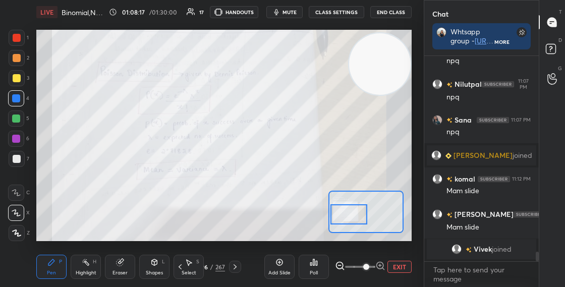
click at [359, 218] on div at bounding box center [349, 214] width 36 height 20
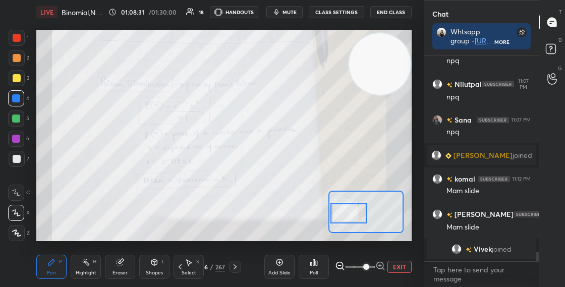
click at [237, 271] on icon at bounding box center [235, 267] width 8 height 8
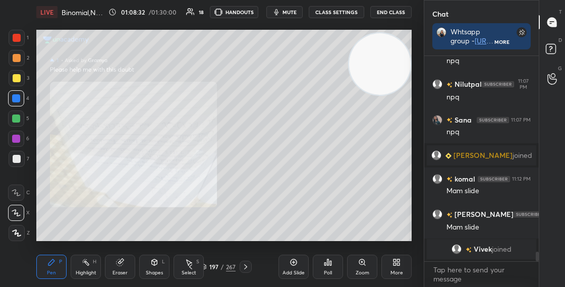
click at [239, 267] on div "197 / 267" at bounding box center [218, 267] width 67 height 12
click at [247, 268] on icon at bounding box center [246, 267] width 8 height 8
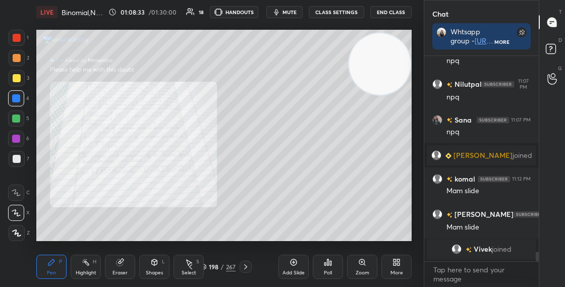
click at [247, 268] on icon at bounding box center [246, 267] width 8 height 8
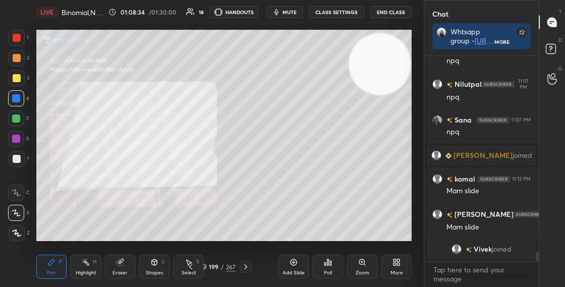
click at [247, 268] on icon at bounding box center [246, 267] width 8 height 8
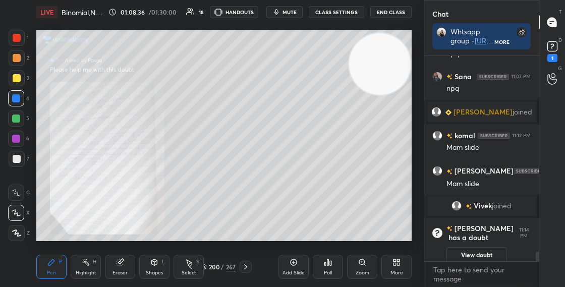
click at [368, 267] on div "Zoom" at bounding box center [362, 267] width 30 height 24
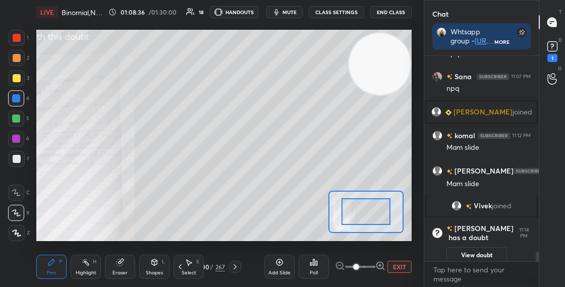
click at [382, 265] on icon at bounding box center [381, 266] width 10 height 10
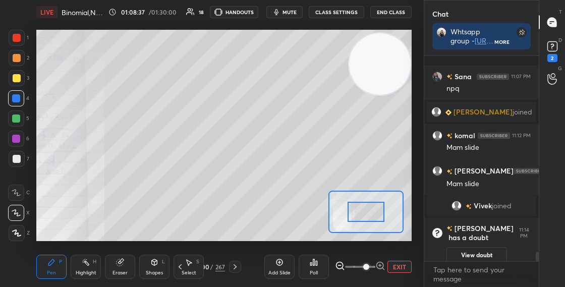
scroll to position [4196, 0]
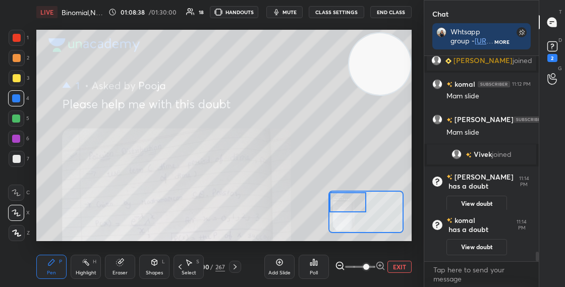
drag, startPoint x: 357, startPoint y: 201, endPoint x: 345, endPoint y: 201, distance: 12.1
click at [345, 201] on div at bounding box center [348, 202] width 36 height 20
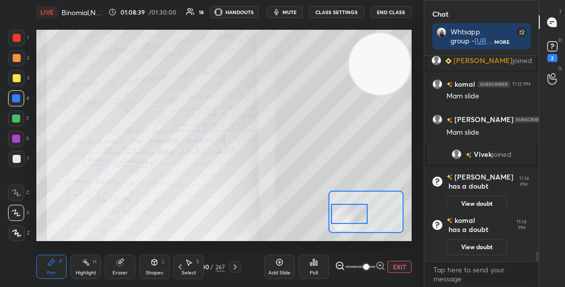
drag, startPoint x: 348, startPoint y: 202, endPoint x: 350, endPoint y: 212, distance: 10.2
click at [350, 212] on div at bounding box center [349, 214] width 36 height 20
click at [18, 74] on div at bounding box center [17, 78] width 8 height 8
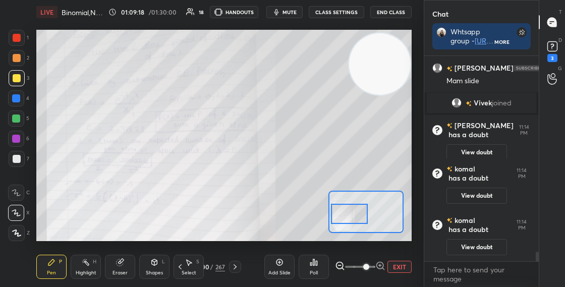
click at [16, 157] on div at bounding box center [17, 159] width 8 height 8
click at [16, 77] on div at bounding box center [17, 78] width 8 height 8
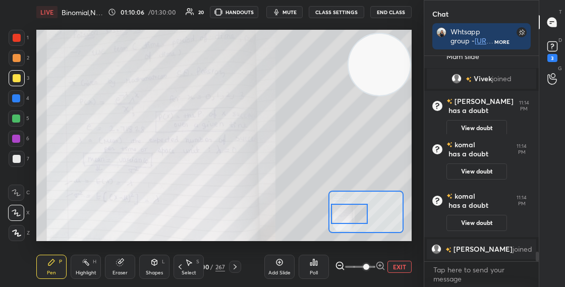
drag, startPoint x: 373, startPoint y: 83, endPoint x: 316, endPoint y: 85, distance: 57.1
click at [349, 80] on video at bounding box center [380, 65] width 62 height 62
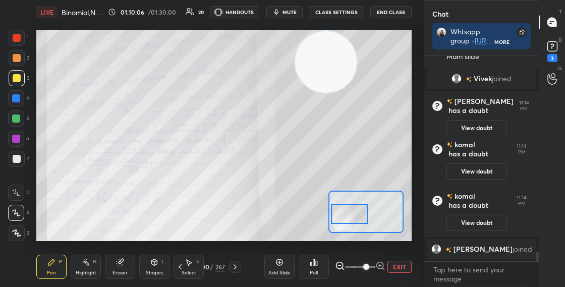
click at [298, 90] on div "Setting up your live class Poll for secs No correct answer Start poll" at bounding box center [224, 136] width 376 height 212
drag, startPoint x: 332, startPoint y: 62, endPoint x: 276, endPoint y: 61, distance: 56.0
click at [295, 63] on video at bounding box center [326, 62] width 62 height 62
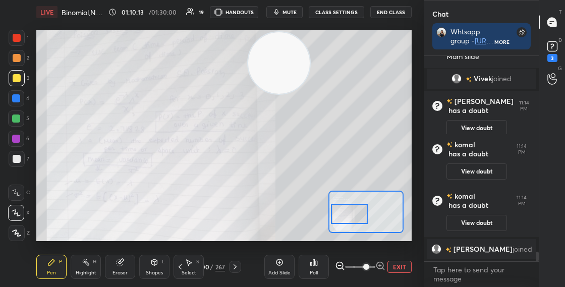
drag, startPoint x: 279, startPoint y: 66, endPoint x: 362, endPoint y: 31, distance: 89.6
click at [311, 31] on div at bounding box center [279, 63] width 64 height 64
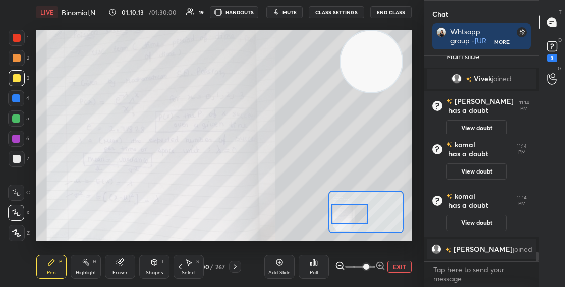
drag, startPoint x: 382, startPoint y: 61, endPoint x: 390, endPoint y: 45, distance: 17.8
click at [389, 47] on video at bounding box center [372, 62] width 62 height 62
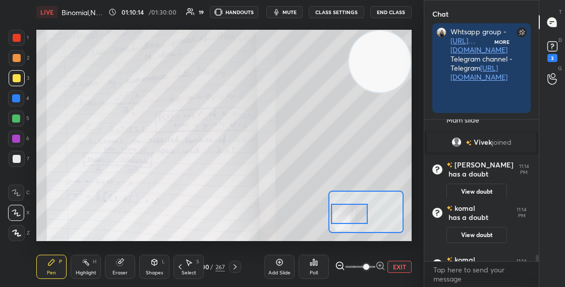
scroll to position [228, 112]
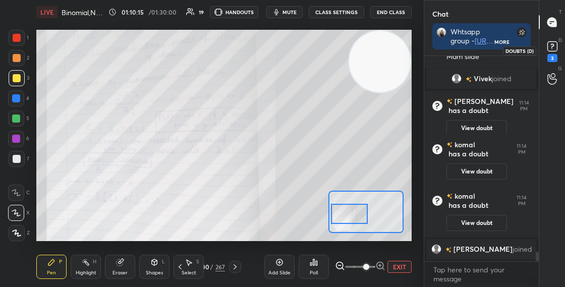
click at [550, 47] on rect at bounding box center [553, 47] width 10 height 10
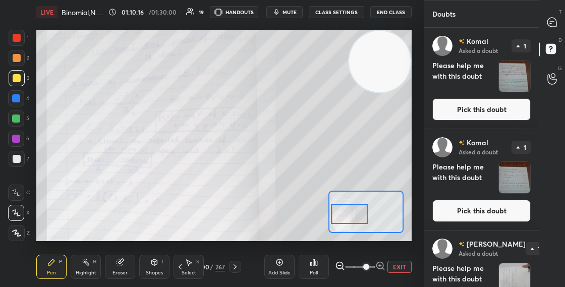
click at [459, 113] on button "Pick this doubt" at bounding box center [482, 109] width 98 height 22
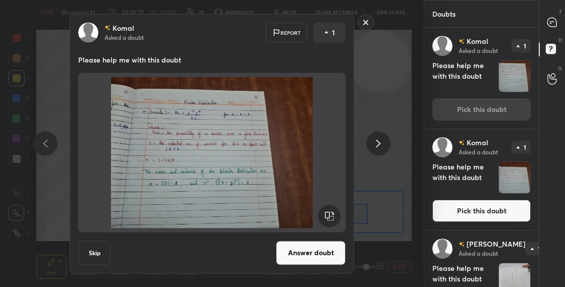
click at [330, 216] on rect at bounding box center [329, 215] width 23 height 23
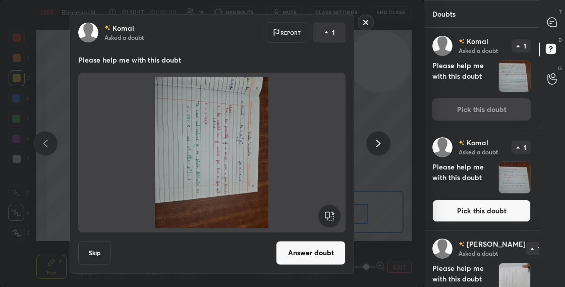
click at [332, 216] on rect at bounding box center [329, 215] width 23 height 23
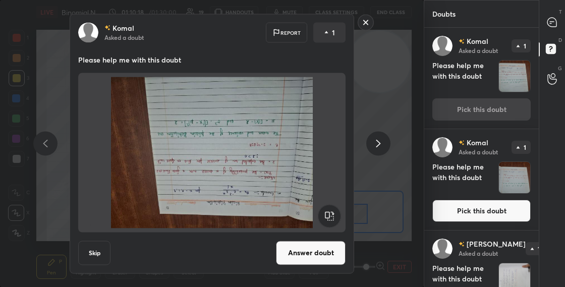
click at [333, 217] on rect at bounding box center [329, 215] width 23 height 23
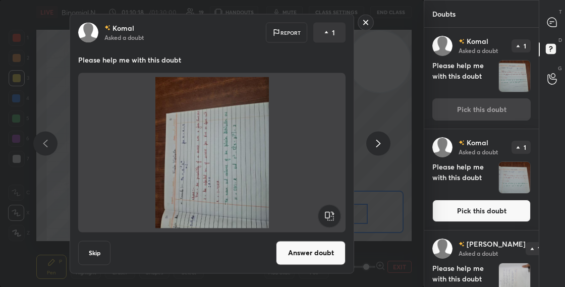
click at [333, 217] on rect at bounding box center [329, 215] width 23 height 23
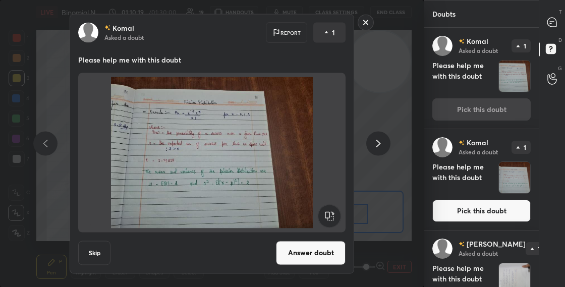
click at [326, 255] on button "Answer doubt" at bounding box center [311, 253] width 70 height 24
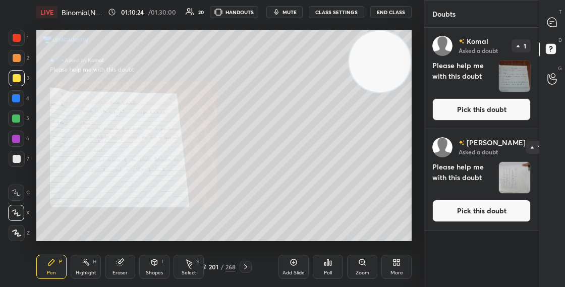
click at [366, 261] on icon at bounding box center [362, 262] width 8 height 8
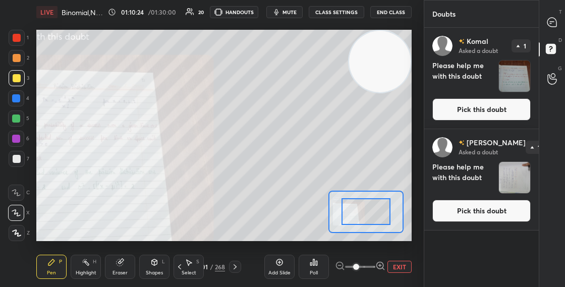
click at [379, 268] on icon at bounding box center [381, 266] width 10 height 10
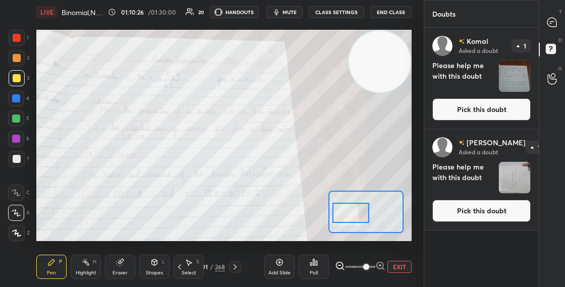
drag, startPoint x: 367, startPoint y: 219, endPoint x: 356, endPoint y: 221, distance: 11.2
click at [356, 221] on div at bounding box center [351, 213] width 36 height 20
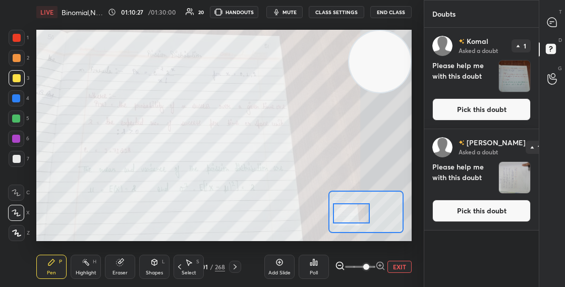
click at [453, 114] on button "Pick this doubt" at bounding box center [482, 109] width 98 height 22
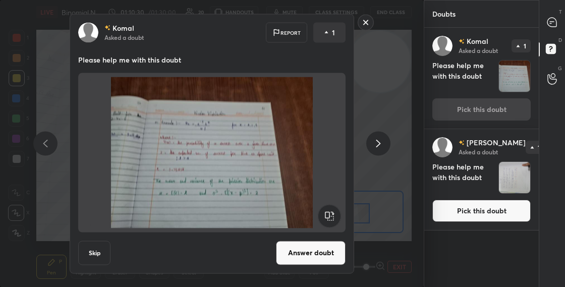
click at [290, 249] on button "Answer doubt" at bounding box center [311, 253] width 70 height 24
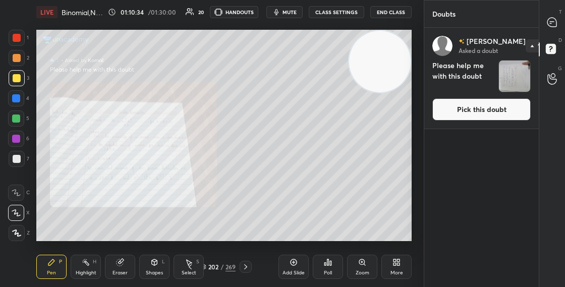
click at [492, 110] on button "Pick this doubt" at bounding box center [482, 109] width 98 height 22
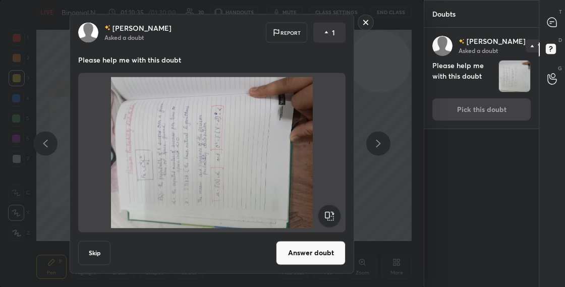
click at [335, 215] on rect at bounding box center [329, 215] width 23 height 23
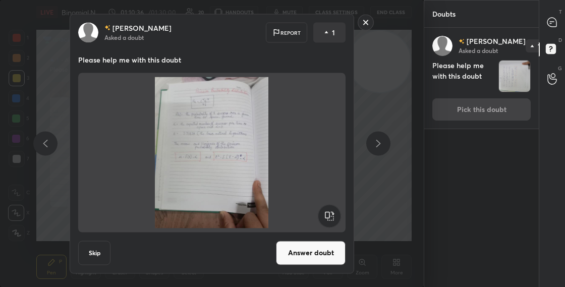
click at [321, 254] on button "Answer doubt" at bounding box center [311, 253] width 70 height 24
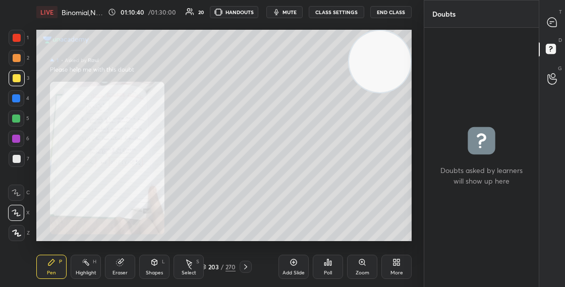
click at [369, 263] on div "Zoom" at bounding box center [362, 267] width 30 height 24
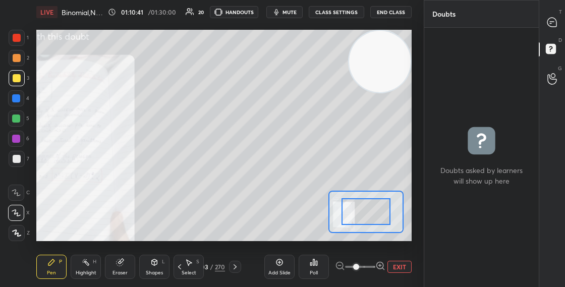
click at [384, 264] on icon at bounding box center [381, 266] width 10 height 10
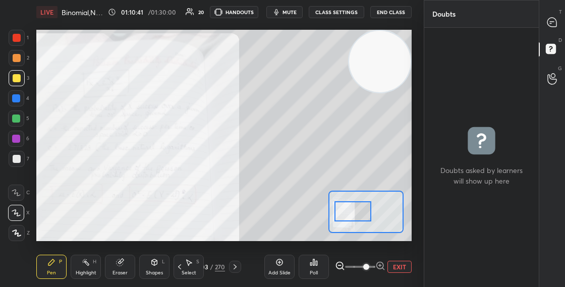
drag, startPoint x: 368, startPoint y: 212, endPoint x: 338, endPoint y: 213, distance: 29.8
click at [339, 213] on div at bounding box center [353, 211] width 36 height 20
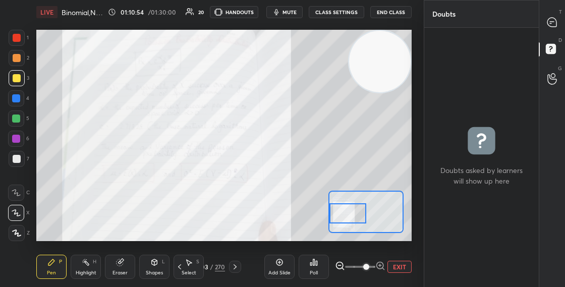
click at [206, 269] on div "203" at bounding box center [203, 267] width 10 height 6
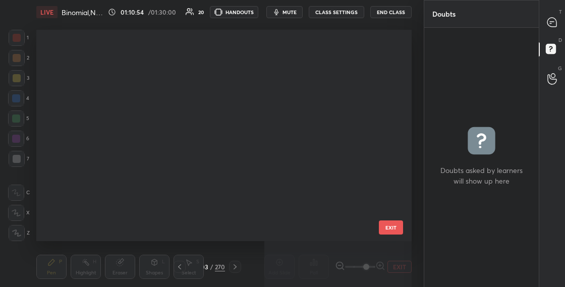
scroll to position [208, 371]
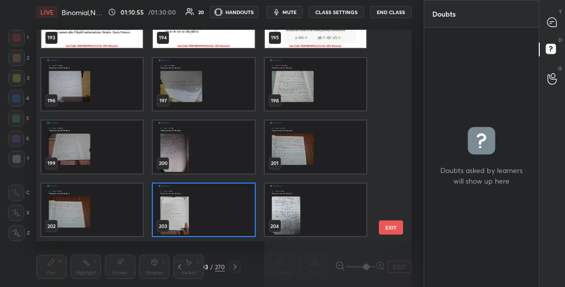
click at [275, 149] on img "grid" at bounding box center [315, 147] width 101 height 53
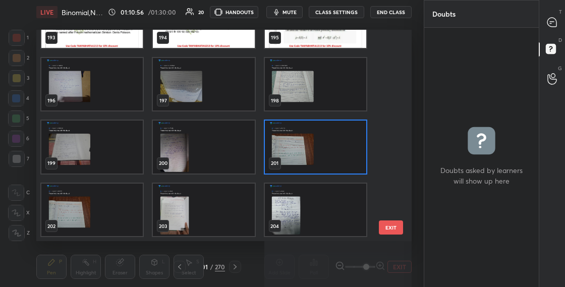
click at [275, 149] on img "grid" at bounding box center [315, 147] width 101 height 53
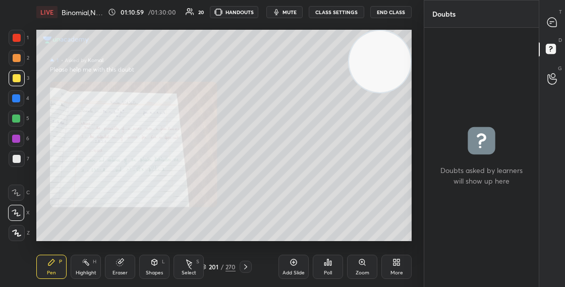
click at [204, 266] on icon at bounding box center [203, 267] width 6 height 6
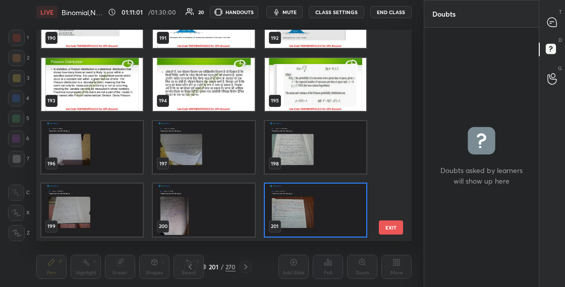
click at [216, 211] on img "grid" at bounding box center [203, 210] width 101 height 53
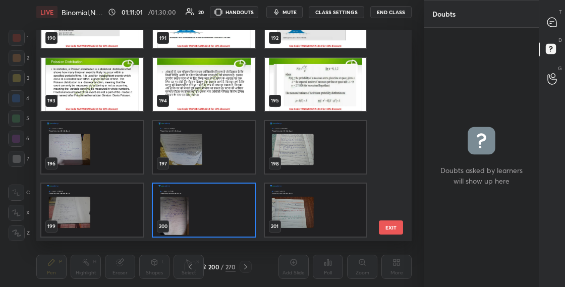
click at [216, 211] on img "grid" at bounding box center [203, 210] width 101 height 53
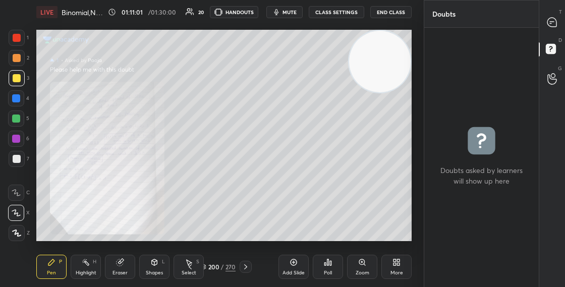
click at [216, 211] on img "grid" at bounding box center [203, 210] width 101 height 53
click at [551, 23] on icon at bounding box center [551, 23] width 2 height 0
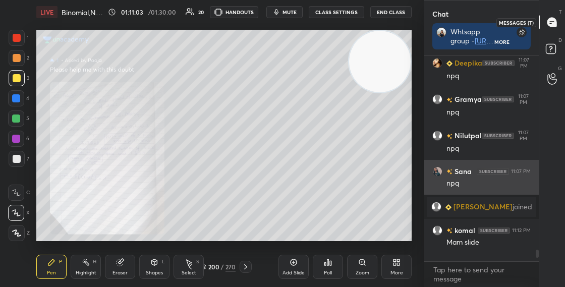
scroll to position [4, 4]
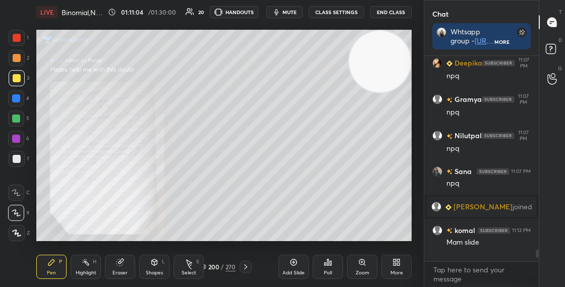
drag, startPoint x: 539, startPoint y: 252, endPoint x: 538, endPoint y: 275, distance: 22.7
click at [538, 273] on div "Chat Whtsapp group - [URL][DOMAIN_NAME] Telegram channel - Telegram [URL][DOMAI…" at bounding box center [494, 143] width 141 height 287
drag, startPoint x: 536, startPoint y: 256, endPoint x: 540, endPoint y: 265, distance: 9.5
click at [536, 265] on div "[PERSON_NAME] 11:07 PM npq Deepika 11:07 PM npq Gramya 11:07 PM npq [PERSON_NAM…" at bounding box center [482, 171] width 115 height 231
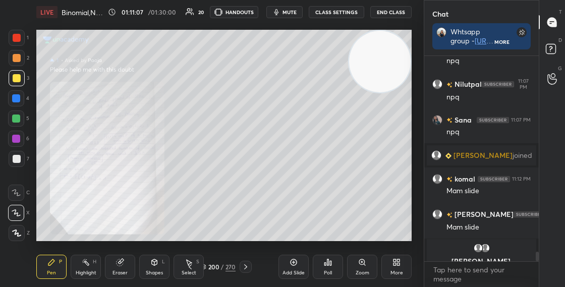
click at [538, 268] on div "Deepika 11:07 PM npq Gramya 11:07 PM npq [PERSON_NAME] 11:07 PM npq Sana 11:07 …" at bounding box center [482, 171] width 115 height 231
click at [538, 263] on div "Deepika 11:07 PM npq Gramya 11:07 PM npq [PERSON_NAME] 11:07 PM npq Sana 11:07 …" at bounding box center [482, 171] width 115 height 231
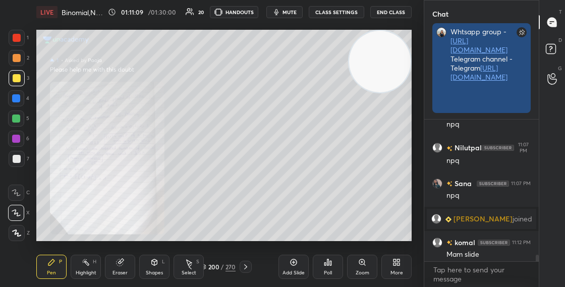
scroll to position [165, 112]
click at [524, 29] on rect at bounding box center [522, 32] width 10 height 10
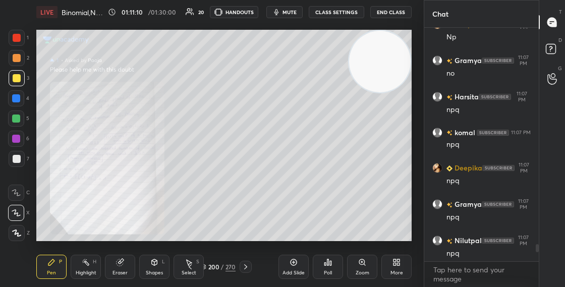
click at [362, 272] on div "Zoom" at bounding box center [363, 273] width 14 height 5
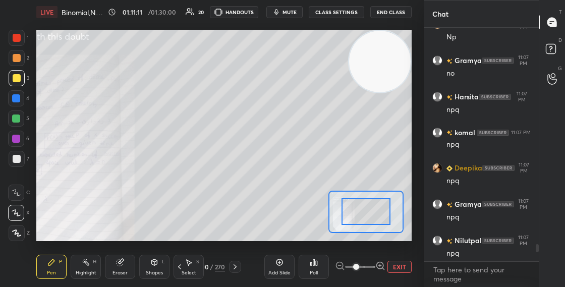
click at [380, 263] on icon at bounding box center [381, 266] width 10 height 10
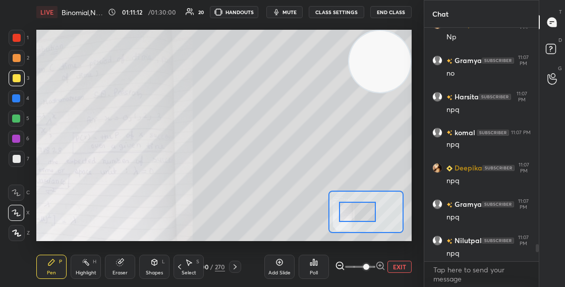
click at [358, 215] on div at bounding box center [357, 212] width 36 height 20
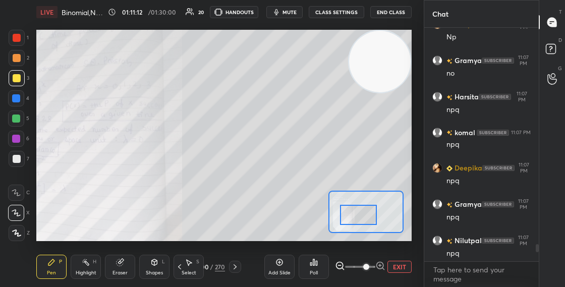
click at [362, 219] on div at bounding box center [358, 215] width 36 height 20
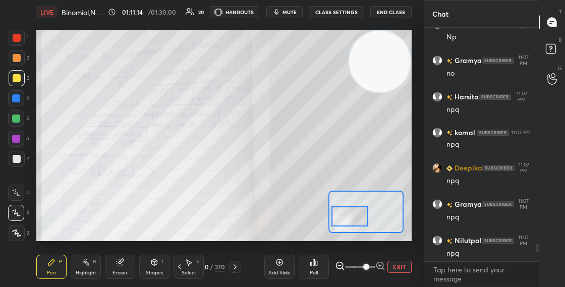
click at [354, 219] on div at bounding box center [350, 216] width 36 height 20
click at [394, 268] on button "EXIT" at bounding box center [400, 267] width 24 height 12
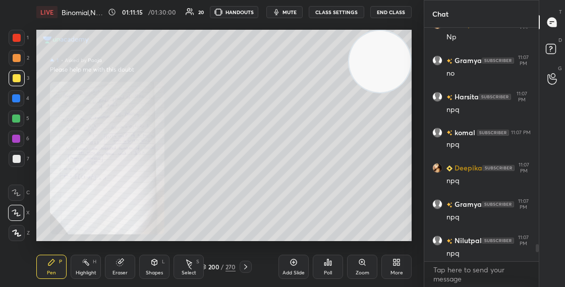
click at [400, 268] on div "More" at bounding box center [397, 267] width 30 height 24
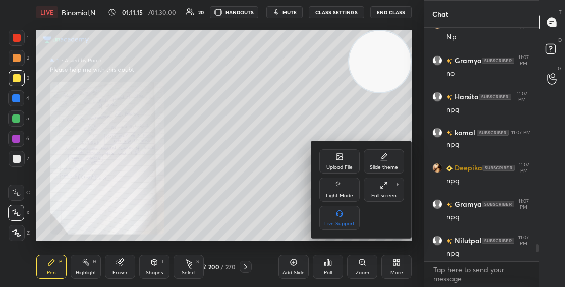
click at [345, 171] on div "Upload File" at bounding box center [340, 161] width 40 height 24
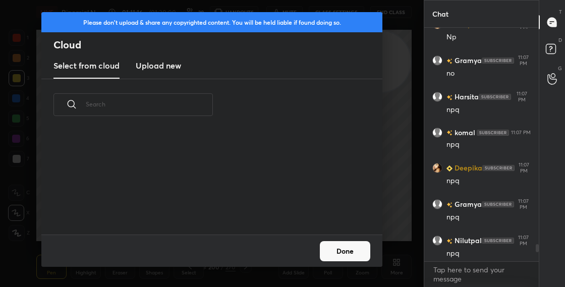
scroll to position [104, 324]
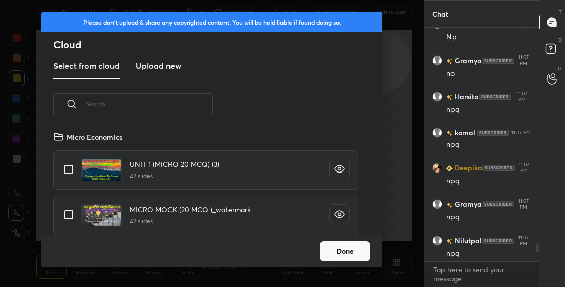
click at [174, 66] on h3 "Upload new" at bounding box center [158, 66] width 45 height 12
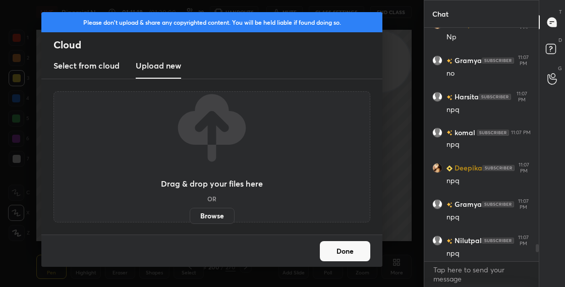
click at [221, 215] on label "Browse" at bounding box center [212, 216] width 45 height 16
click at [190, 215] on input "Browse" at bounding box center [190, 216] width 0 height 16
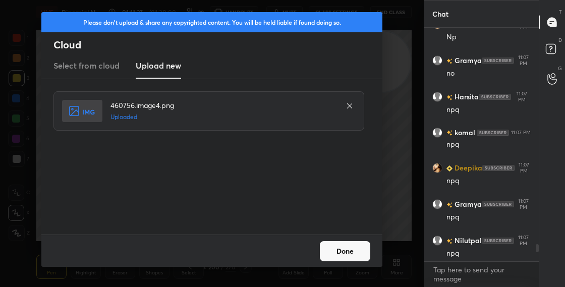
click at [344, 250] on button "Done" at bounding box center [345, 251] width 50 height 20
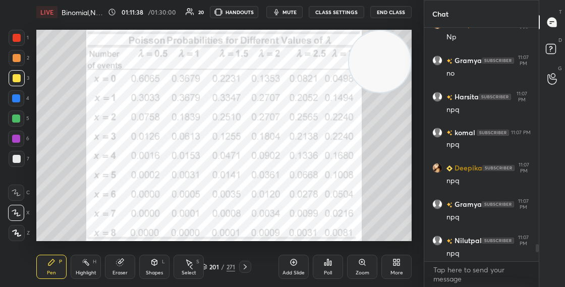
drag, startPoint x: 376, startPoint y: 105, endPoint x: 375, endPoint y: 149, distance: 44.4
click at [376, 92] on video at bounding box center [380, 62] width 62 height 62
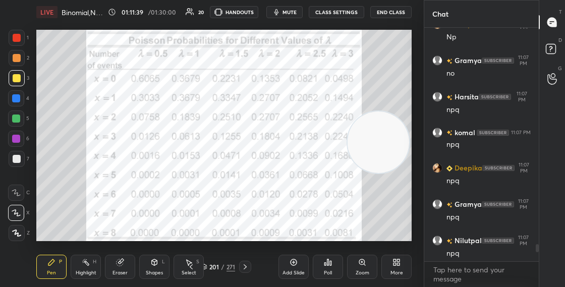
drag, startPoint x: 377, startPoint y: 142, endPoint x: 400, endPoint y: 69, distance: 76.8
click at [402, 112] on video at bounding box center [379, 143] width 62 height 62
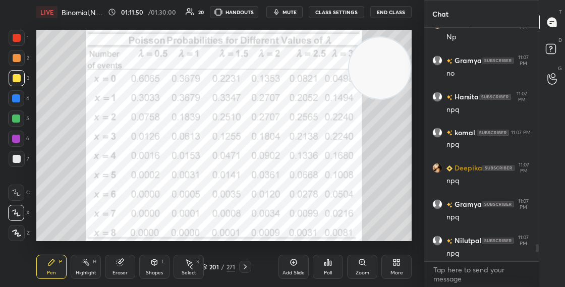
click at [208, 268] on div "201 / 271" at bounding box center [218, 267] width 34 height 9
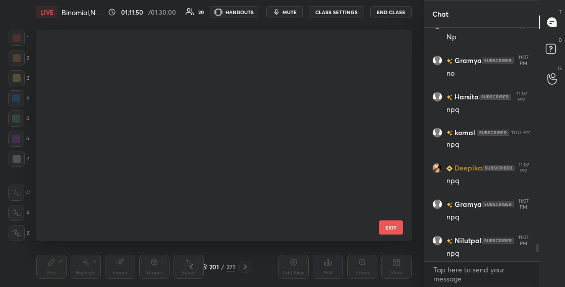
scroll to position [3999, 0]
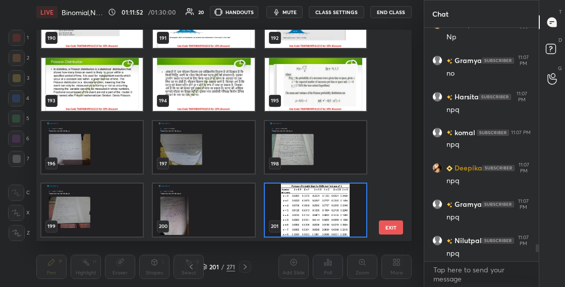
click at [185, 217] on img "grid" at bounding box center [203, 210] width 101 height 53
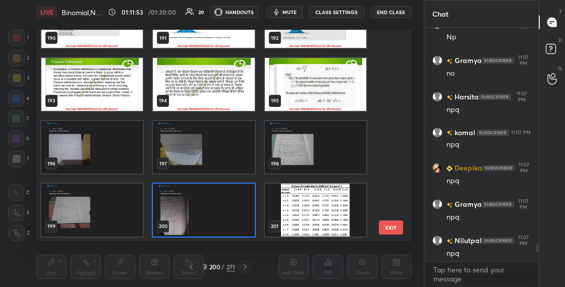
click at [229, 228] on img "grid" at bounding box center [203, 210] width 101 height 53
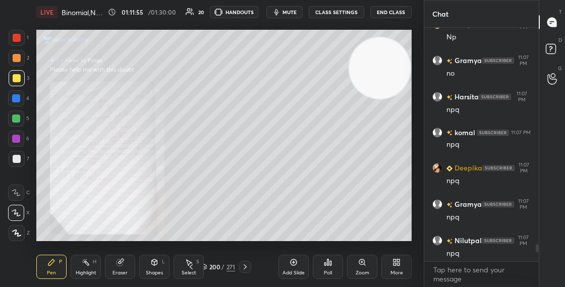
click at [362, 262] on icon at bounding box center [362, 262] width 2 height 0
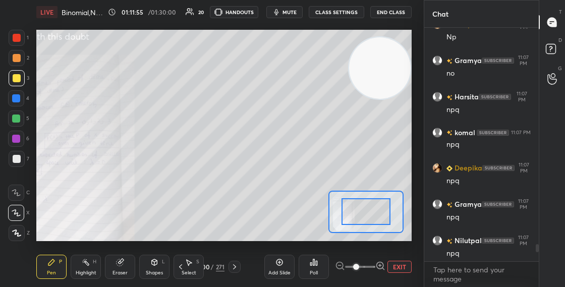
click at [381, 264] on icon at bounding box center [381, 266] width 10 height 10
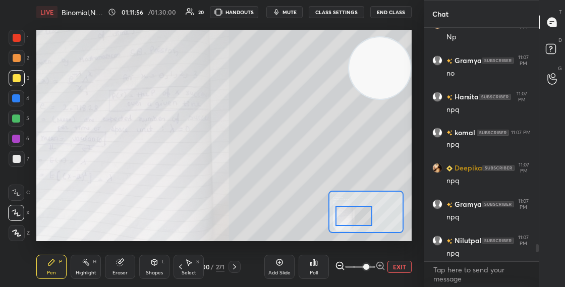
drag, startPoint x: 366, startPoint y: 210, endPoint x: 355, endPoint y: 213, distance: 11.7
click at [354, 213] on div at bounding box center [354, 216] width 36 height 20
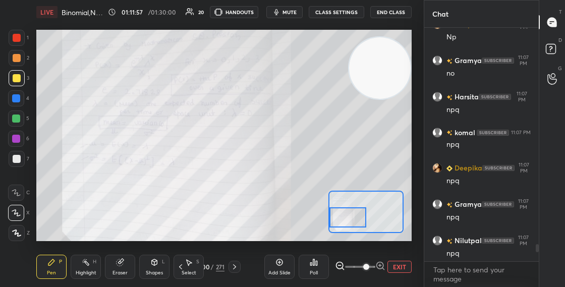
click at [355, 217] on div at bounding box center [348, 217] width 36 height 20
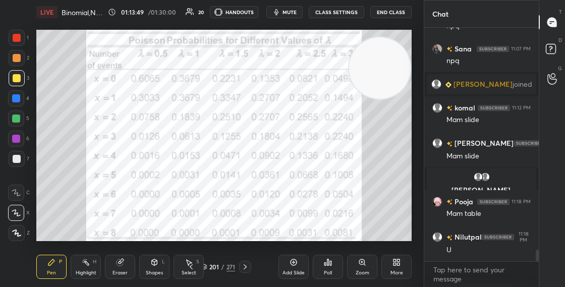
scroll to position [4484, 0]
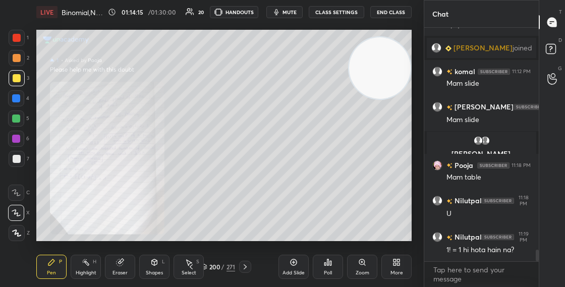
click at [367, 267] on div "Zoom" at bounding box center [362, 267] width 30 height 24
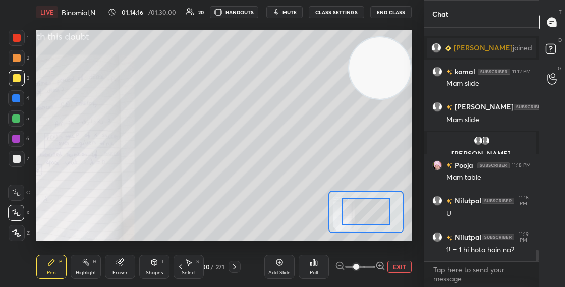
click at [383, 264] on icon at bounding box center [380, 266] width 7 height 7
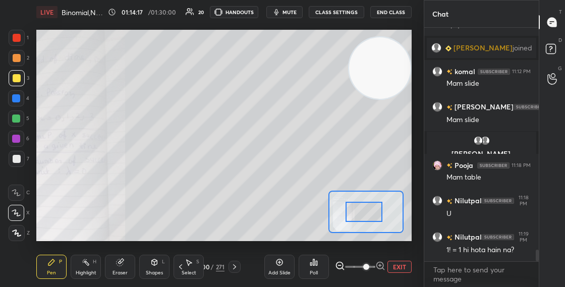
drag, startPoint x: 371, startPoint y: 209, endPoint x: 352, endPoint y: 209, distance: 18.7
click at [351, 210] on div at bounding box center [364, 212] width 36 height 20
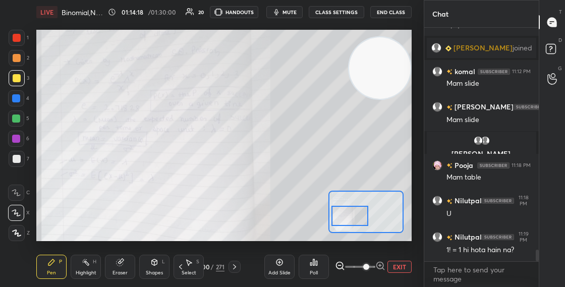
click at [362, 216] on div at bounding box center [350, 216] width 36 height 20
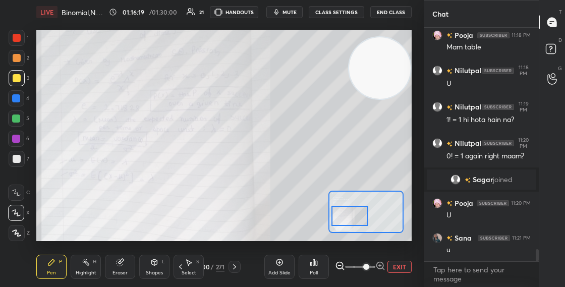
scroll to position [4324, 0]
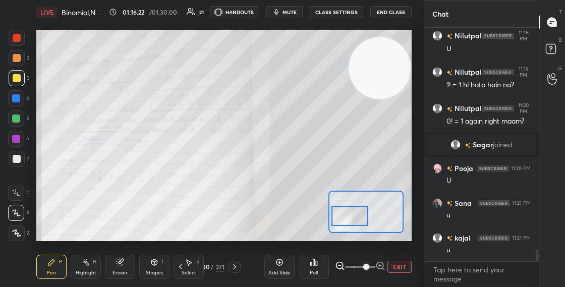
click at [236, 268] on icon at bounding box center [235, 267] width 8 height 8
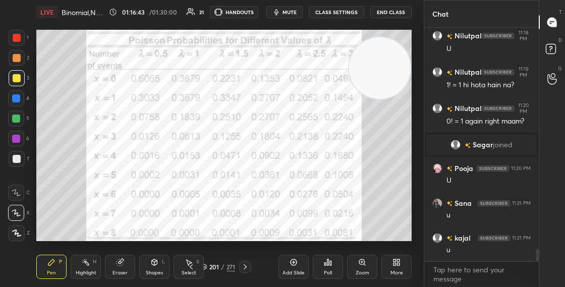
scroll to position [4359, 0]
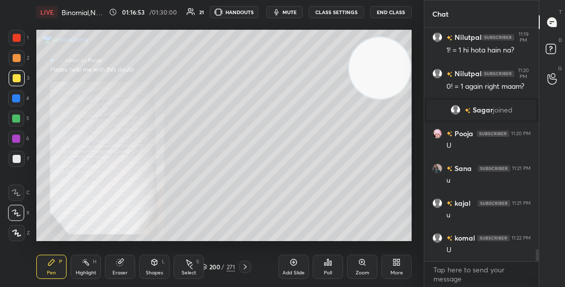
click at [377, 266] on div "Zoom" at bounding box center [362, 267] width 30 height 24
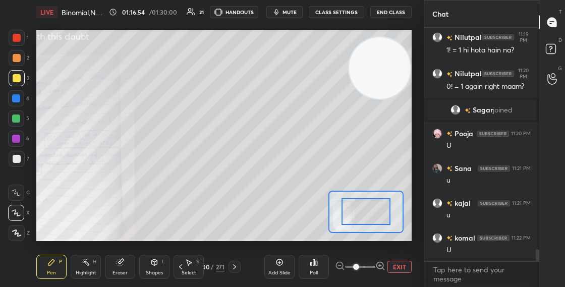
click at [385, 263] on icon at bounding box center [381, 266] width 10 height 10
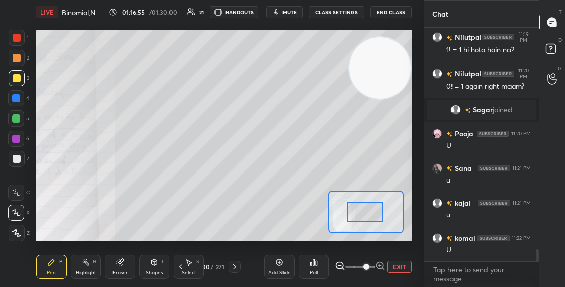
drag, startPoint x: 369, startPoint y: 214, endPoint x: 352, endPoint y: 214, distance: 16.7
click at [352, 214] on div at bounding box center [365, 212] width 36 height 20
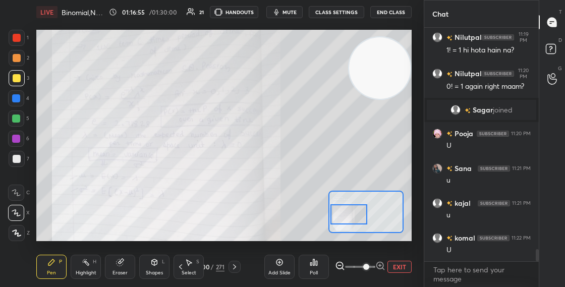
click at [355, 219] on div at bounding box center [349, 214] width 36 height 20
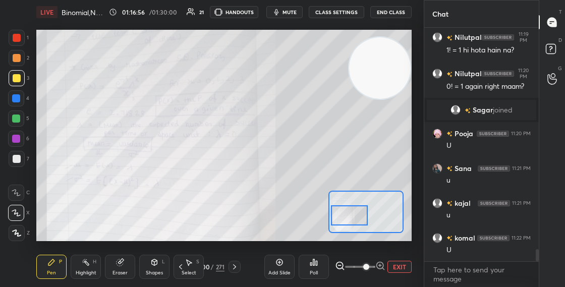
click at [316, 263] on icon at bounding box center [317, 263] width 2 height 5
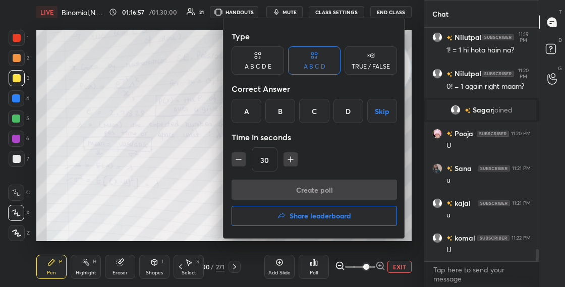
click at [256, 114] on div "A" at bounding box center [247, 111] width 30 height 24
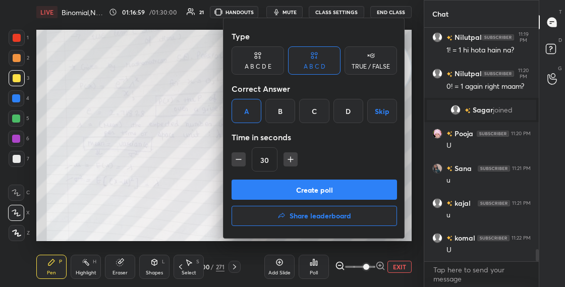
click at [211, 154] on div at bounding box center [282, 143] width 565 height 287
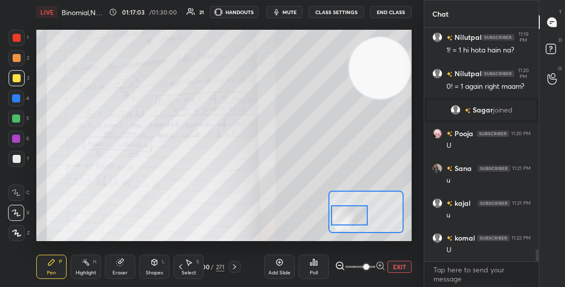
scroll to position [4, 4]
click at [313, 268] on div "Poll" at bounding box center [314, 267] width 30 height 24
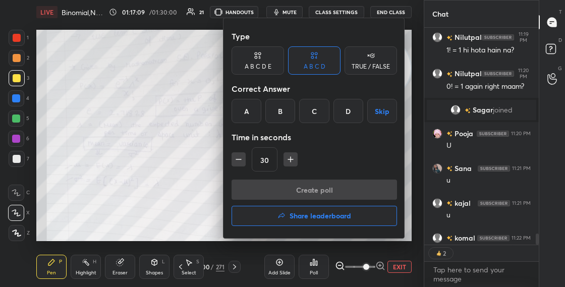
click at [250, 117] on div "A" at bounding box center [247, 111] width 30 height 24
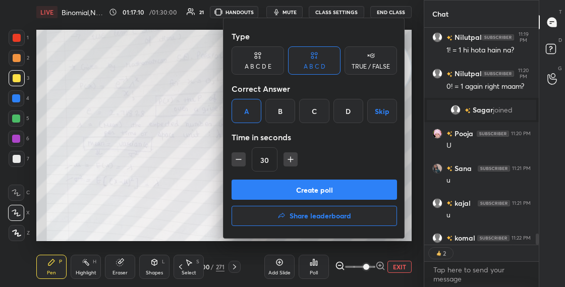
click at [276, 190] on button "Create poll" at bounding box center [315, 190] width 166 height 20
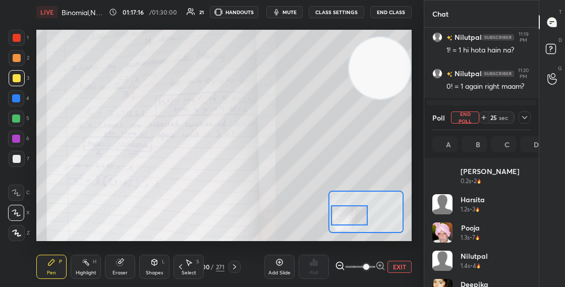
scroll to position [4411, 0]
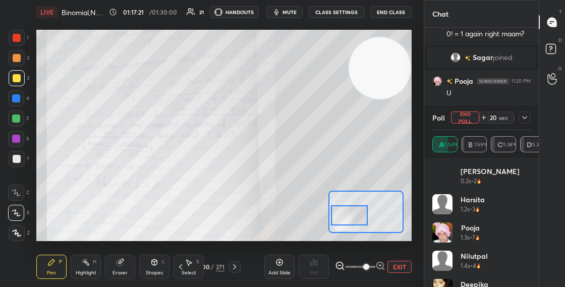
click at [145, 266] on div "Shapes L" at bounding box center [154, 267] width 30 height 24
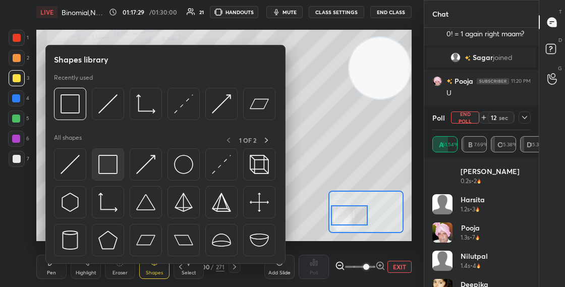
click at [119, 168] on div at bounding box center [108, 164] width 32 height 32
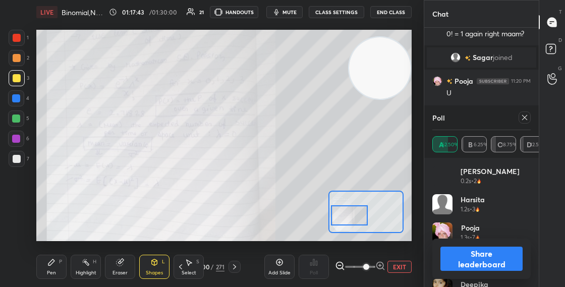
click at [470, 257] on button "Share leaderboard" at bounding box center [482, 259] width 82 height 24
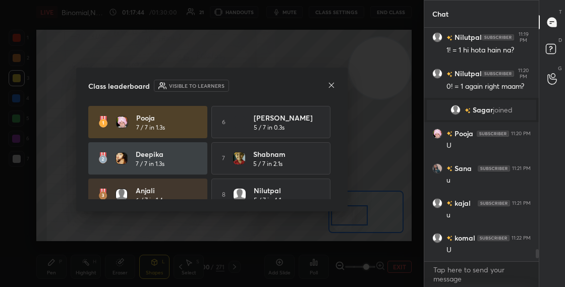
scroll to position [231, 112]
click at [333, 84] on icon at bounding box center [332, 85] width 8 height 8
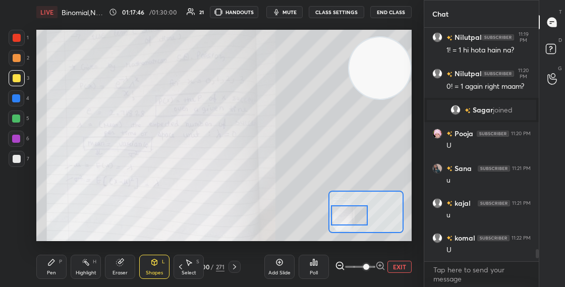
click at [234, 269] on icon at bounding box center [235, 267] width 8 height 8
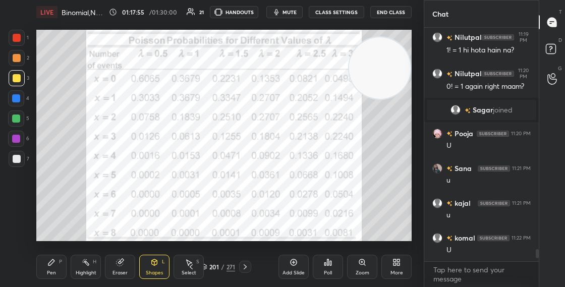
scroll to position [4394, 0]
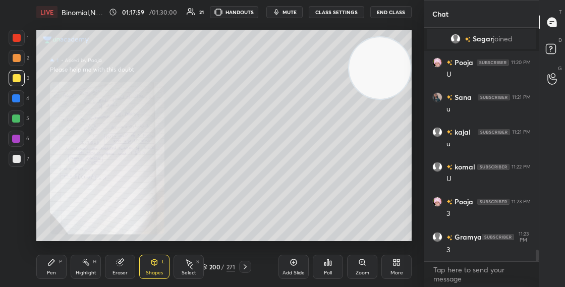
click at [358, 264] on icon at bounding box center [362, 262] width 8 height 8
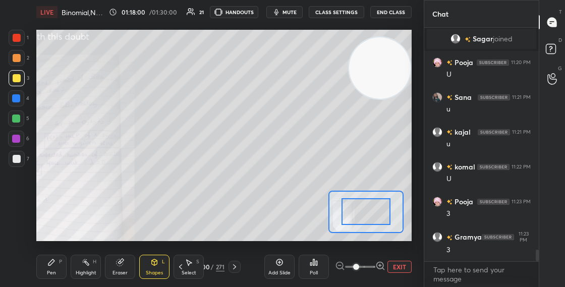
click at [378, 264] on icon at bounding box center [381, 266] width 10 height 10
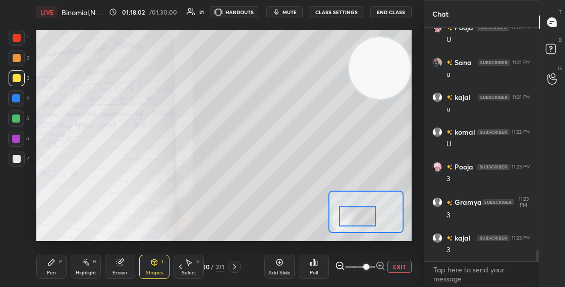
drag, startPoint x: 370, startPoint y: 211, endPoint x: 363, endPoint y: 215, distance: 8.4
click at [363, 216] on div at bounding box center [357, 216] width 36 height 20
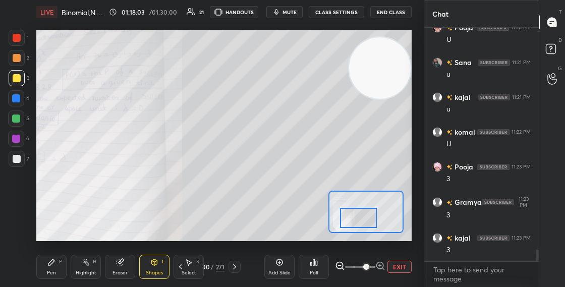
click at [233, 268] on icon at bounding box center [235, 267] width 8 height 8
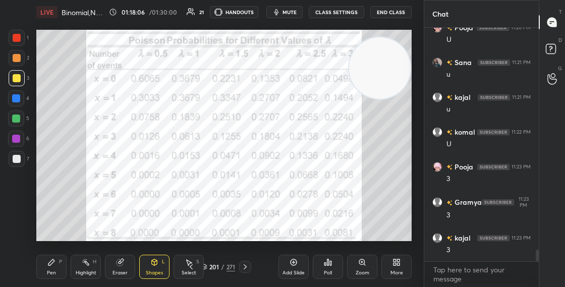
click at [20, 57] on div at bounding box center [17, 58] width 8 height 8
drag, startPoint x: 378, startPoint y: 73, endPoint x: 376, endPoint y: 150, distance: 76.8
click at [382, 97] on video at bounding box center [379, 67] width 62 height 62
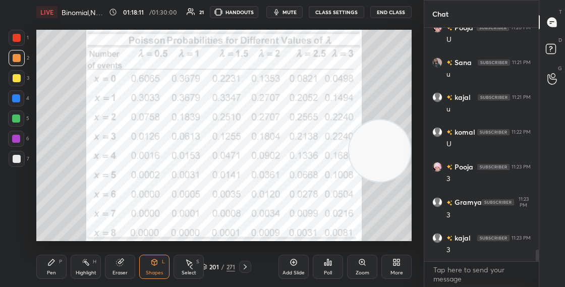
click at [54, 272] on div "Pen" at bounding box center [51, 273] width 9 height 5
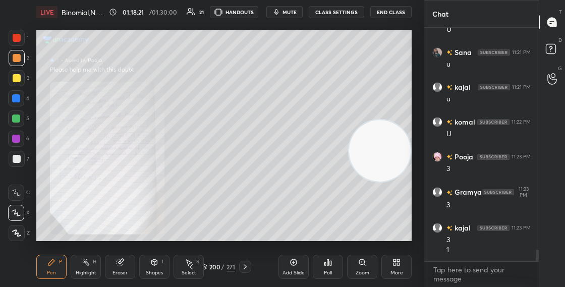
scroll to position [4511, 0]
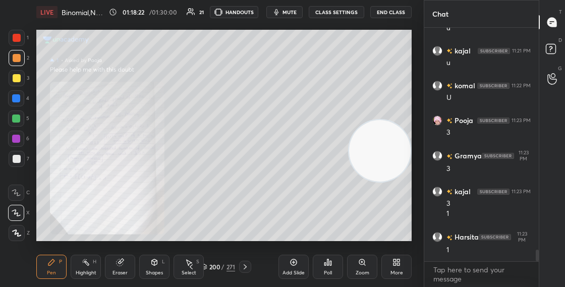
click at [366, 264] on icon at bounding box center [362, 262] width 8 height 8
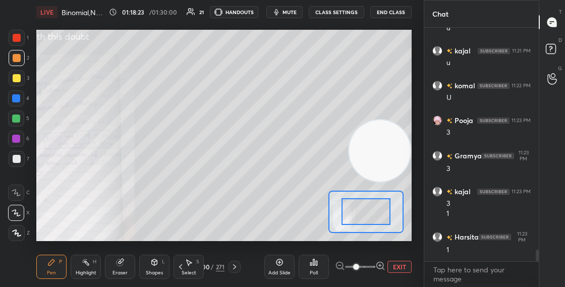
click at [383, 264] on icon at bounding box center [380, 266] width 7 height 7
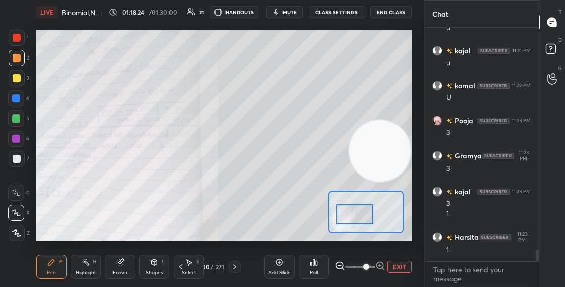
drag, startPoint x: 359, startPoint y: 216, endPoint x: 339, endPoint y: 220, distance: 20.7
click at [338, 221] on div at bounding box center [355, 214] width 36 height 20
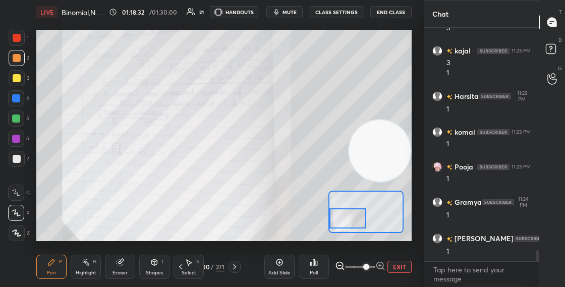
scroll to position [4687, 0]
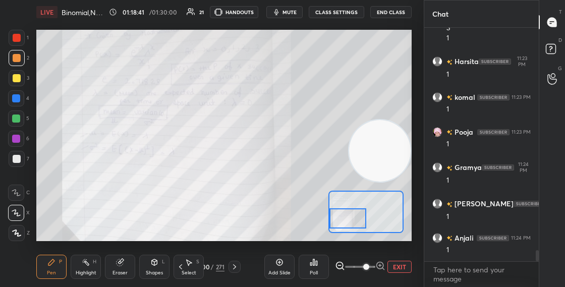
click at [236, 266] on icon at bounding box center [235, 267] width 8 height 8
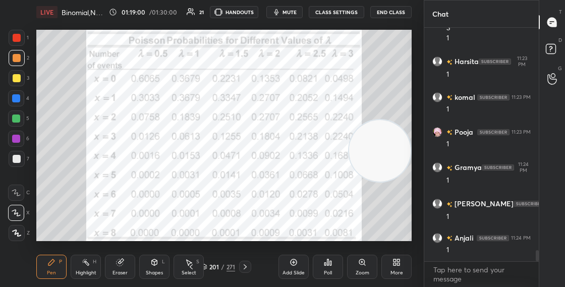
click at [206, 268] on icon at bounding box center [204, 269] width 5 height 2
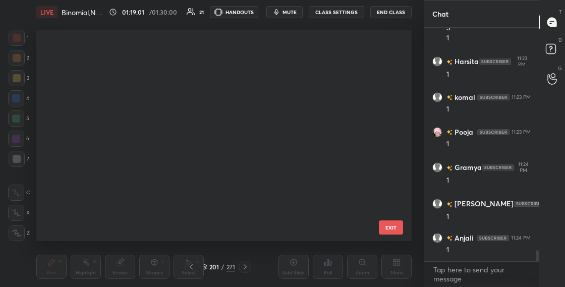
scroll to position [208, 371]
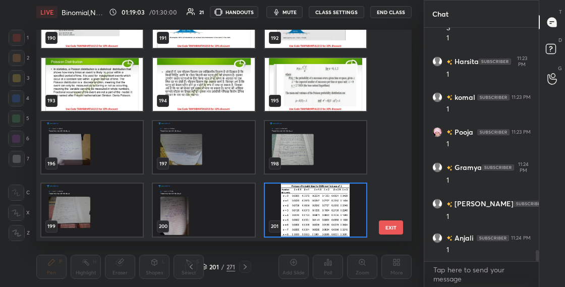
click at [321, 211] on img "grid" at bounding box center [315, 210] width 101 height 53
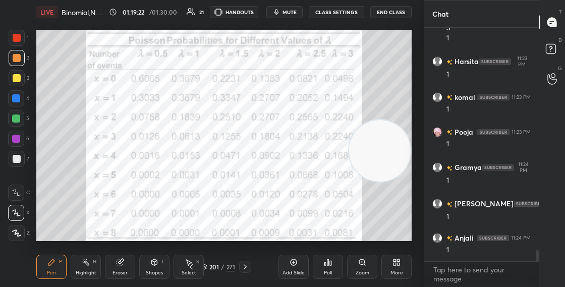
scroll to position [4711, 0]
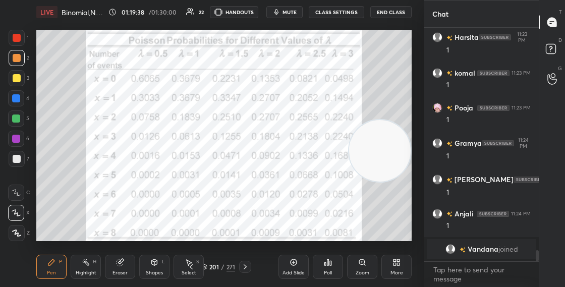
click at [206, 266] on icon at bounding box center [204, 266] width 5 height 3
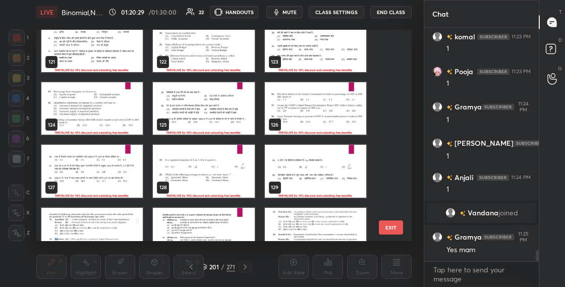
scroll to position [2543, 0]
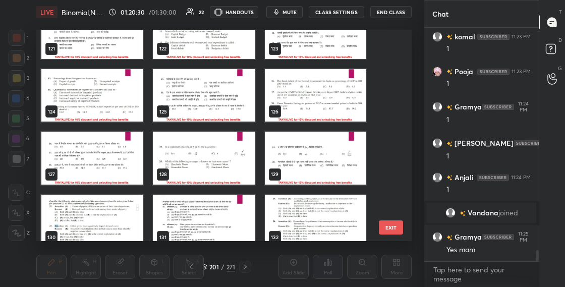
click at [238, 162] on img "grid" at bounding box center [203, 158] width 101 height 53
click at [238, 161] on img "grid" at bounding box center [203, 158] width 101 height 53
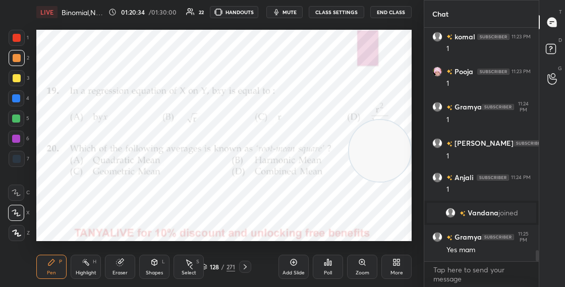
drag, startPoint x: 383, startPoint y: 152, endPoint x: 386, endPoint y: 180, distance: 28.5
click at [387, 179] on video at bounding box center [380, 151] width 62 height 62
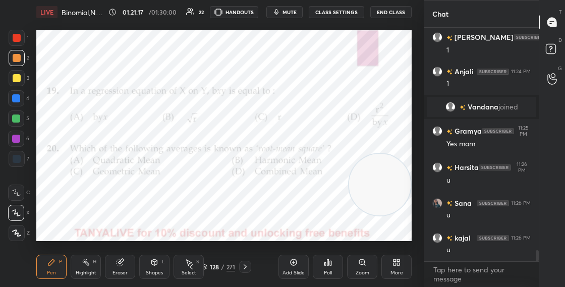
scroll to position [4723, 0]
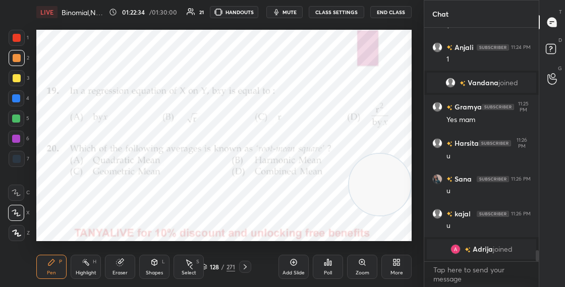
click at [208, 269] on div "128 / 271" at bounding box center [218, 267] width 34 height 9
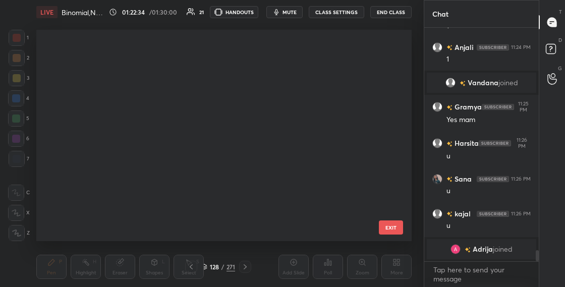
scroll to position [208, 371]
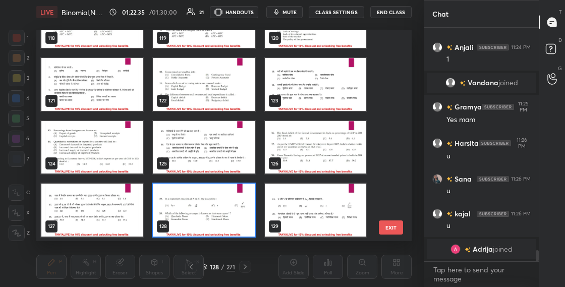
click at [219, 221] on img "grid" at bounding box center [203, 210] width 101 height 53
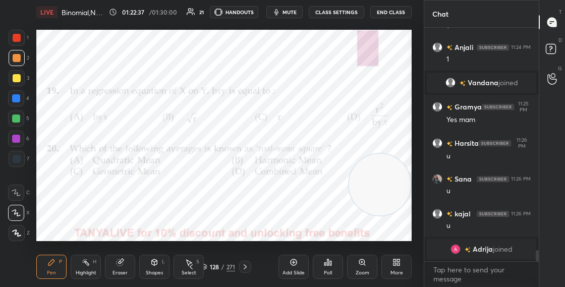
click at [331, 266] on icon at bounding box center [328, 262] width 8 height 8
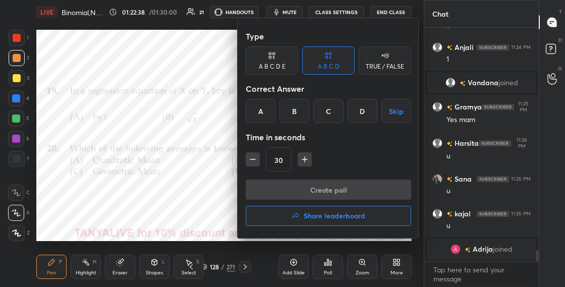
click at [368, 110] on div "D" at bounding box center [363, 111] width 30 height 24
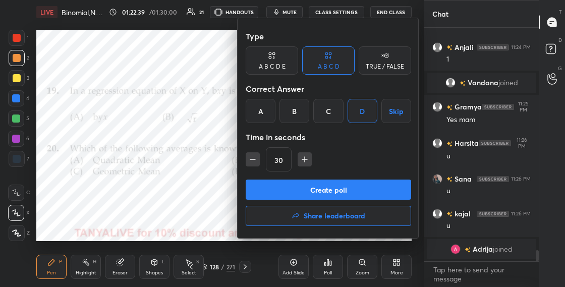
click at [332, 187] on button "Create poll" at bounding box center [329, 190] width 166 height 20
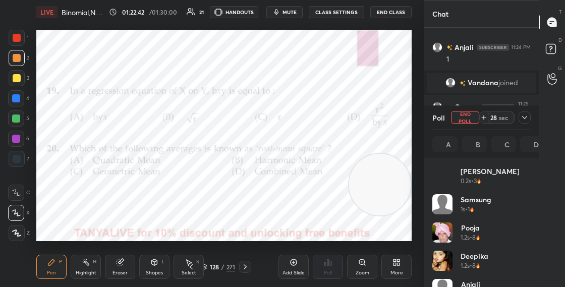
scroll to position [118, 95]
click at [153, 273] on div "Shapes" at bounding box center [154, 273] width 17 height 5
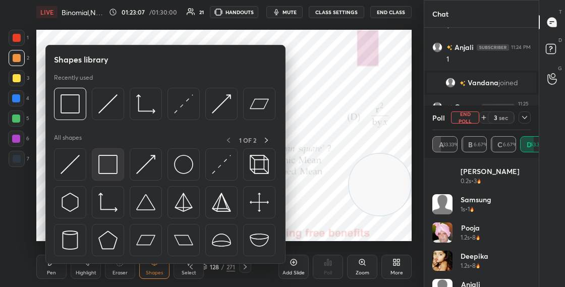
click at [113, 167] on img at bounding box center [107, 164] width 19 height 19
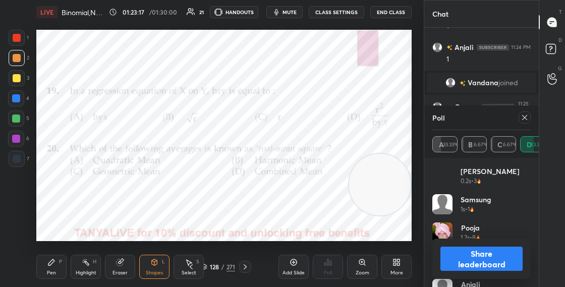
drag, startPoint x: 53, startPoint y: 268, endPoint x: 47, endPoint y: 283, distance: 16.0
click at [53, 268] on div "Pen P" at bounding box center [51, 267] width 30 height 24
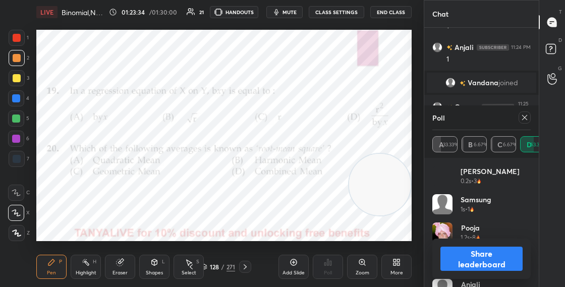
click at [154, 263] on icon at bounding box center [154, 262] width 8 height 8
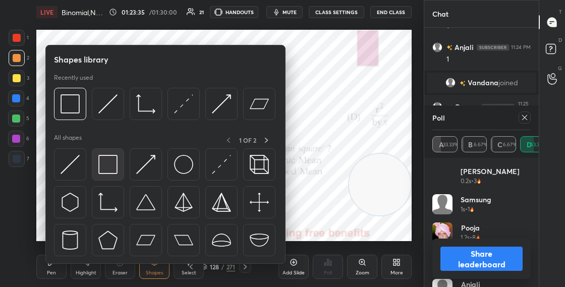
click at [123, 175] on div at bounding box center [108, 164] width 32 height 32
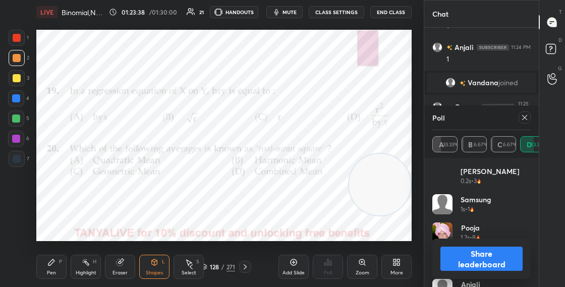
click at [452, 259] on button "Share leaderboard" at bounding box center [482, 259] width 82 height 24
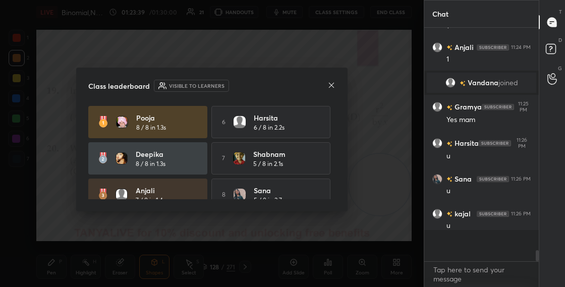
scroll to position [3, 4]
click at [327, 87] on div "Class leaderboard Visible to learners" at bounding box center [211, 86] width 247 height 12
click at [329, 85] on icon at bounding box center [332, 85] width 8 height 8
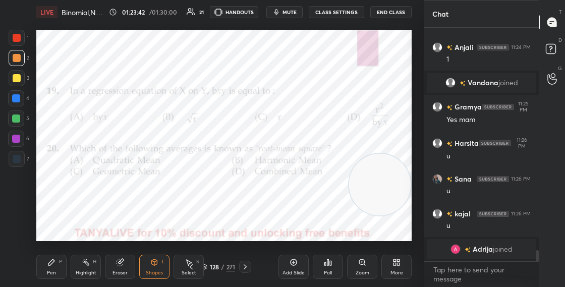
click at [159, 267] on div "Shapes L" at bounding box center [154, 267] width 30 height 24
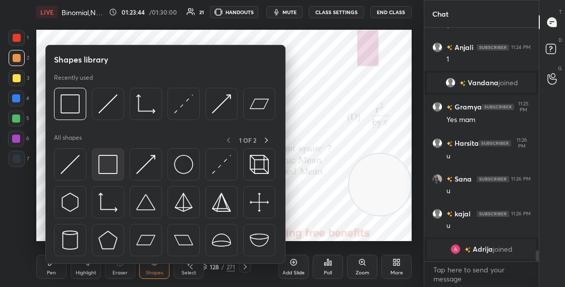
click at [113, 168] on img at bounding box center [107, 164] width 19 height 19
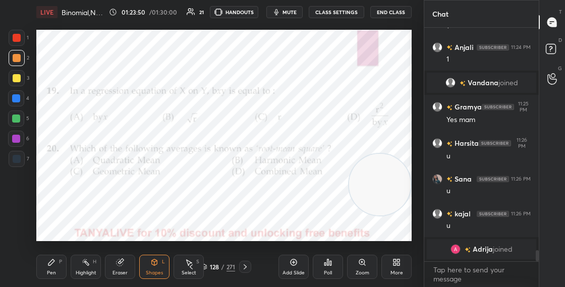
click at [207, 266] on div "128 / 271" at bounding box center [218, 267] width 34 height 9
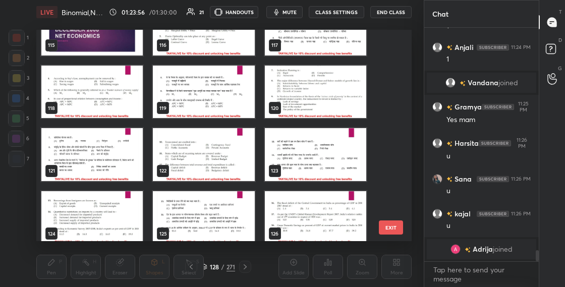
scroll to position [2373, 0]
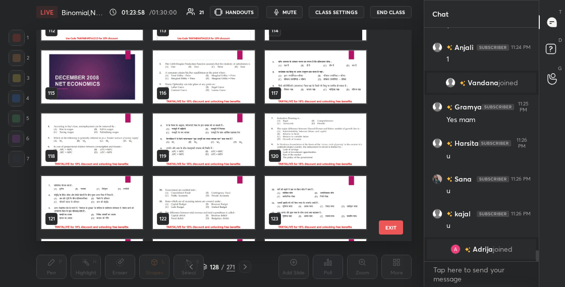
click at [119, 146] on img "grid" at bounding box center [91, 140] width 101 height 53
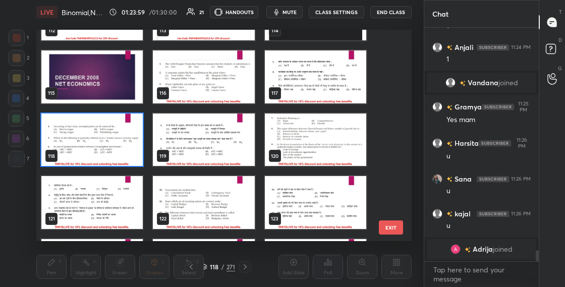
click at [119, 146] on img "grid" at bounding box center [91, 140] width 101 height 53
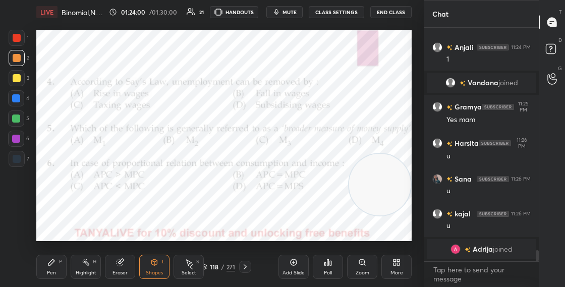
click at [50, 269] on div "Pen P" at bounding box center [51, 267] width 30 height 24
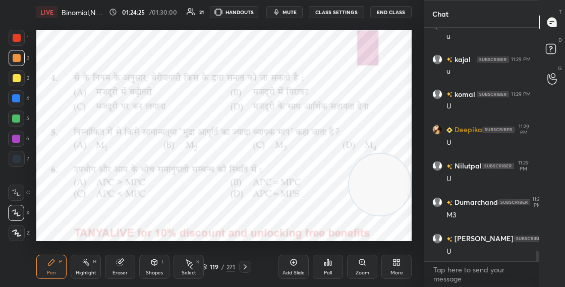
scroll to position [4973, 0]
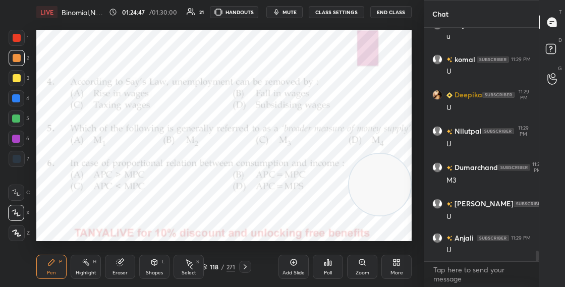
click at [328, 266] on icon at bounding box center [328, 262] width 8 height 8
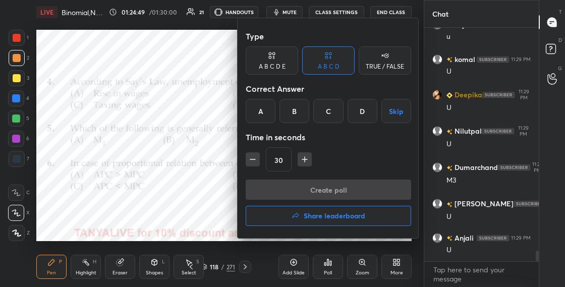
click at [327, 114] on div "C" at bounding box center [329, 111] width 30 height 24
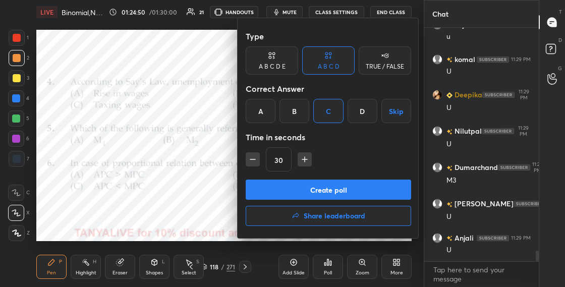
click at [308, 185] on button "Create poll" at bounding box center [329, 190] width 166 height 20
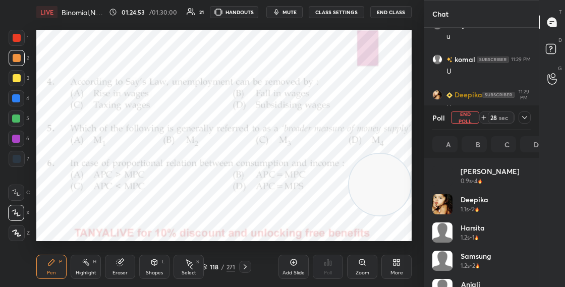
scroll to position [118, 95]
click at [145, 266] on div "Shapes L" at bounding box center [154, 267] width 30 height 24
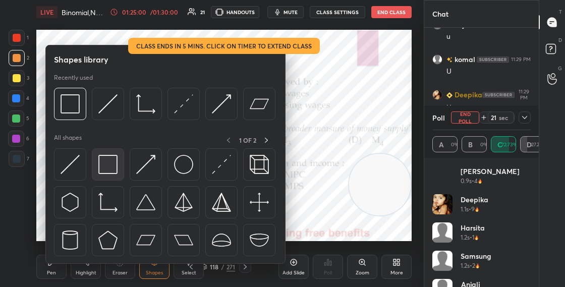
click at [101, 169] on img at bounding box center [107, 164] width 19 height 19
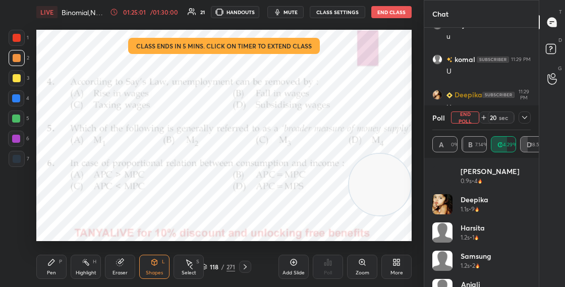
click at [19, 162] on div at bounding box center [17, 159] width 8 height 8
click at [19, 142] on div at bounding box center [16, 139] width 16 height 16
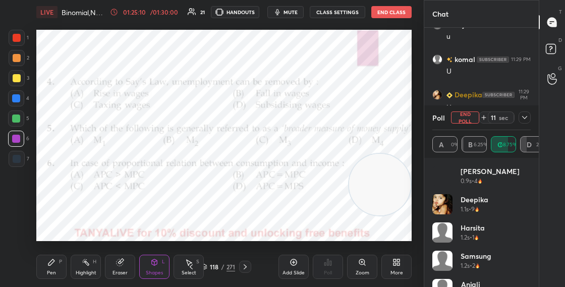
scroll to position [5050, 0]
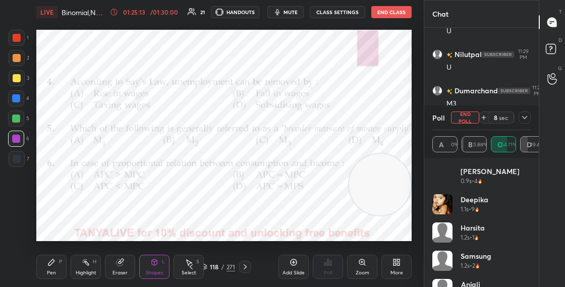
click at [529, 116] on div at bounding box center [525, 118] width 12 height 12
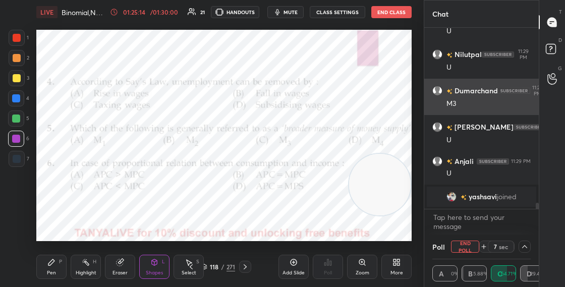
scroll to position [1, 4]
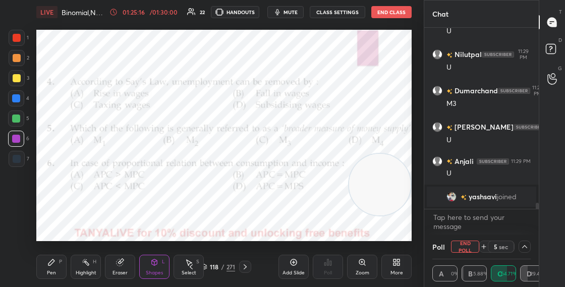
click at [145, 262] on div "Shapes L" at bounding box center [154, 267] width 30 height 24
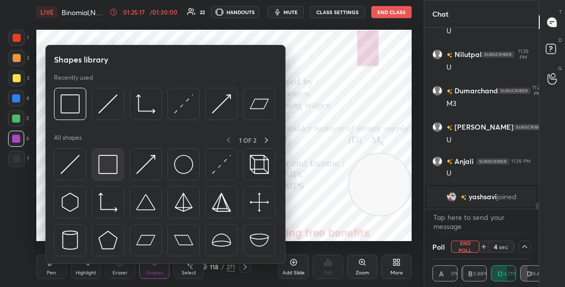
click at [113, 163] on img at bounding box center [107, 164] width 19 height 19
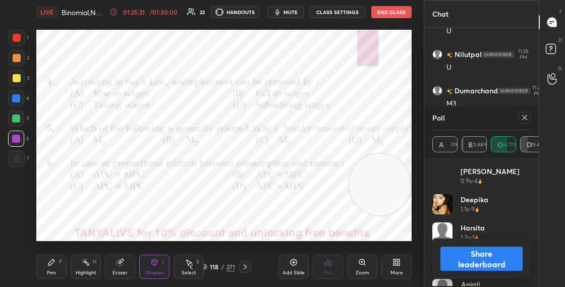
scroll to position [118, 95]
click at [483, 262] on button "Share leaderboard" at bounding box center [482, 259] width 82 height 24
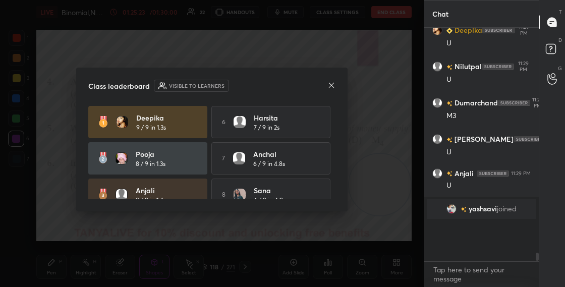
scroll to position [3, 4]
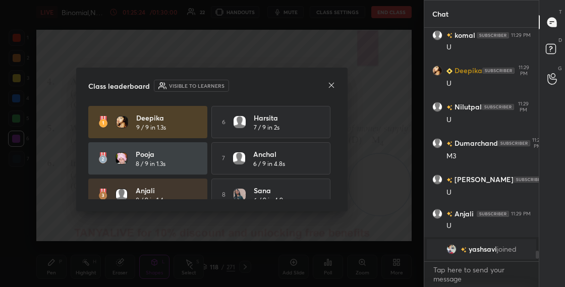
click at [335, 84] on icon at bounding box center [332, 85] width 8 height 8
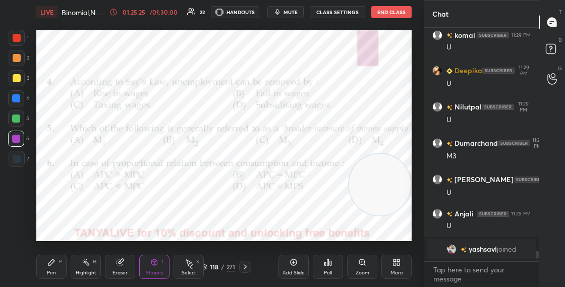
click at [207, 264] on div "118 / 271" at bounding box center [218, 267] width 34 height 9
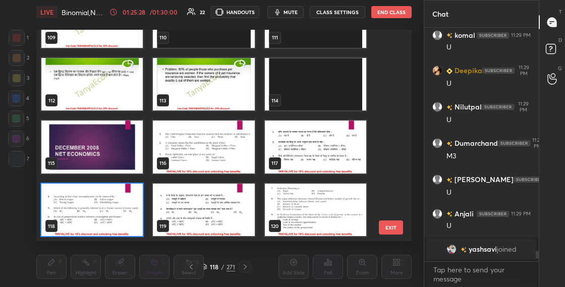
click at [131, 153] on img "grid" at bounding box center [91, 147] width 101 height 53
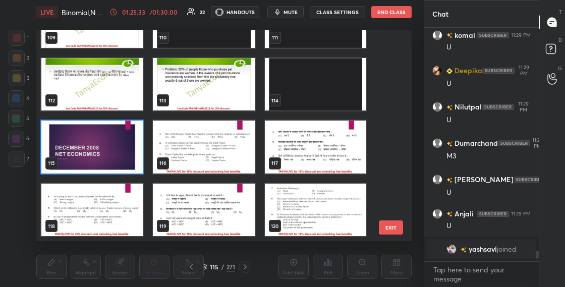
click at [232, 146] on img "grid" at bounding box center [203, 147] width 101 height 53
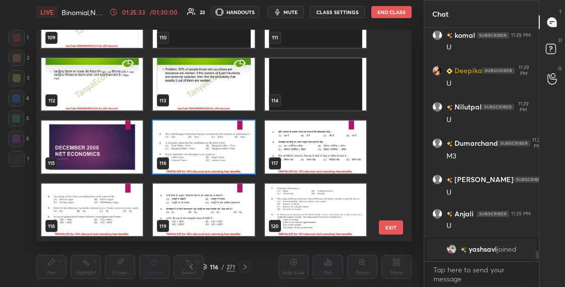
click at [232, 146] on img "grid" at bounding box center [203, 147] width 101 height 53
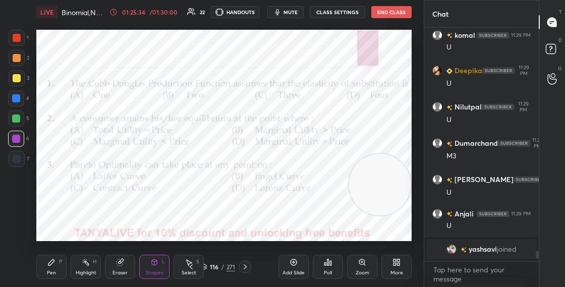
click at [232, 147] on img "grid" at bounding box center [203, 147] width 101 height 53
click at [49, 267] on div "Pen P" at bounding box center [51, 267] width 30 height 24
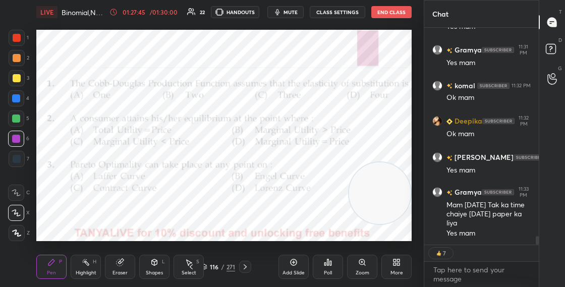
scroll to position [5403, 0]
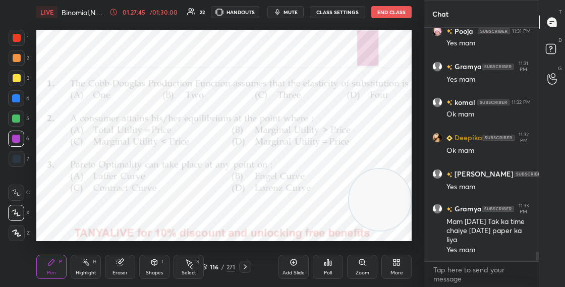
click at [382, 196] on video at bounding box center [380, 200] width 62 height 62
drag, startPoint x: 382, startPoint y: 194, endPoint x: 381, endPoint y: 167, distance: 26.8
click at [381, 170] on video at bounding box center [380, 199] width 62 height 62
drag, startPoint x: 378, startPoint y: 171, endPoint x: 379, endPoint y: 150, distance: 20.8
click at [379, 157] on video at bounding box center [379, 175] width 62 height 62
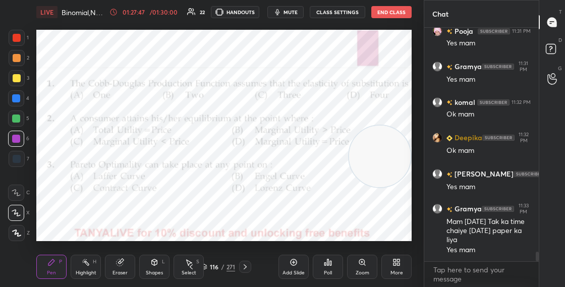
drag, startPoint x: 381, startPoint y: 150, endPoint x: 381, endPoint y: 143, distance: 7.1
click at [381, 145] on video at bounding box center [380, 157] width 62 height 62
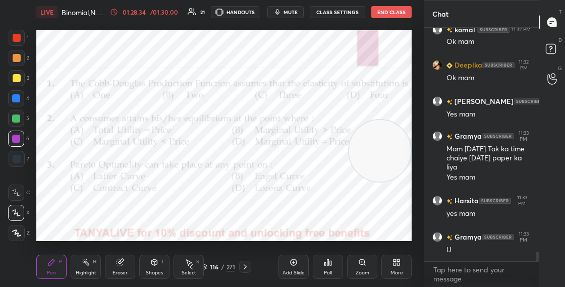
scroll to position [5511, 0]
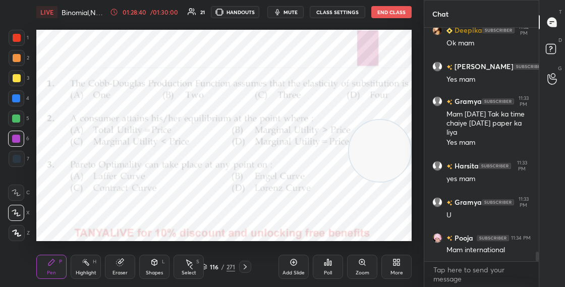
click at [208, 266] on div "116 / 271" at bounding box center [218, 267] width 34 height 9
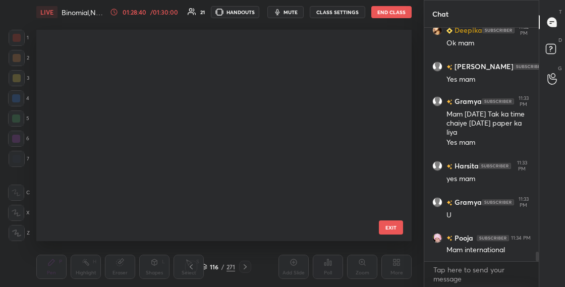
scroll to position [208, 371]
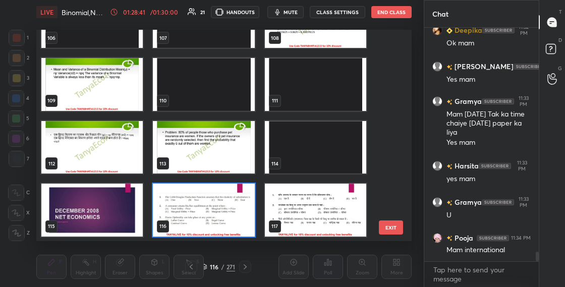
click at [222, 202] on img "grid" at bounding box center [203, 210] width 101 height 53
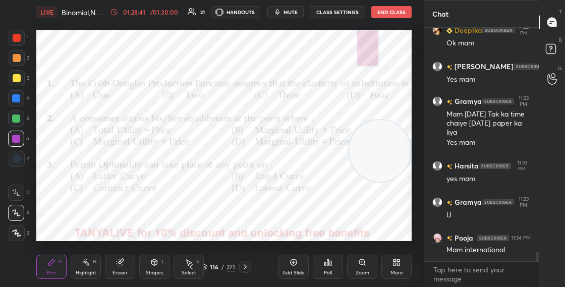
click at [222, 203] on img "grid" at bounding box center [203, 210] width 101 height 53
click at [330, 265] on icon at bounding box center [331, 263] width 2 height 5
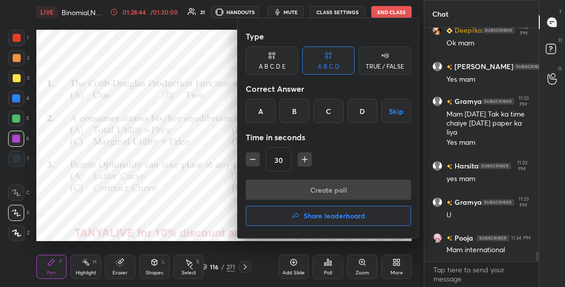
click at [229, 117] on div at bounding box center [282, 143] width 565 height 287
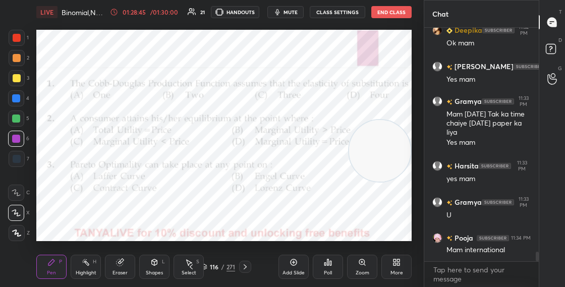
click at [318, 268] on div "Poll" at bounding box center [328, 267] width 30 height 24
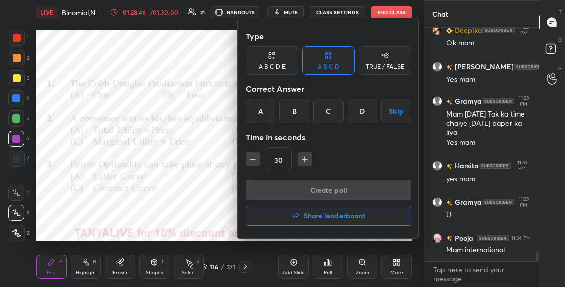
click at [209, 169] on div at bounding box center [282, 143] width 565 height 287
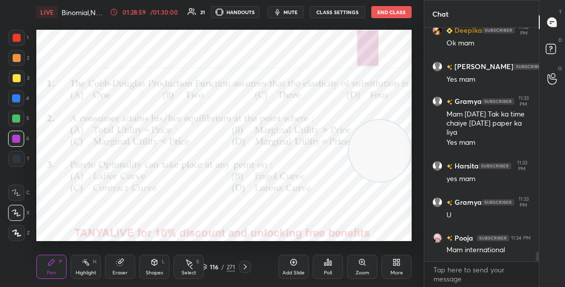
click at [325, 263] on icon at bounding box center [326, 264] width 2 height 3
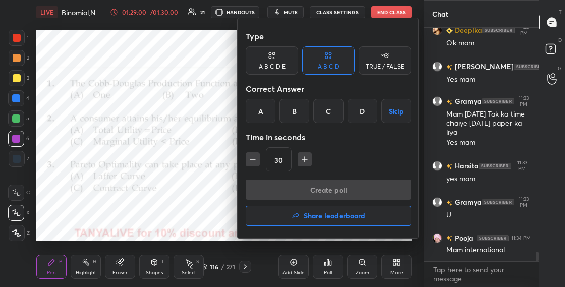
click at [216, 155] on div at bounding box center [282, 143] width 565 height 287
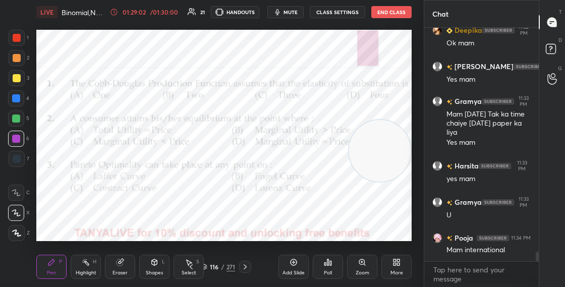
click at [328, 264] on icon at bounding box center [329, 262] width 2 height 6
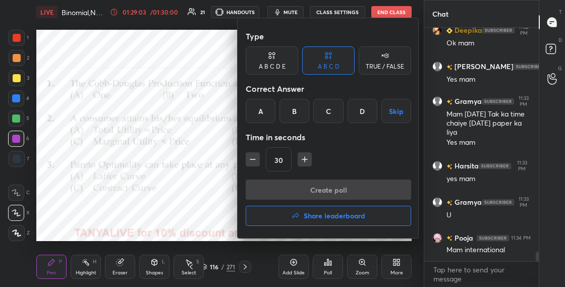
click at [268, 113] on div "A" at bounding box center [261, 111] width 30 height 24
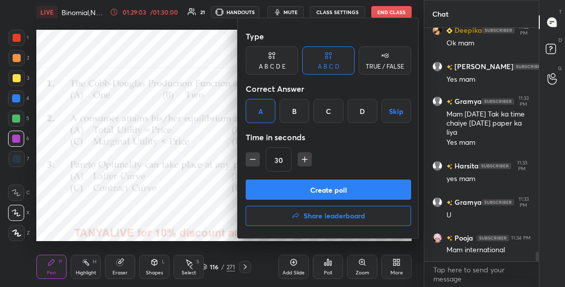
click at [293, 194] on button "Create poll" at bounding box center [329, 190] width 166 height 20
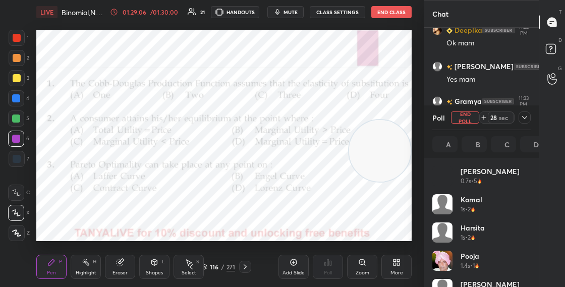
scroll to position [118, 95]
click at [147, 278] on div "Shapes L" at bounding box center [154, 267] width 30 height 24
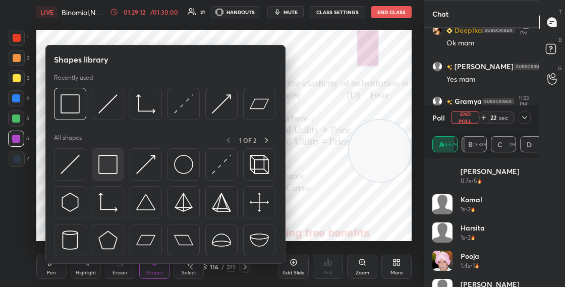
click at [107, 170] on img at bounding box center [107, 164] width 19 height 19
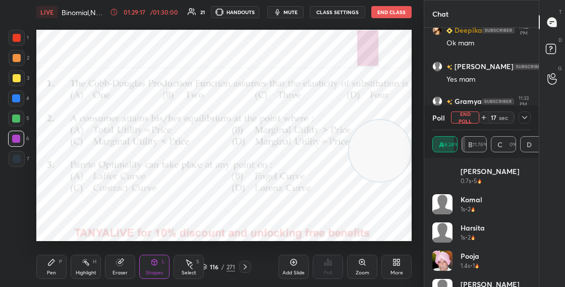
click at [53, 263] on icon at bounding box center [51, 262] width 8 height 8
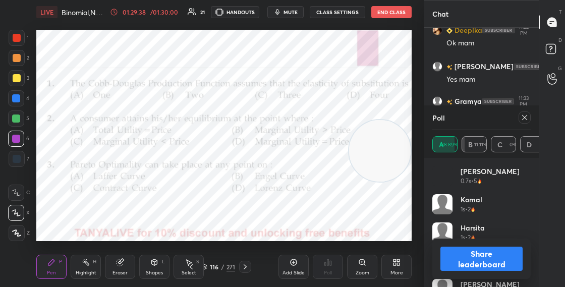
click at [449, 261] on button "Share leaderboard" at bounding box center [482, 259] width 82 height 24
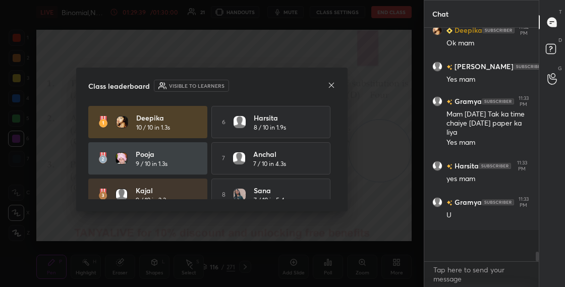
scroll to position [3, 4]
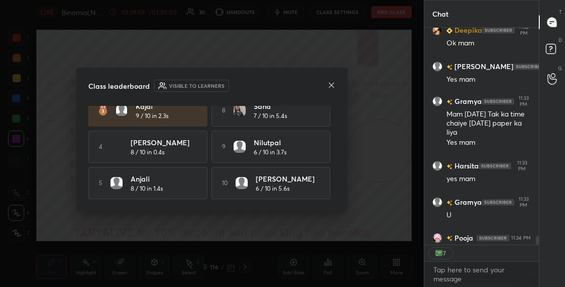
click at [333, 84] on icon at bounding box center [332, 85] width 8 height 8
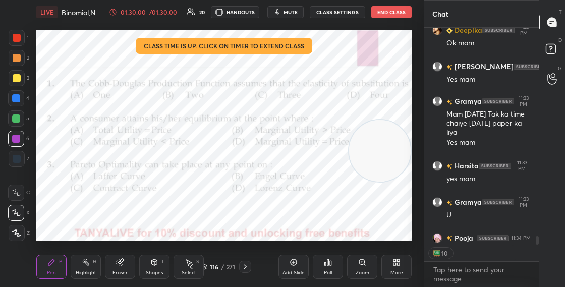
click at [206, 264] on icon at bounding box center [204, 267] width 6 height 6
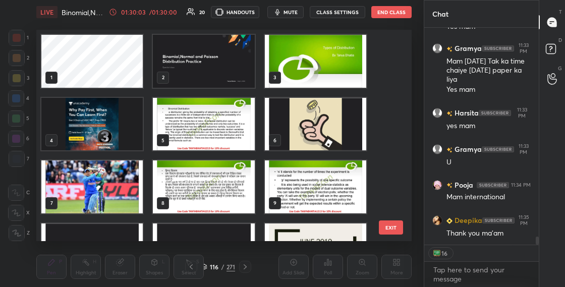
click at [235, 79] on img "grid" at bounding box center [203, 61] width 101 height 53
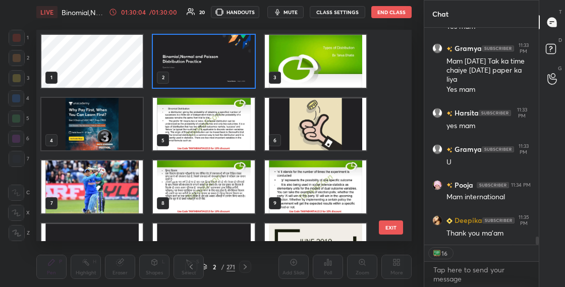
click at [235, 79] on img "grid" at bounding box center [203, 61] width 101 height 53
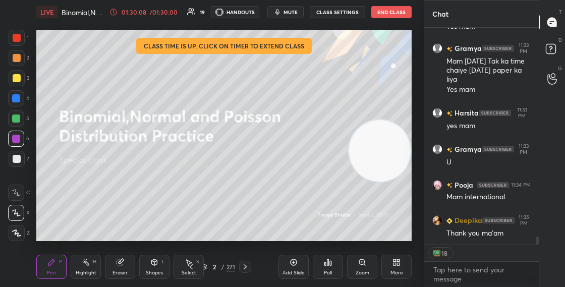
click at [18, 159] on div at bounding box center [17, 159] width 8 height 8
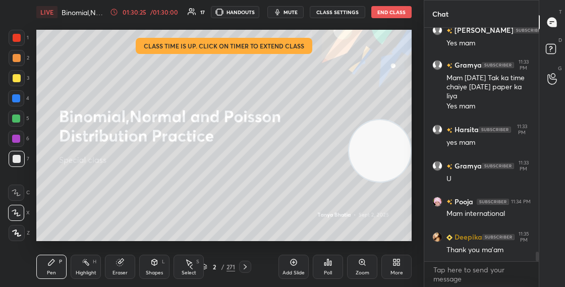
click at [117, 13] on icon at bounding box center [114, 12] width 8 height 8
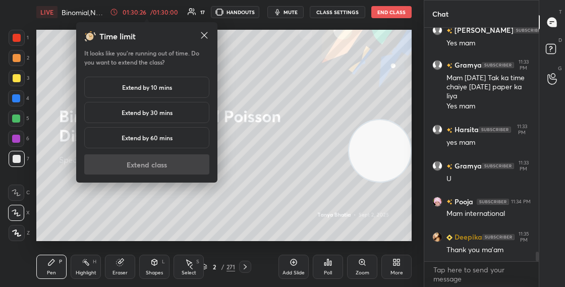
click at [138, 90] on h5 "Extend by 10 mins" at bounding box center [147, 87] width 50 height 9
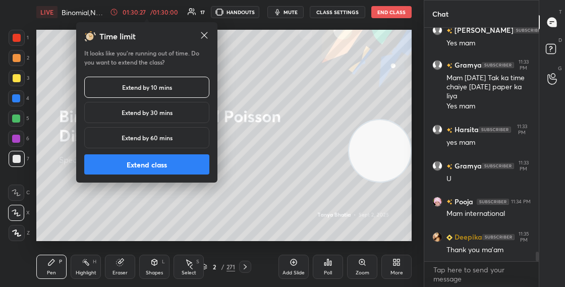
click at [158, 161] on button "Extend class" at bounding box center [146, 164] width 125 height 20
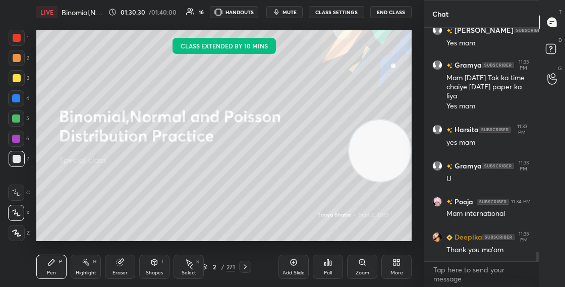
click at [210, 269] on div "2" at bounding box center [215, 267] width 10 height 6
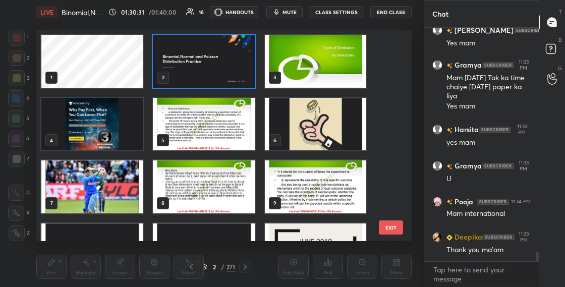
click at [188, 50] on img "grid" at bounding box center [203, 61] width 101 height 53
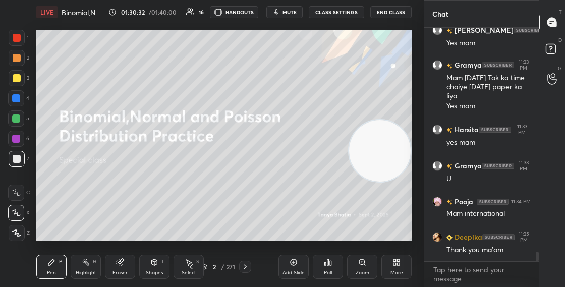
click at [187, 51] on img "grid" at bounding box center [203, 61] width 101 height 53
click at [393, 13] on button "End Class" at bounding box center [391, 12] width 41 height 12
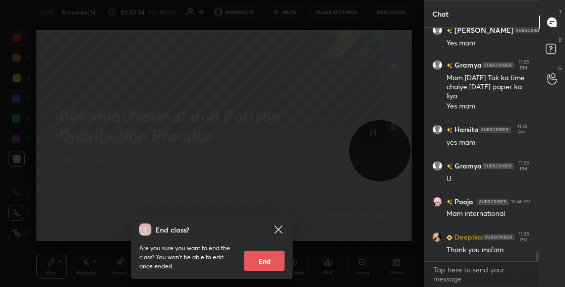
click at [276, 262] on button "End" at bounding box center [264, 261] width 40 height 20
type textarea "x"
